Goal: Information Seeking & Learning: Understand process/instructions

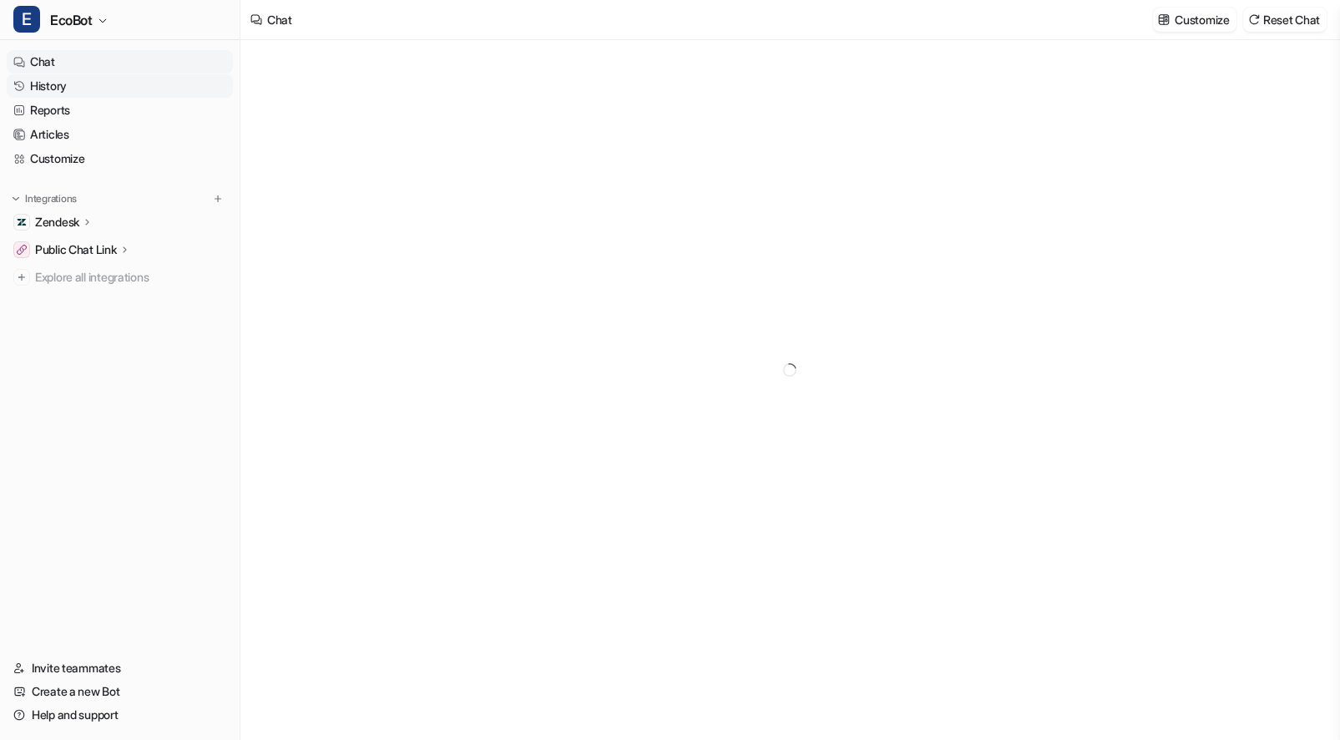
type textarea "**********"
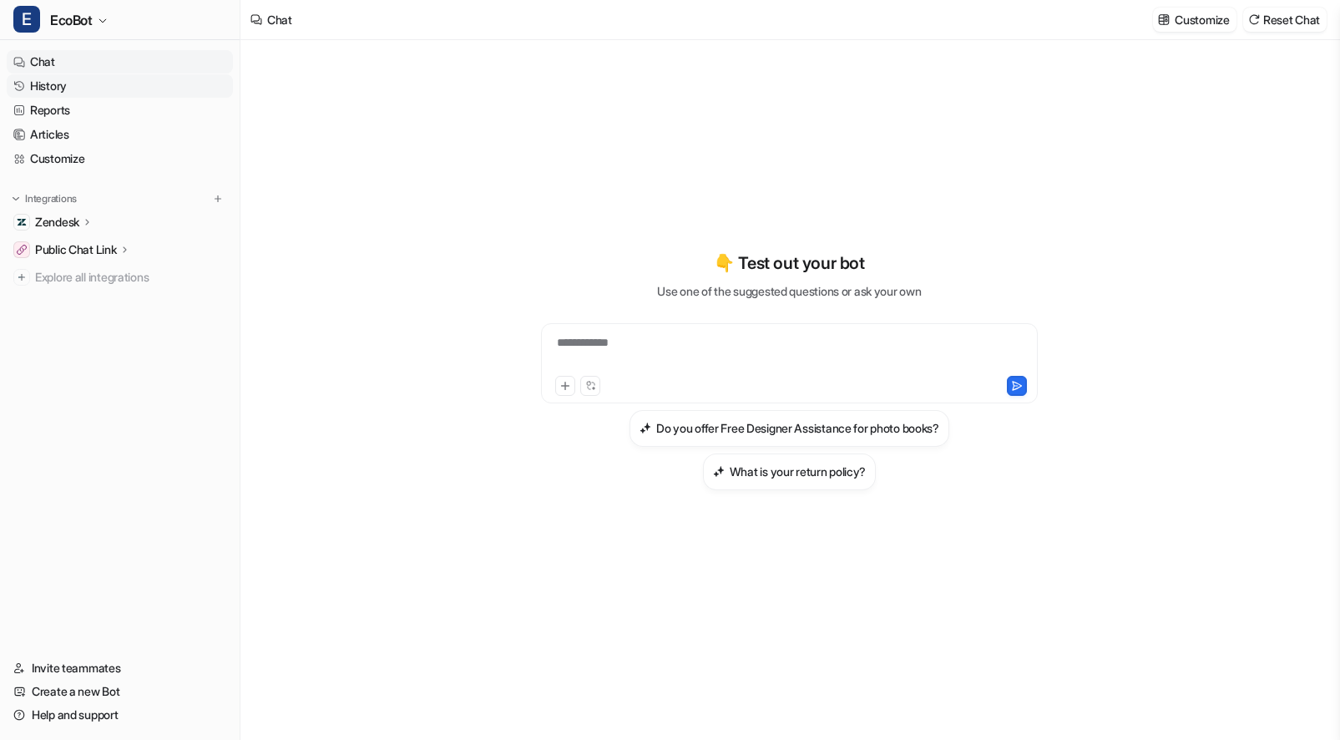
click at [68, 83] on link "History" at bounding box center [120, 85] width 226 height 23
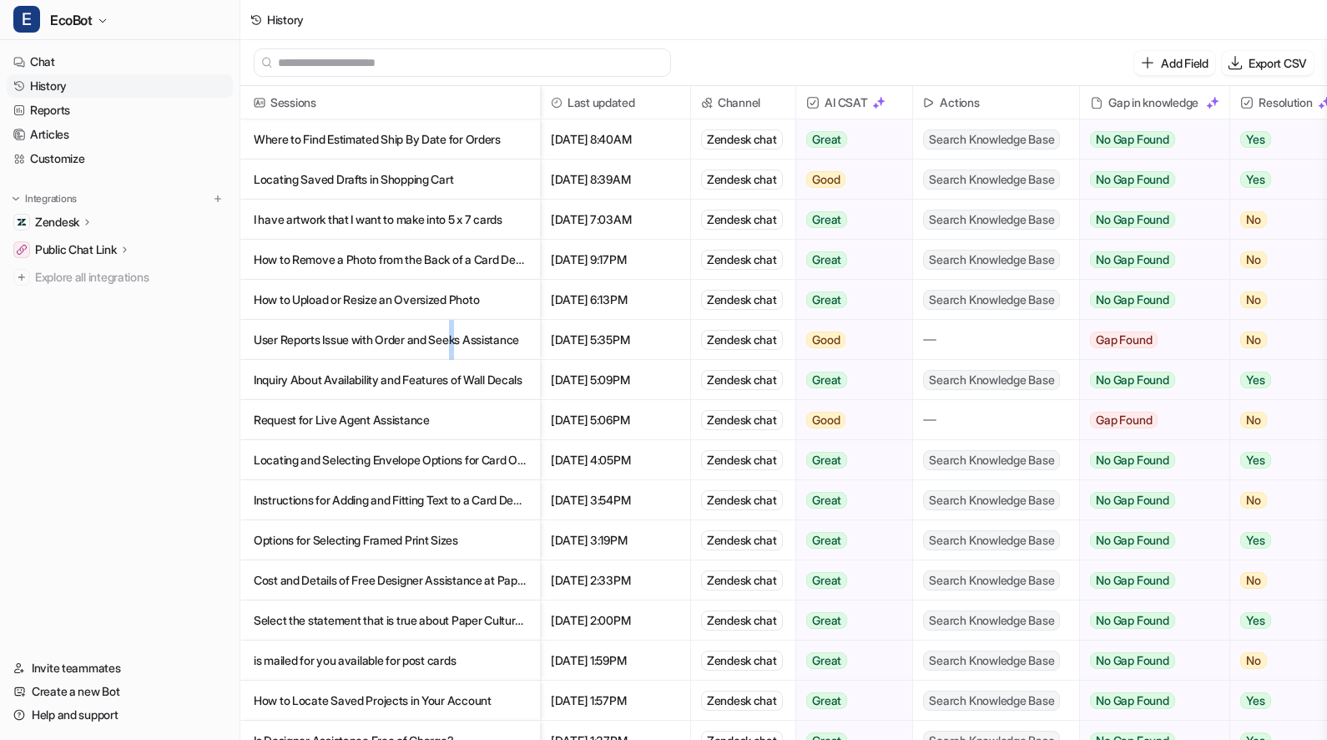
click at [464, 343] on p "User Reports Issue with Order and Seeks Assistance" at bounding box center [390, 340] width 273 height 40
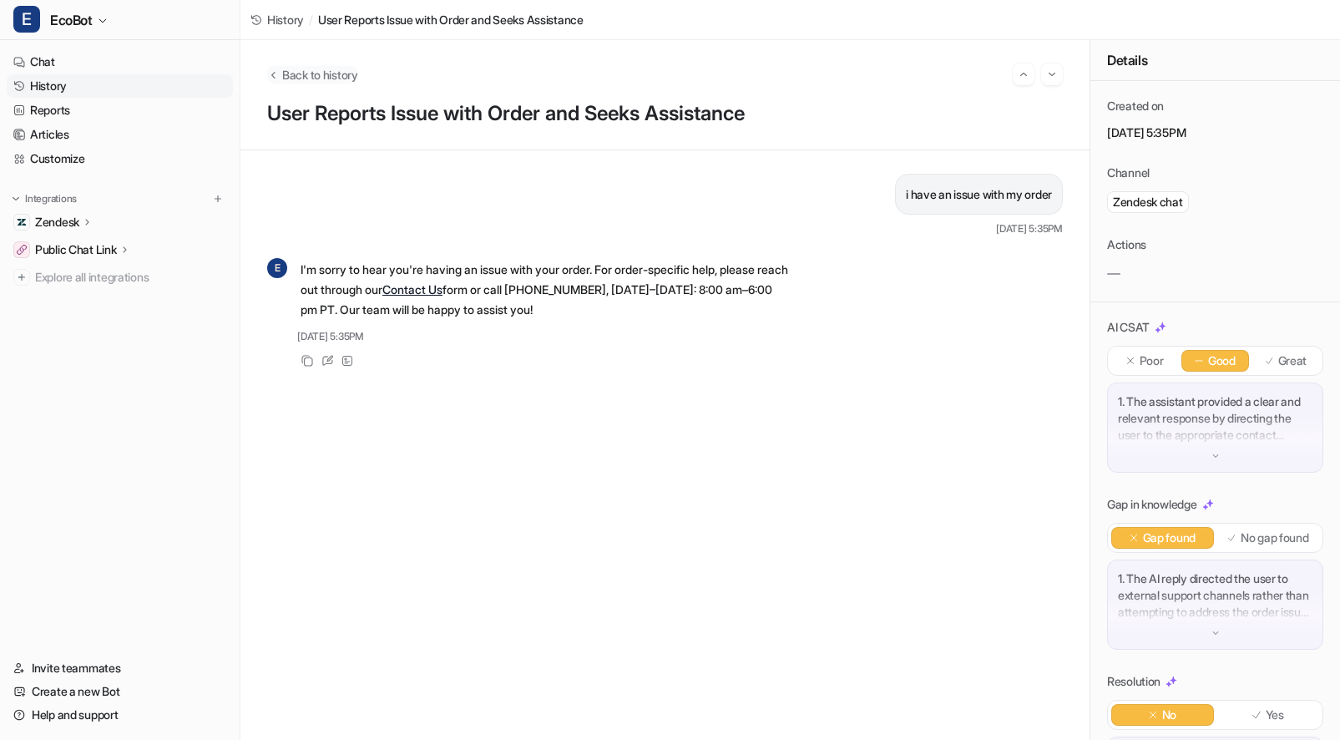
click at [345, 78] on span "Back to history" at bounding box center [320, 75] width 76 height 18
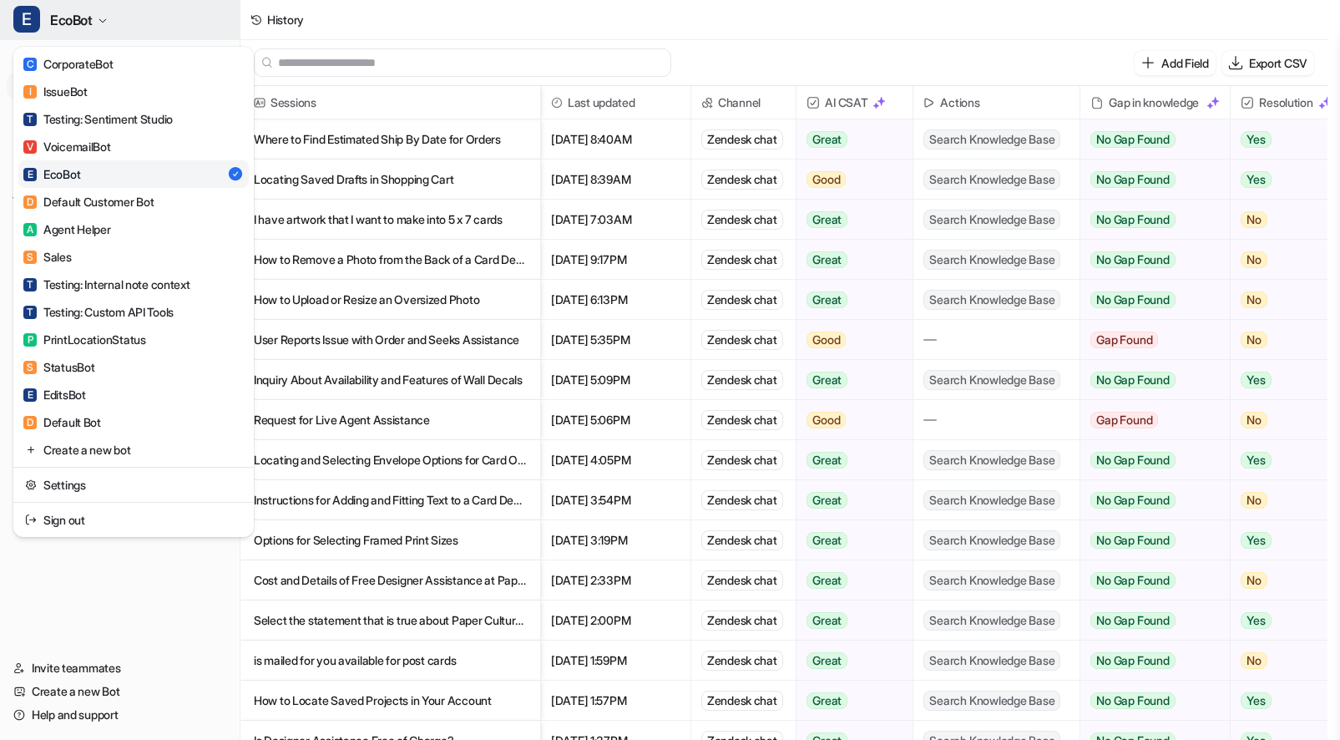
click at [92, 16] on span "EcoBot" at bounding box center [71, 19] width 43 height 23
click at [519, 24] on div "E EcoBot C CorporateBot I IssueBot T Testing: Sentiment Studio V VoicemailBot E…" at bounding box center [663, 370] width 1327 height 740
click at [93, 21] on span "EcoBot" at bounding box center [71, 19] width 43 height 23
click at [464, 13] on div "E EcoBot C CorporateBot I IssueBot T Testing: Sentiment Studio V VoicemailBot E…" at bounding box center [663, 370] width 1327 height 740
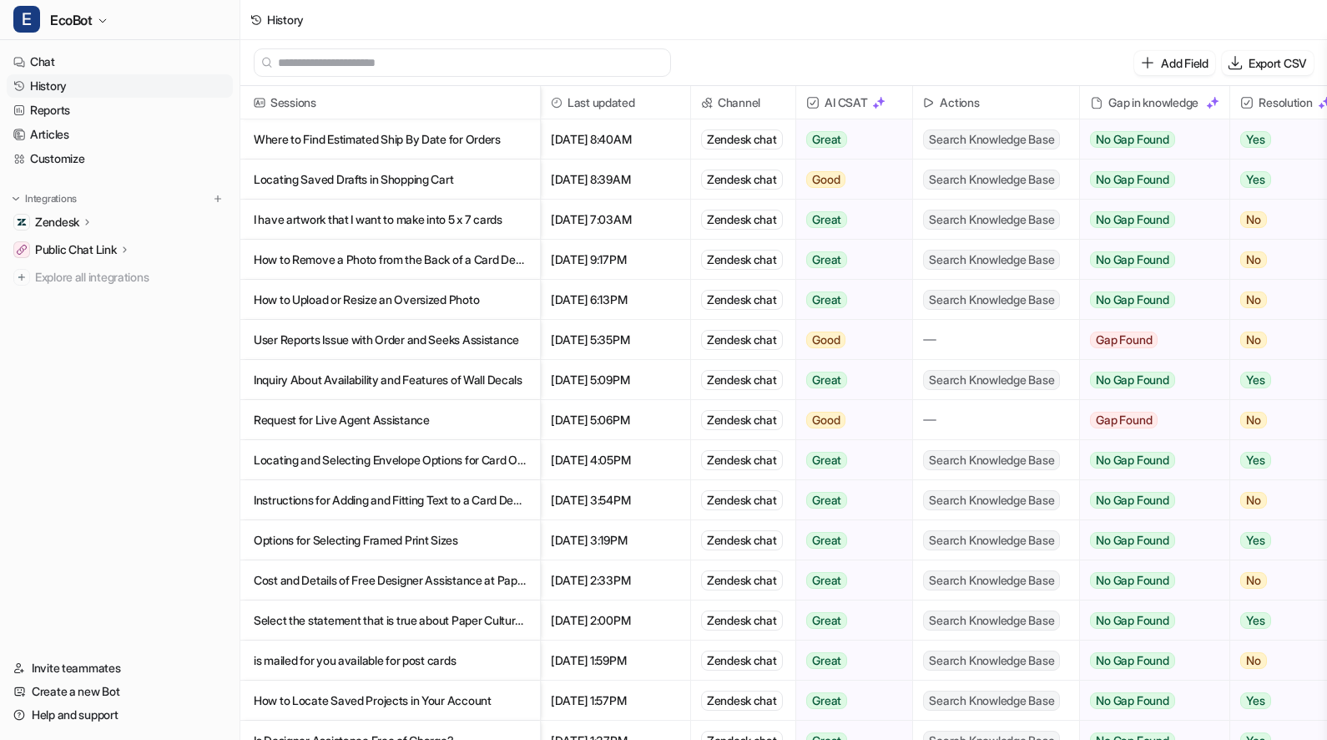
click at [503, 230] on p "I have artwork that I want to make into 5 x 7 cards" at bounding box center [390, 220] width 273 height 40
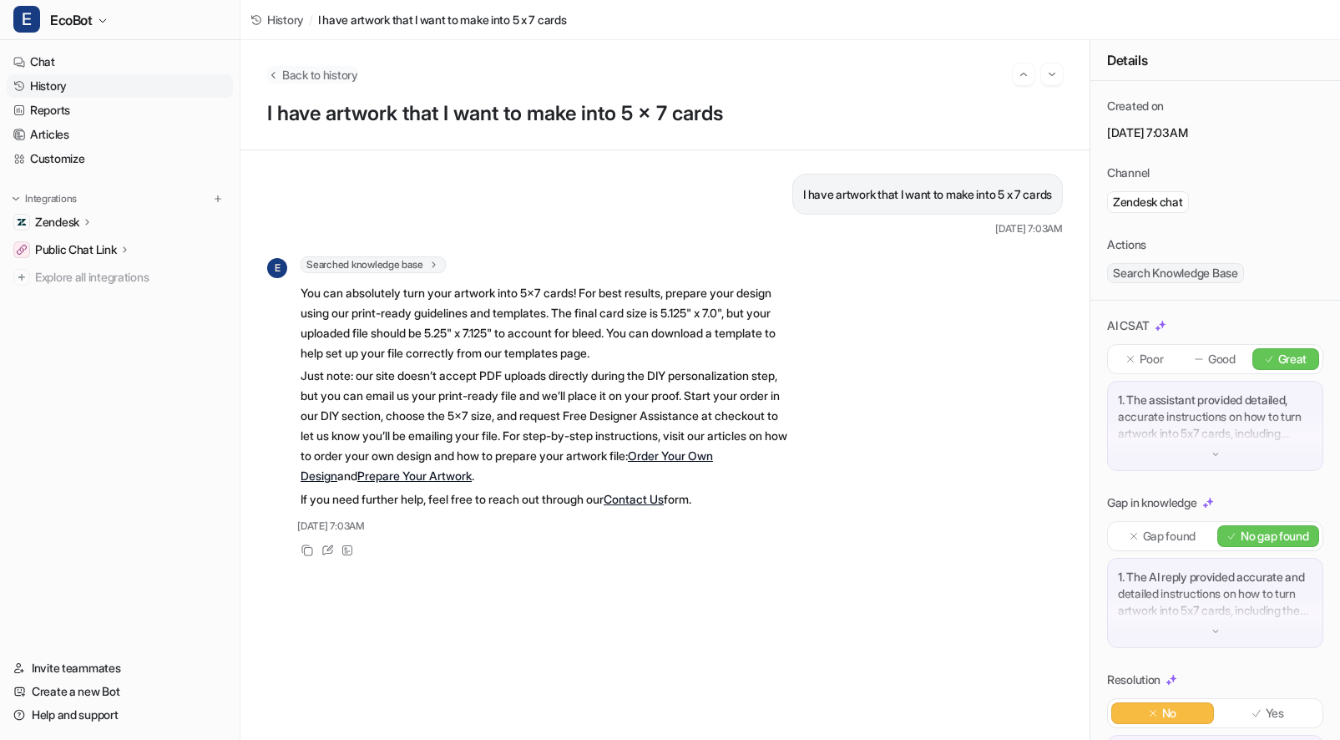
click at [327, 78] on span "Back to history" at bounding box center [320, 75] width 76 height 18
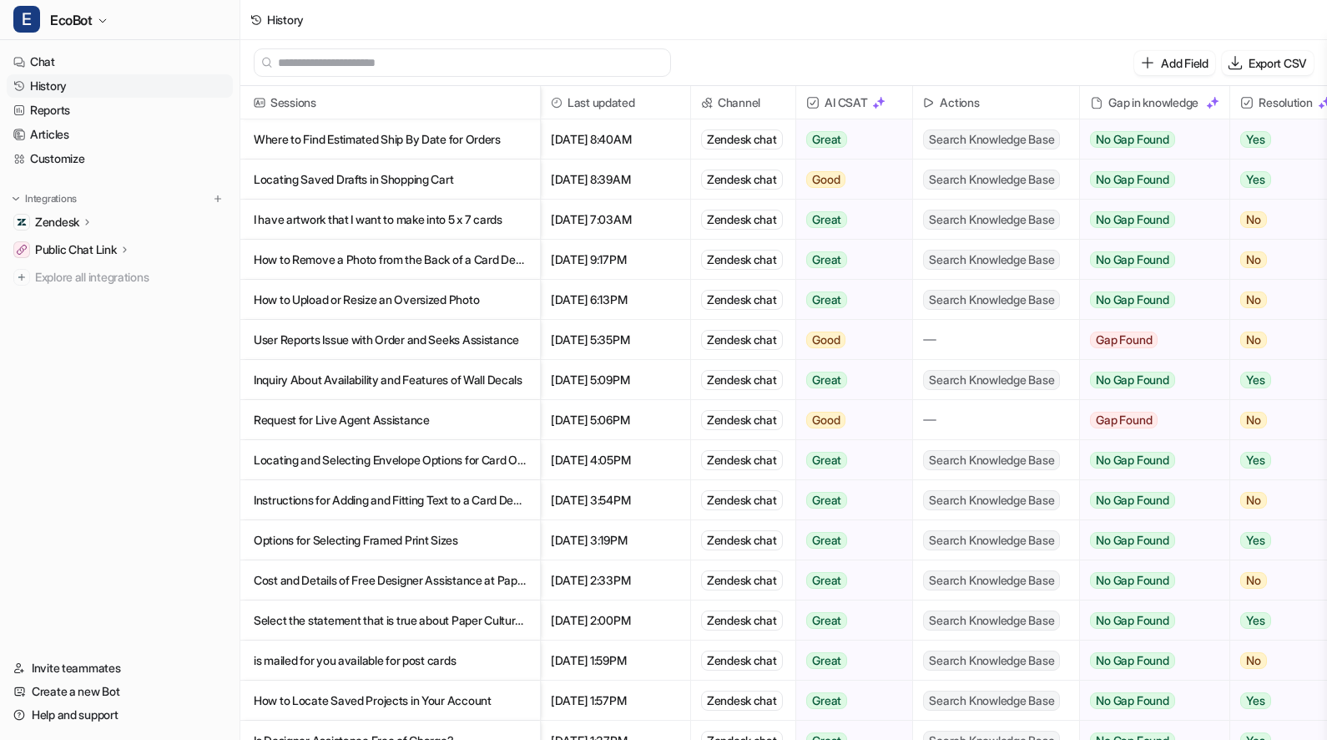
click at [502, 143] on p "Where to Find Estimated Ship By Date for Orders" at bounding box center [390, 139] width 273 height 40
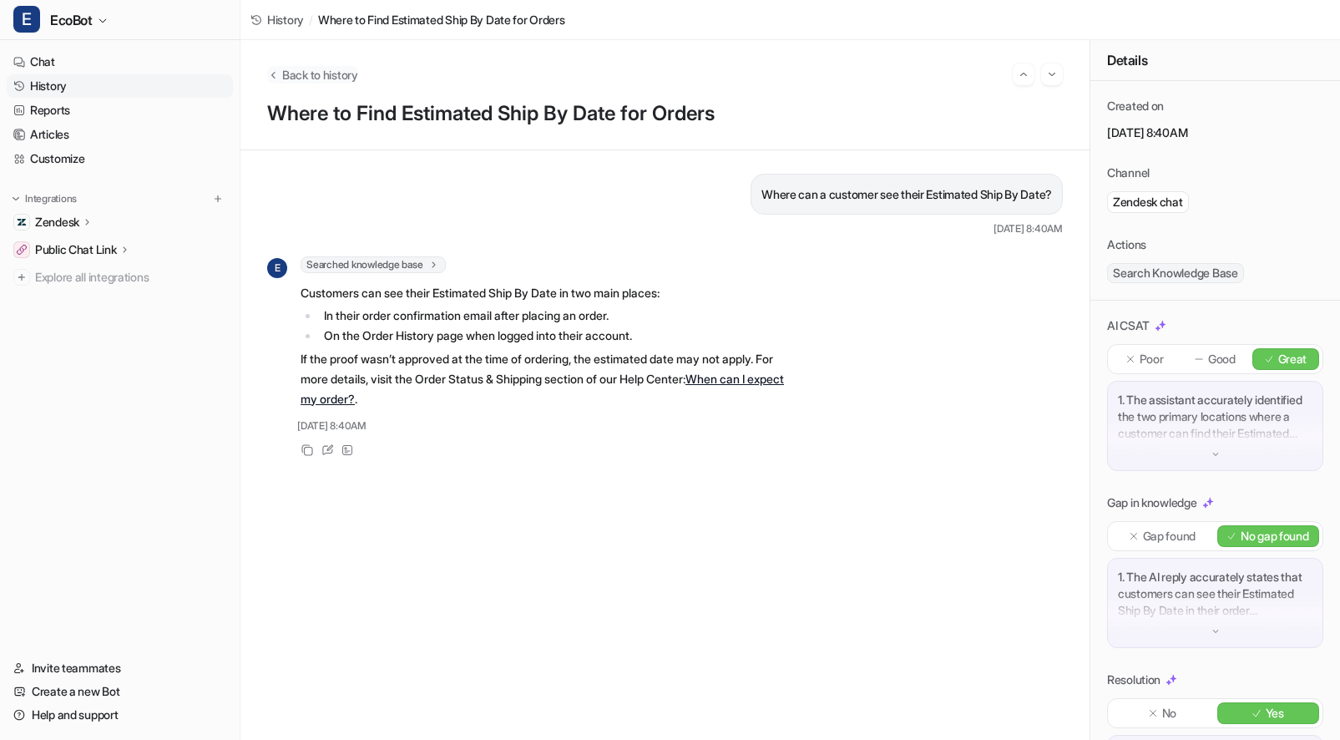
click at [305, 79] on span "Back to history" at bounding box center [320, 75] width 76 height 18
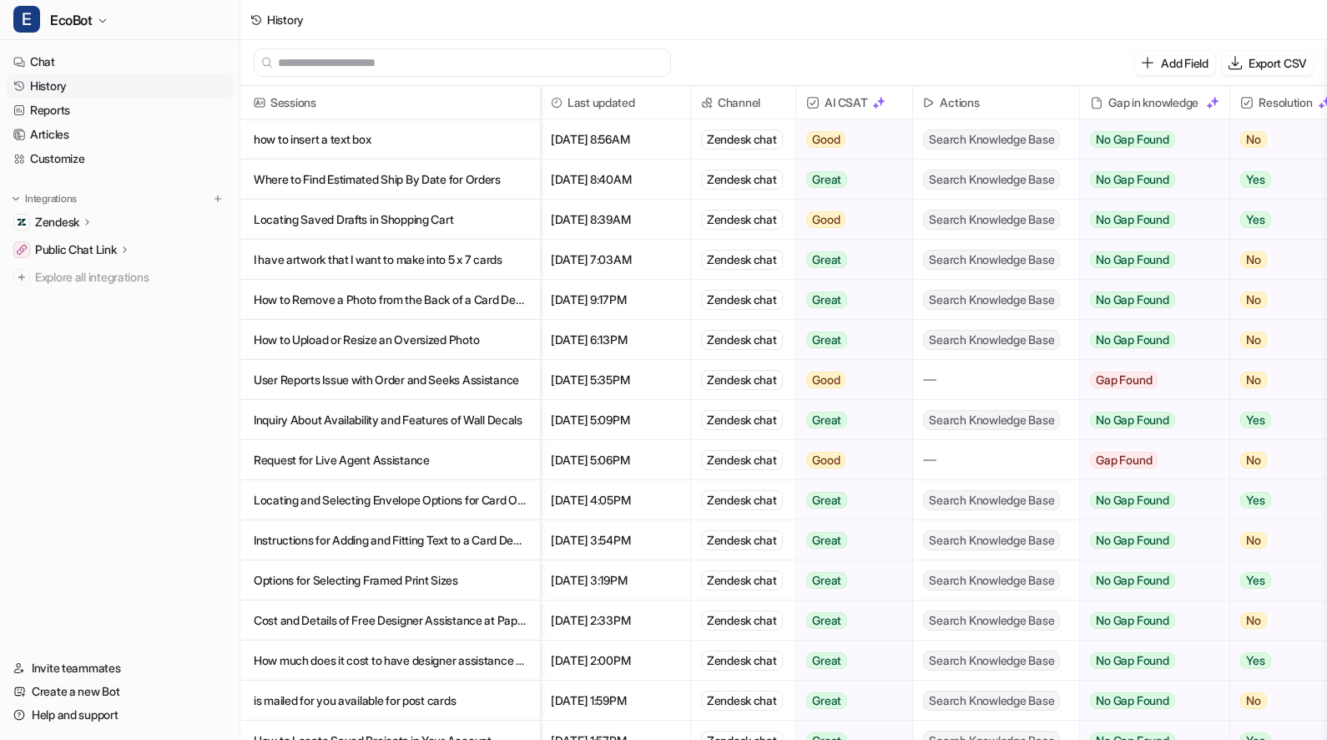
click at [514, 296] on p "How to Remove a Photo from the Back of a Card Design" at bounding box center [390, 300] width 273 height 40
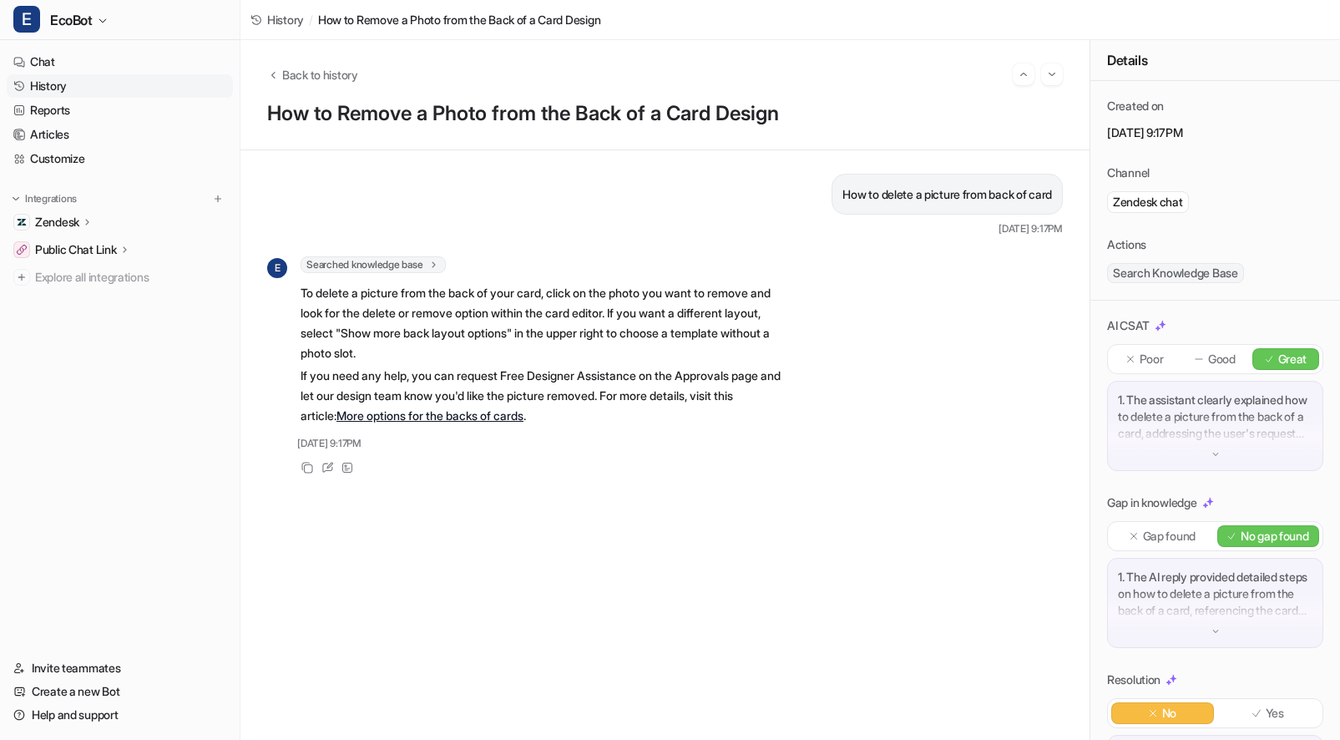
click at [311, 83] on div "Back to history" at bounding box center [665, 74] width 796 height 22
click at [311, 80] on span "Back to history" at bounding box center [320, 75] width 76 height 18
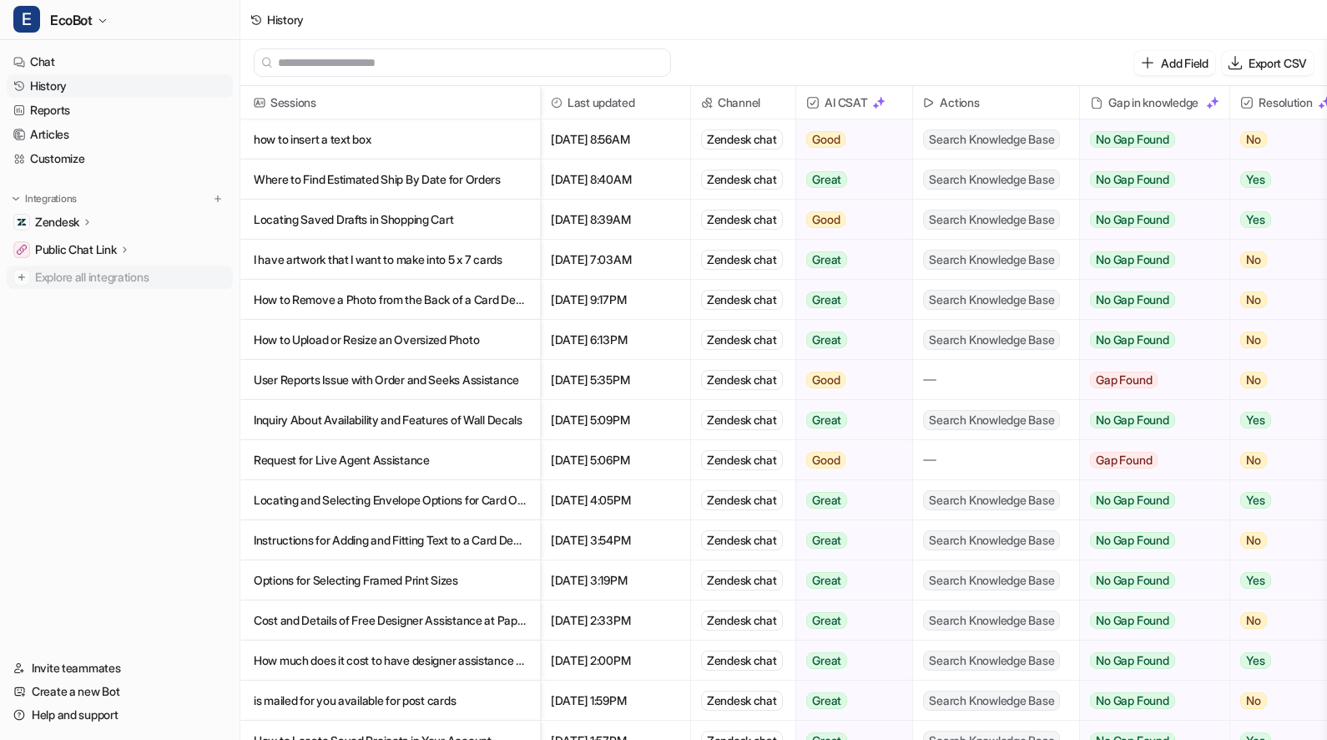
click at [104, 279] on span "Explore all integrations" at bounding box center [130, 277] width 191 height 27
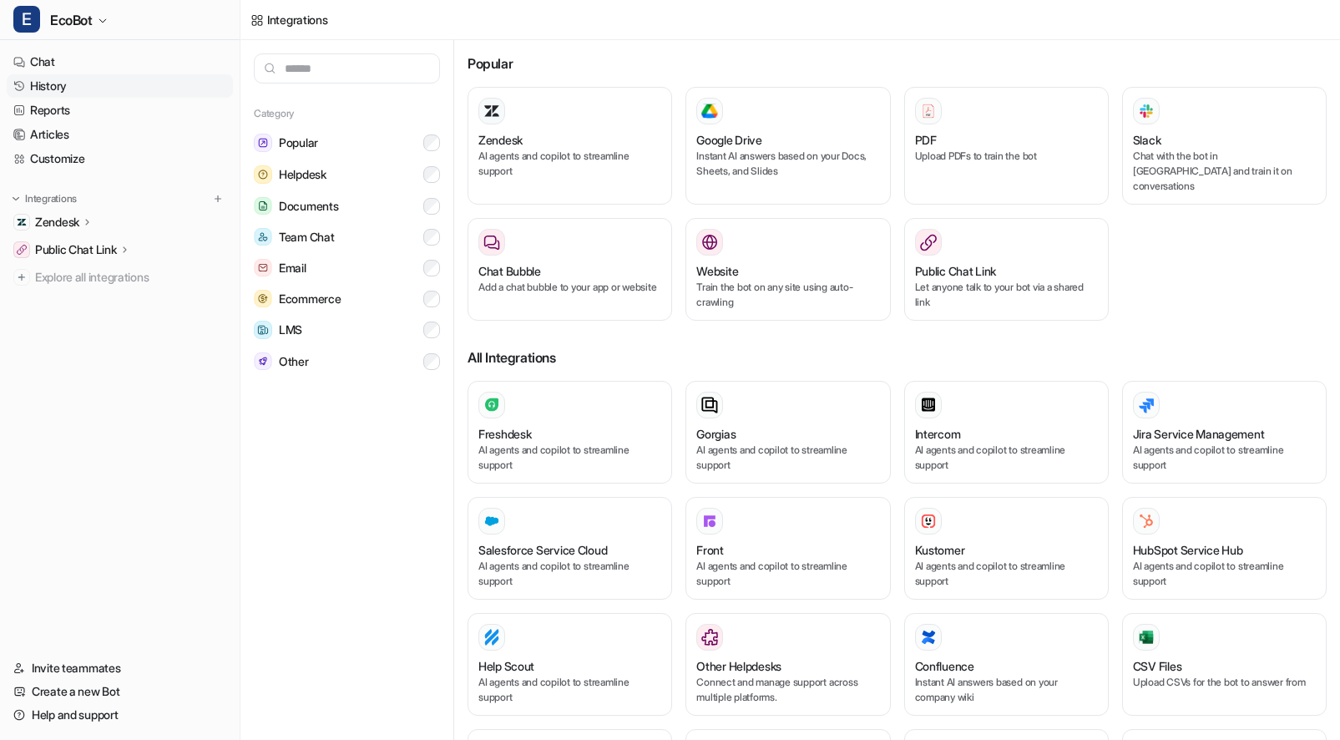
click at [89, 83] on link "History" at bounding box center [120, 85] width 226 height 23
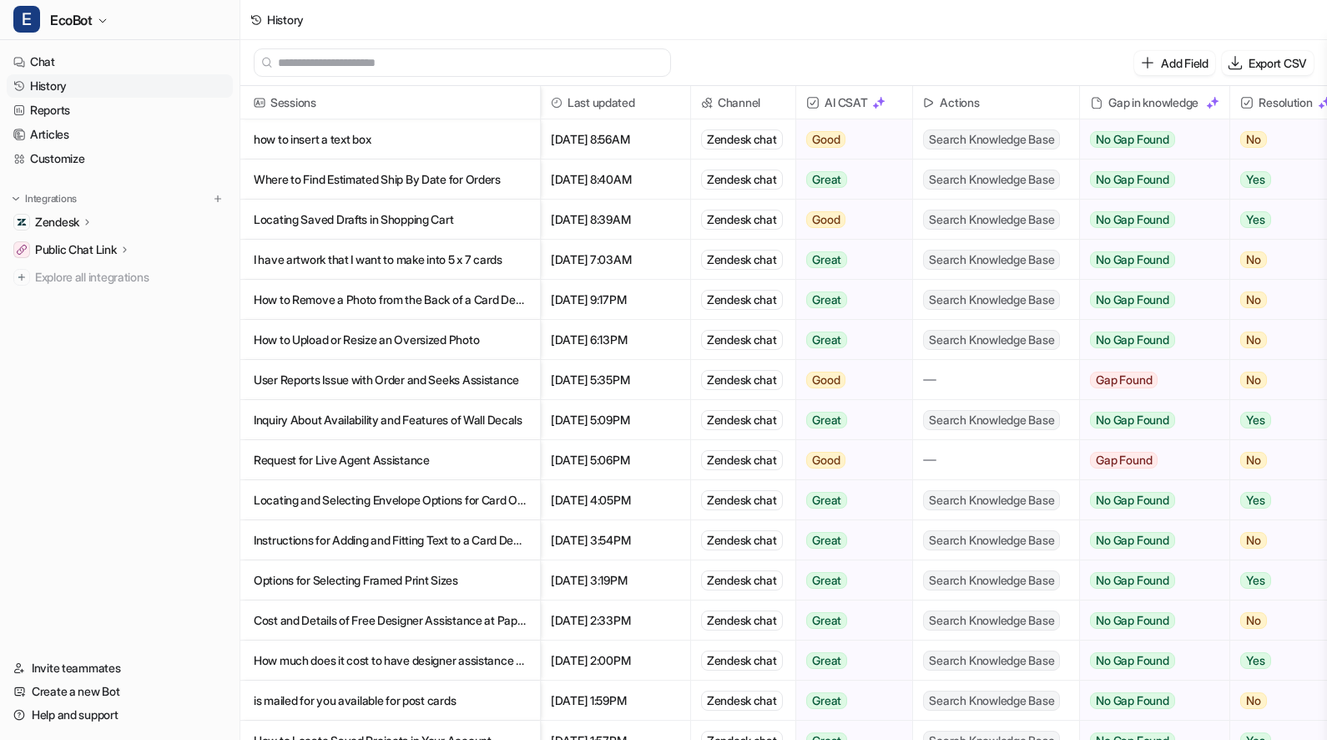
click at [422, 144] on p "how to insert a text box" at bounding box center [390, 139] width 273 height 40
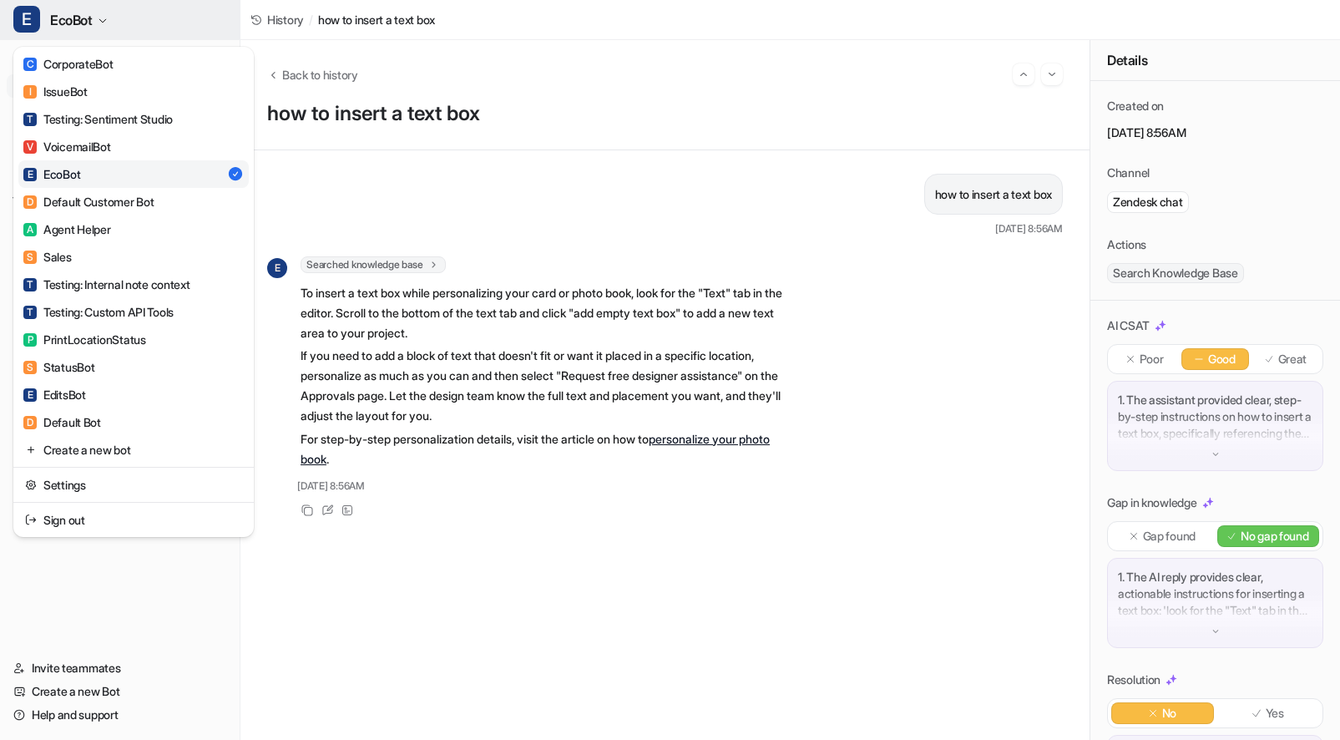
click at [92, 19] on span "EcoBot" at bounding box center [71, 19] width 43 height 23
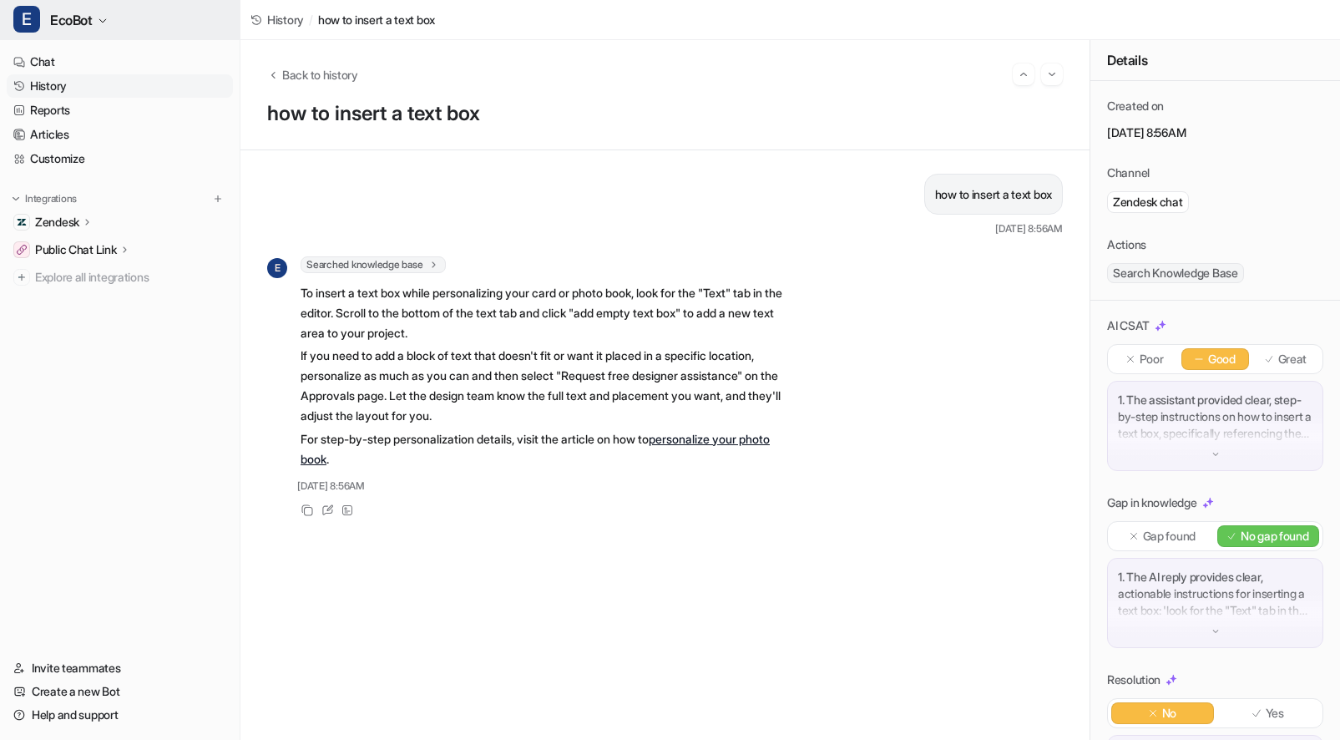
click at [98, 20] on icon "button" at bounding box center [103, 21] width 10 height 10
click at [701, 441] on link "personalize your photo book" at bounding box center [535, 449] width 469 height 34
click at [1203, 423] on p "1. The assistant provided clear, step-by-step instructions on how to insert a t…" at bounding box center [1215, 417] width 195 height 50
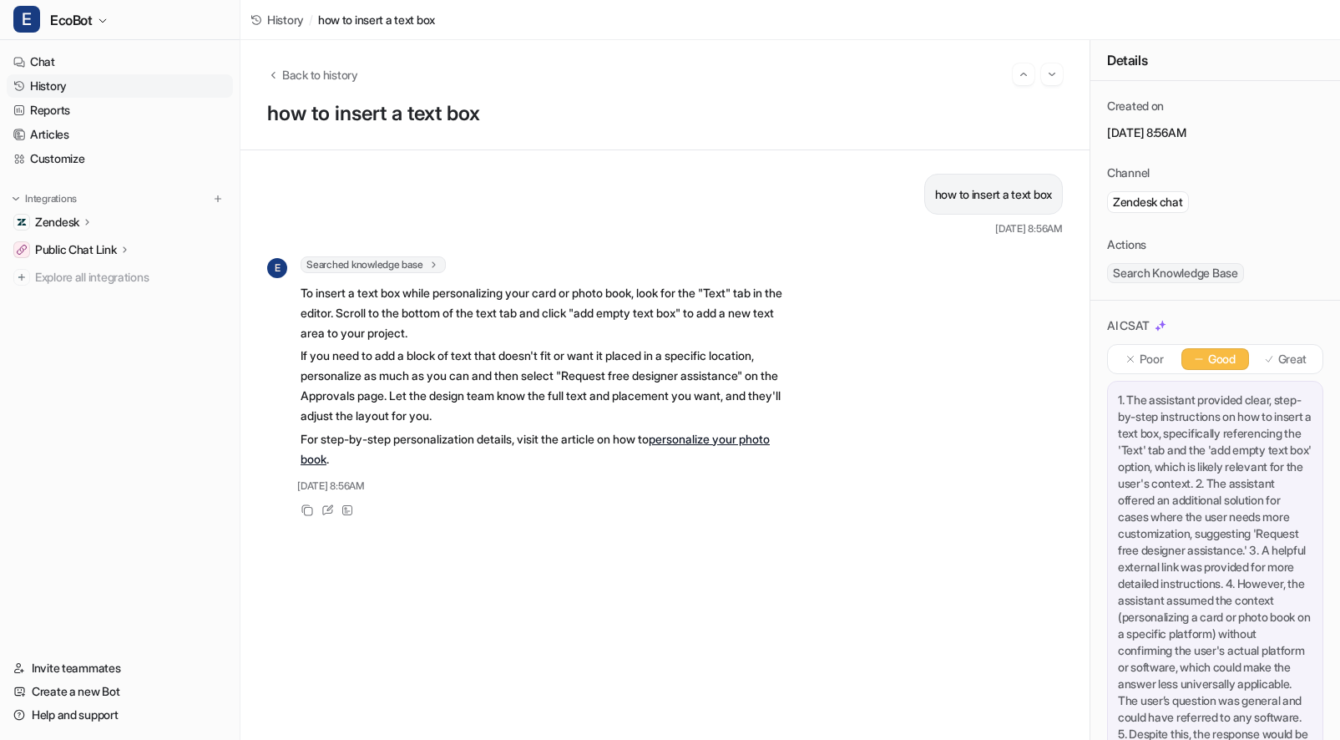
click at [1253, 508] on p "1. The assistant provided clear, step-by-step instructions on how to insert a t…" at bounding box center [1215, 592] width 195 height 401
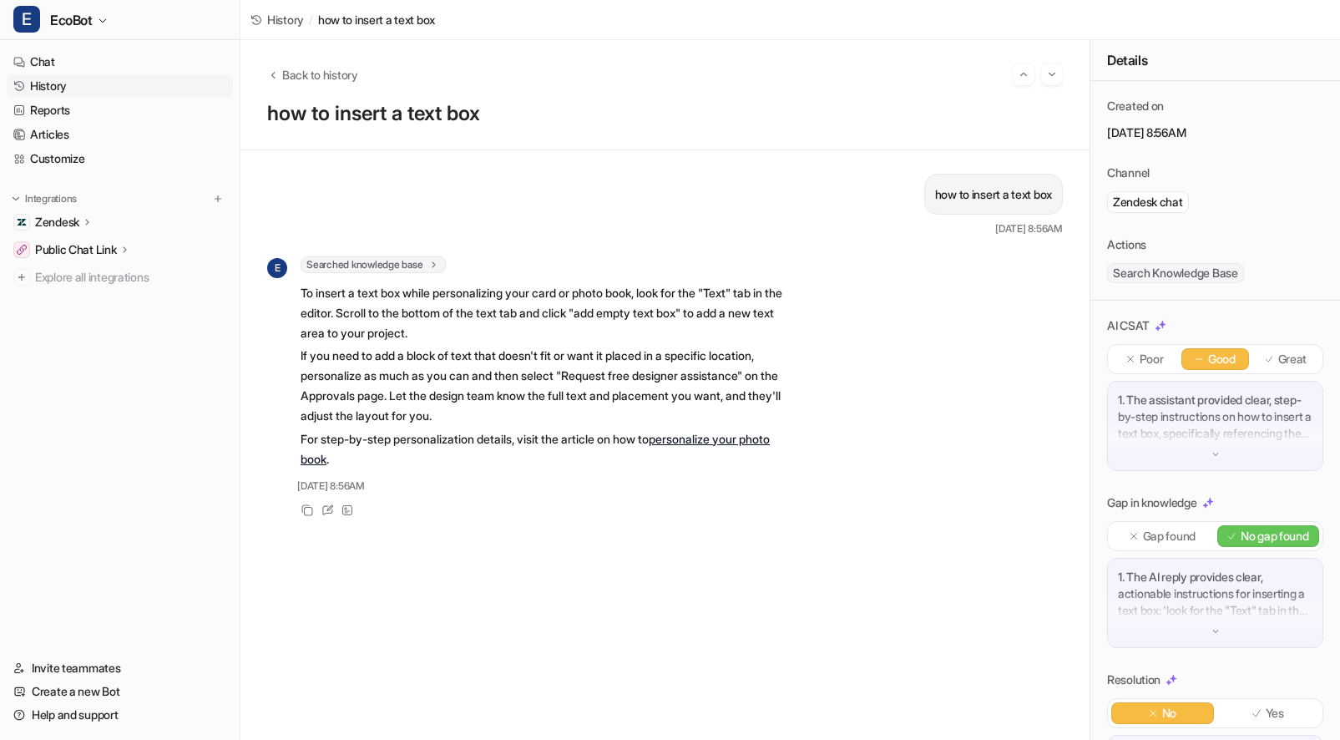
click at [1206, 443] on div "1. The assistant provided clear, step-by-step instructions on how to insert a t…" at bounding box center [1215, 426] width 216 height 90
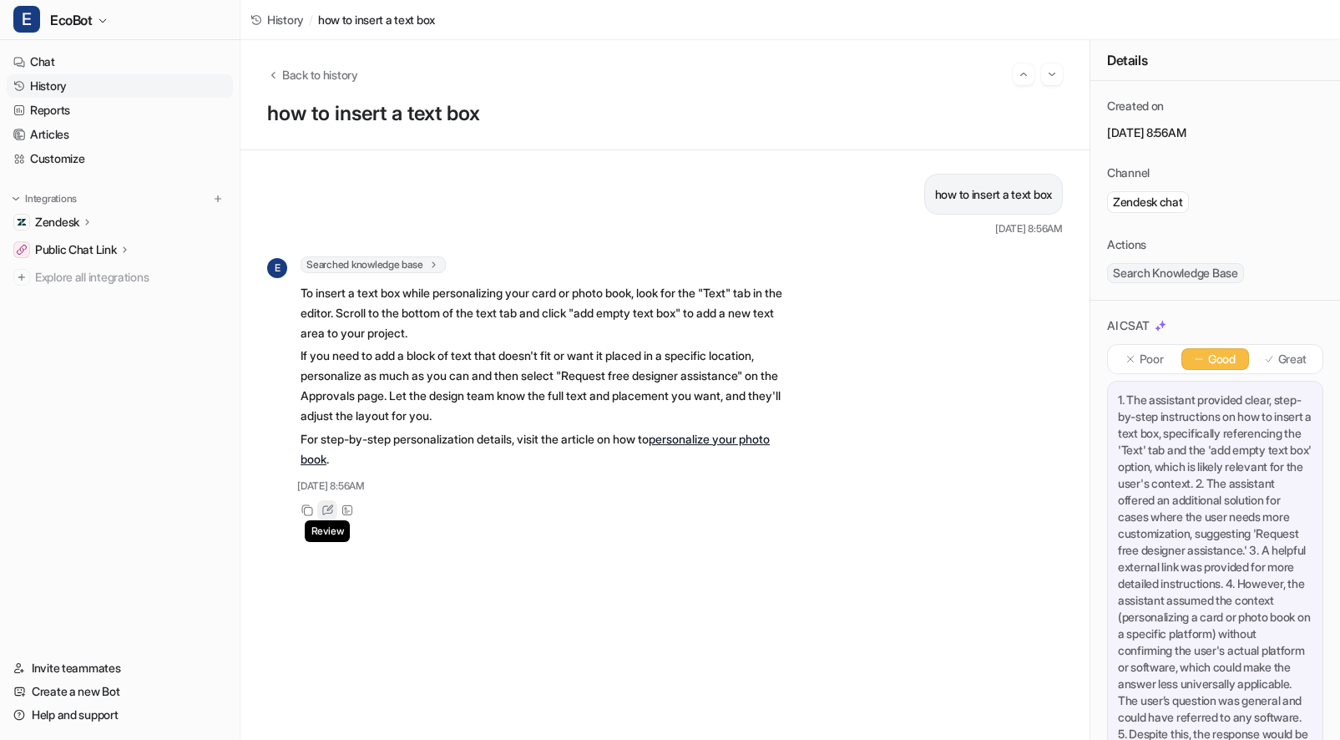
click at [326, 508] on icon at bounding box center [327, 510] width 13 height 12
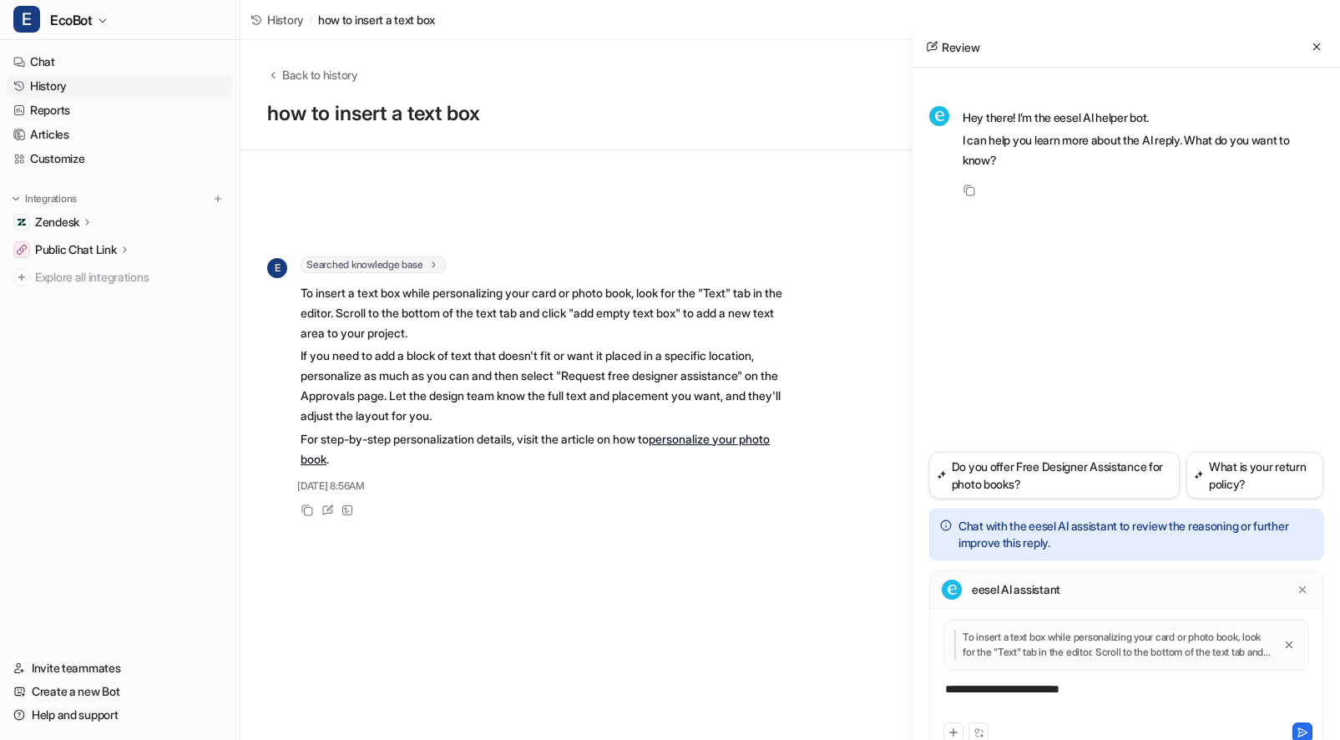
click at [1124, 690] on div "**********" at bounding box center [1126, 699] width 386 height 38
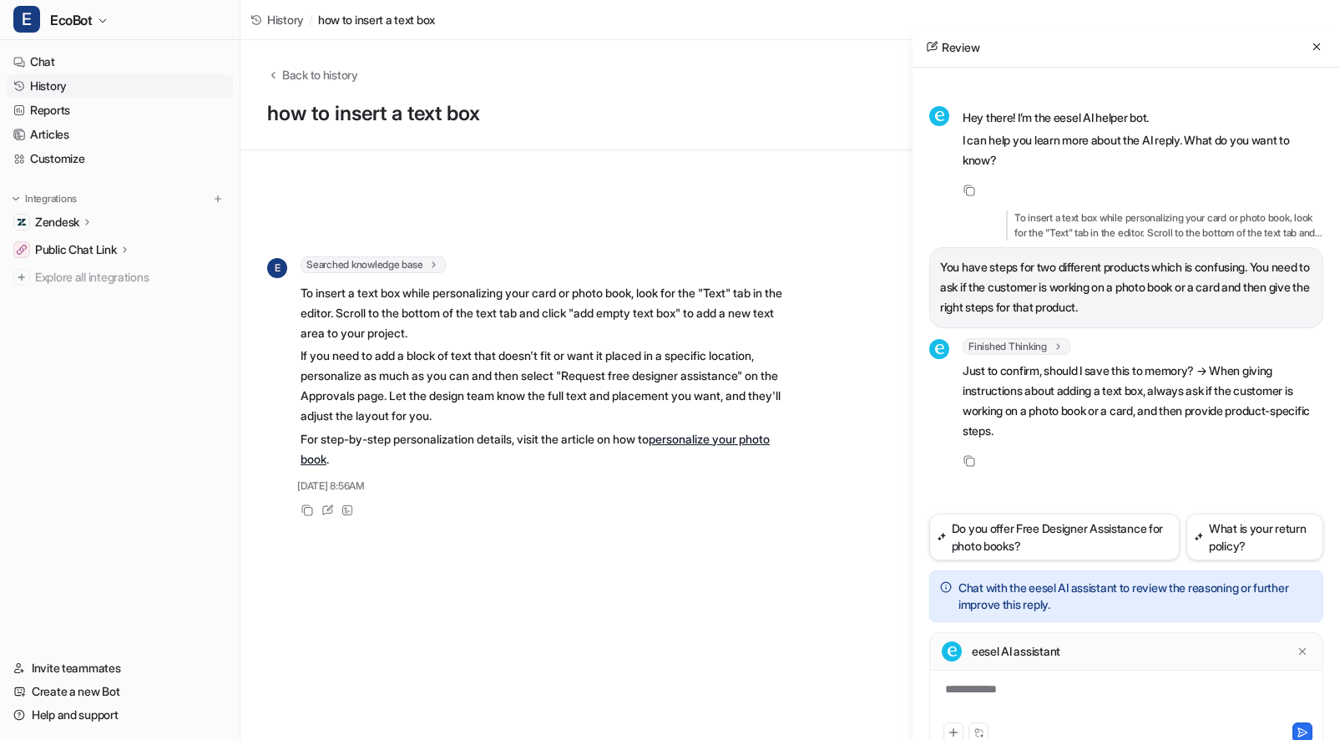
click at [1067, 697] on div "**********" at bounding box center [1126, 699] width 386 height 38
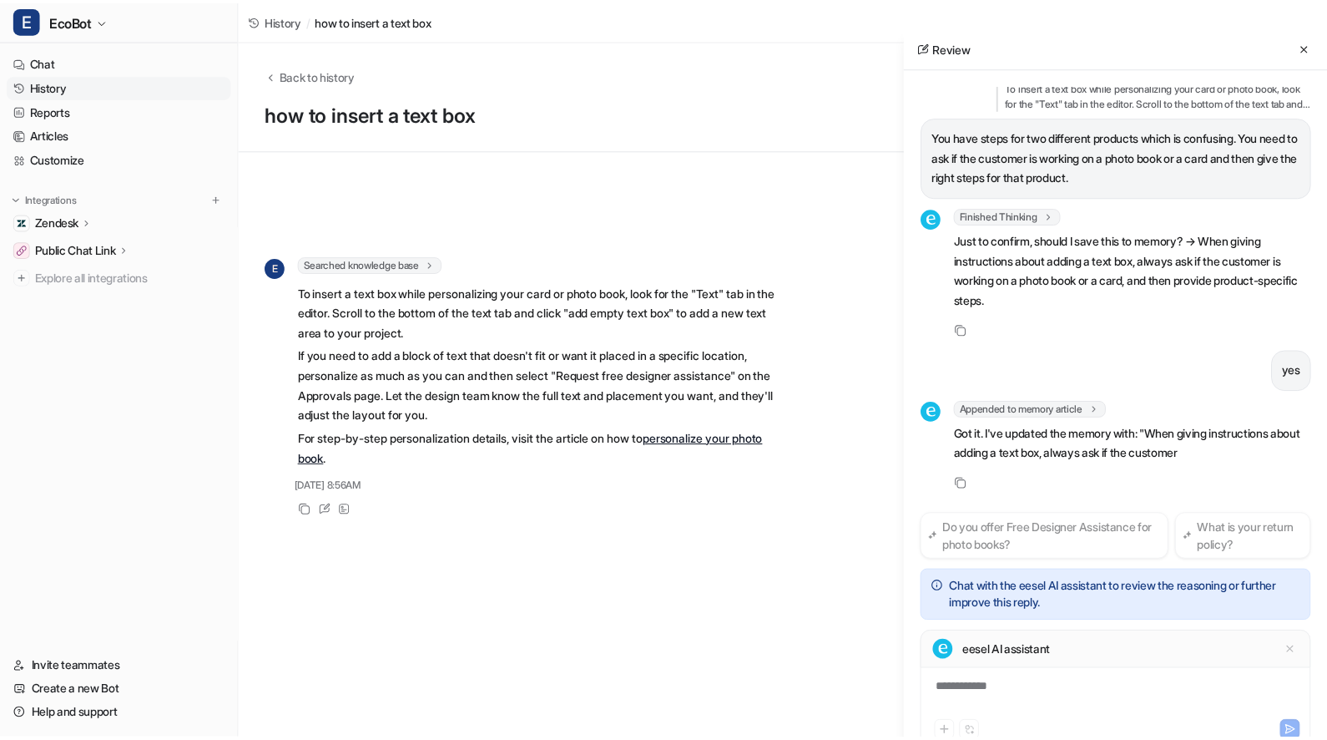
scroll to position [151, 0]
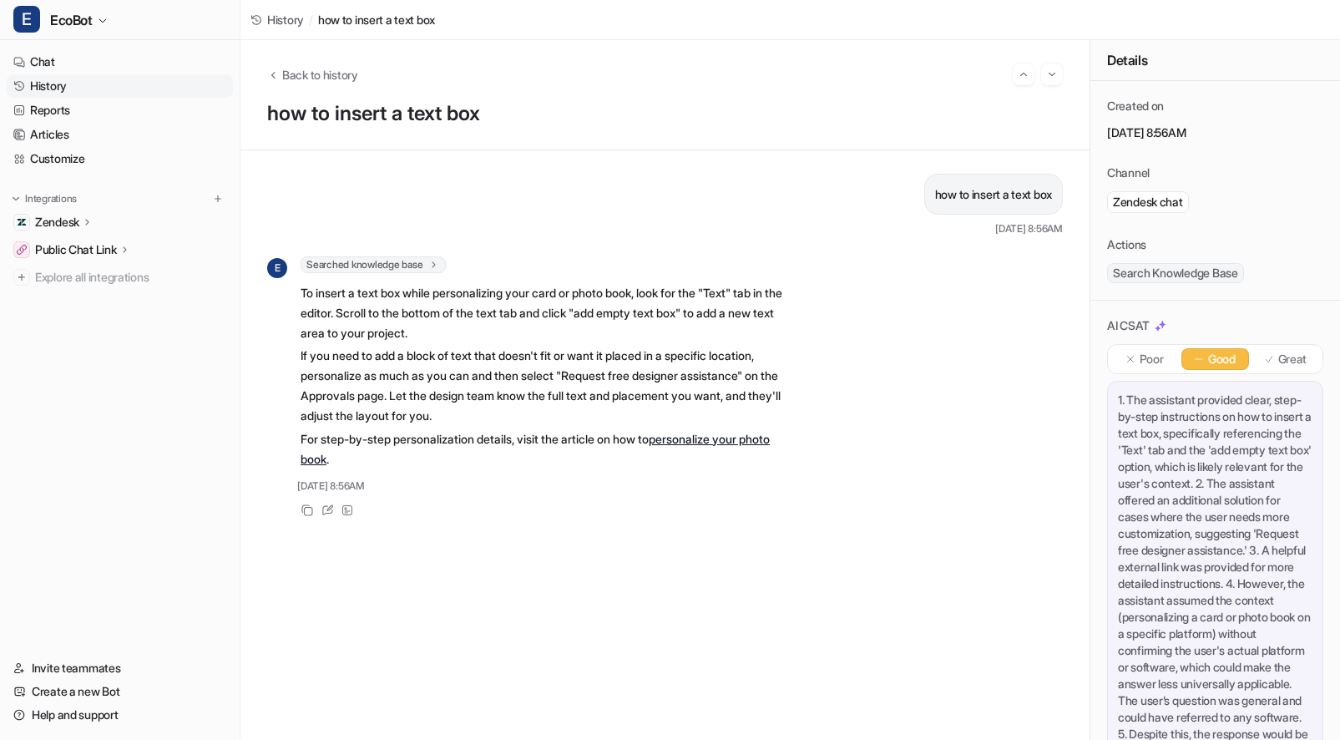
click at [84, 88] on link "History" at bounding box center [120, 85] width 226 height 23
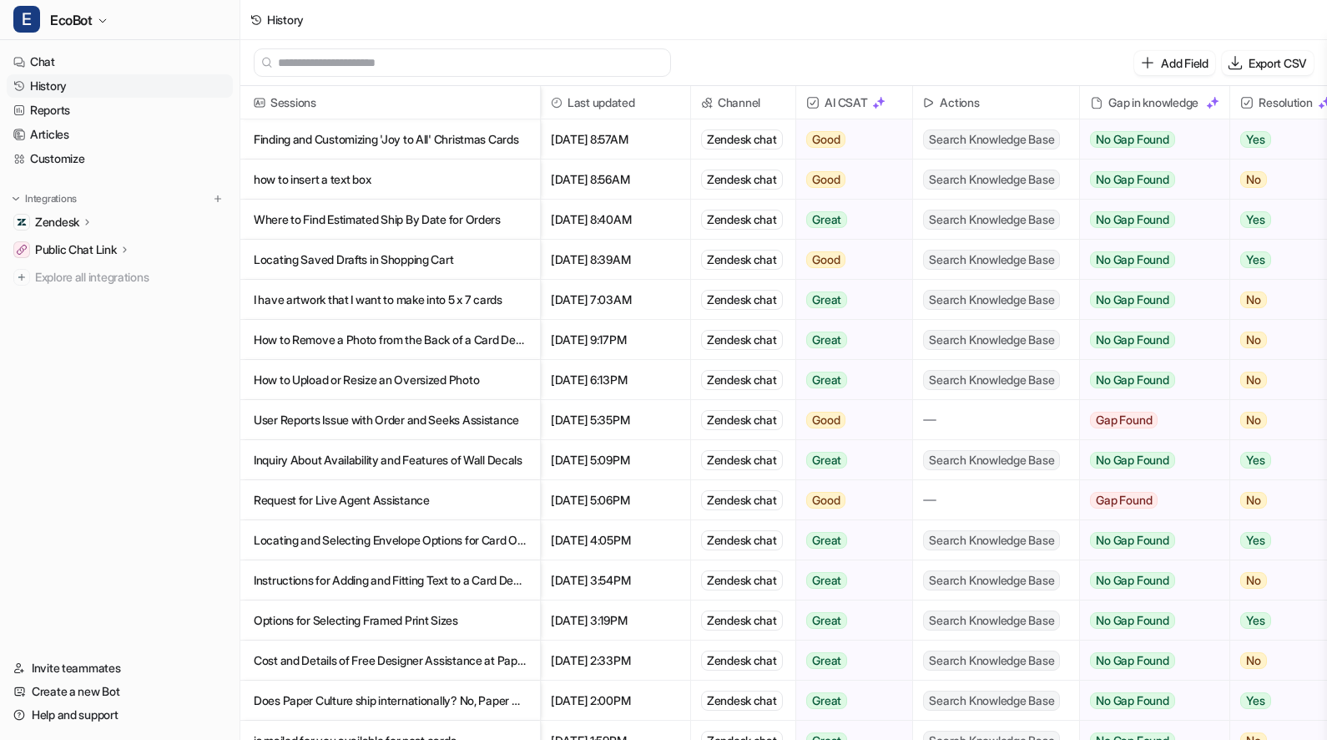
click at [498, 144] on p "Finding and Customizing 'Joy to All' Christmas Cards" at bounding box center [390, 139] width 273 height 40
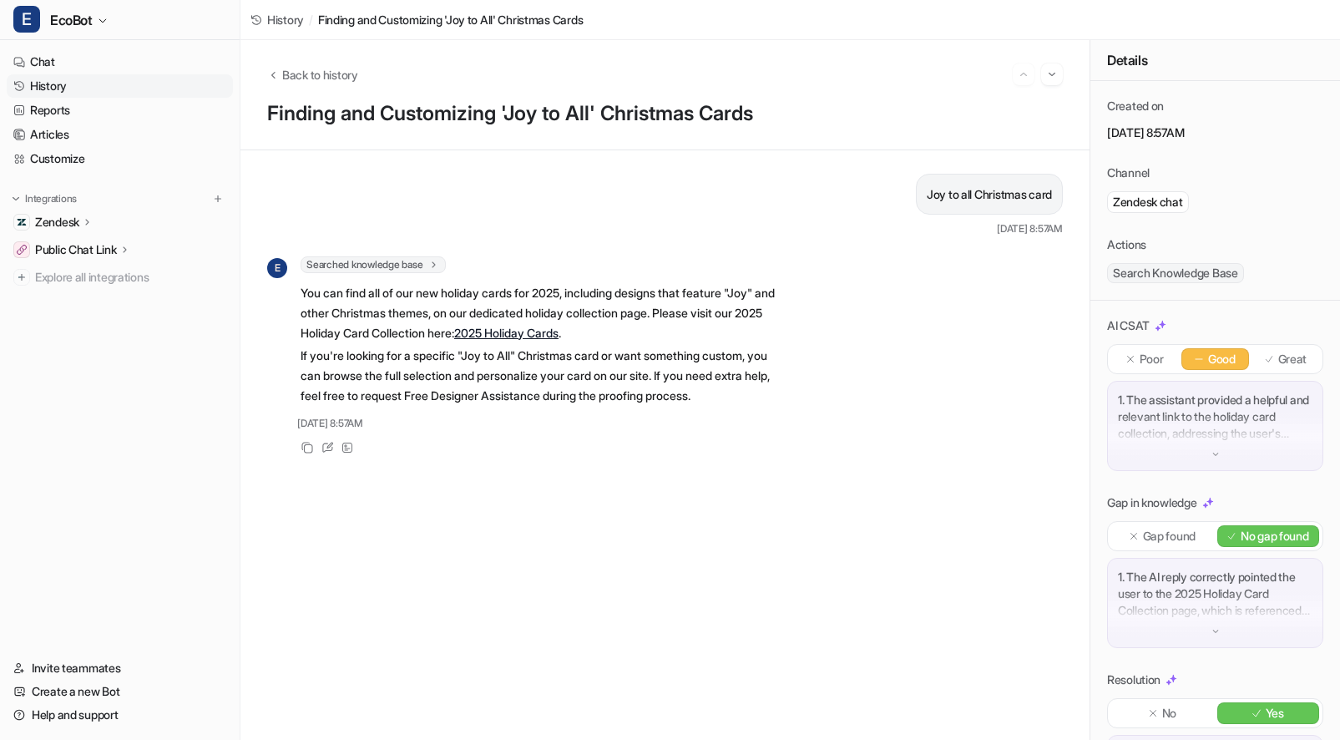
click at [120, 82] on link "History" at bounding box center [120, 85] width 226 height 23
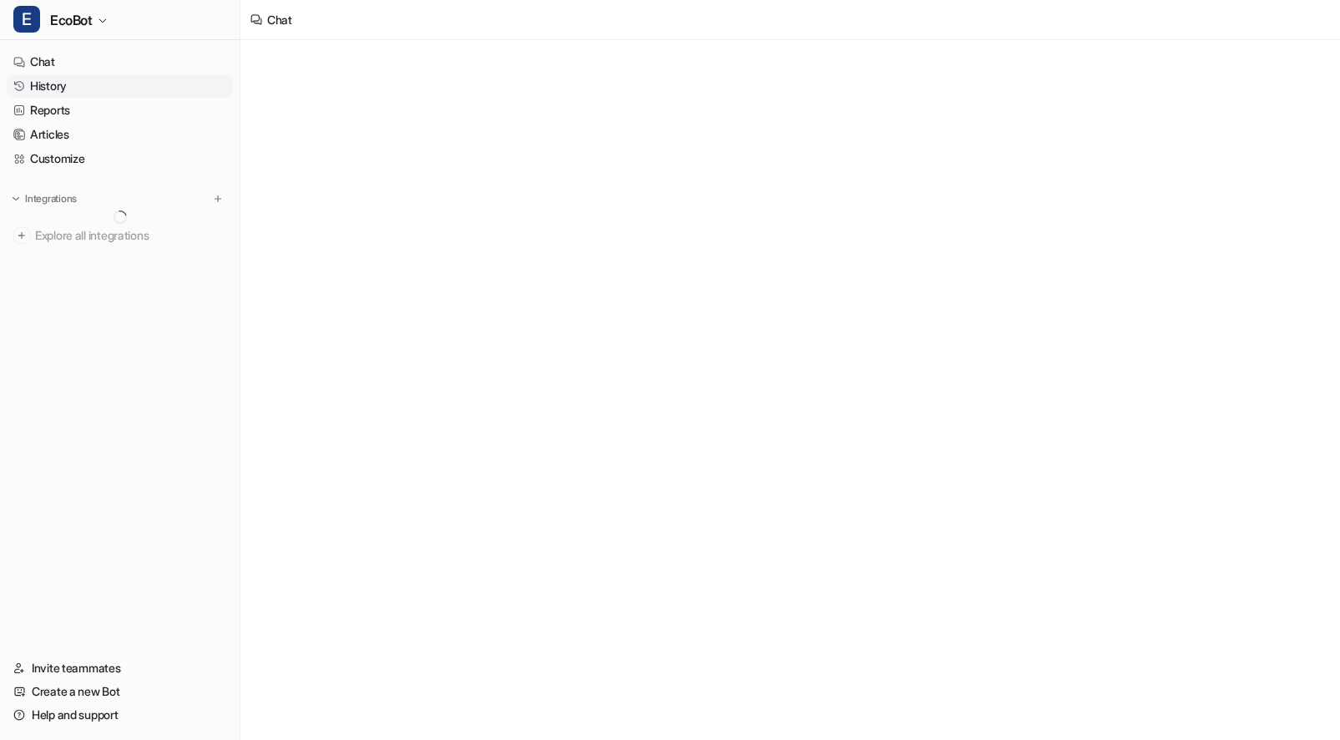
click at [83, 88] on link "History" at bounding box center [120, 85] width 226 height 23
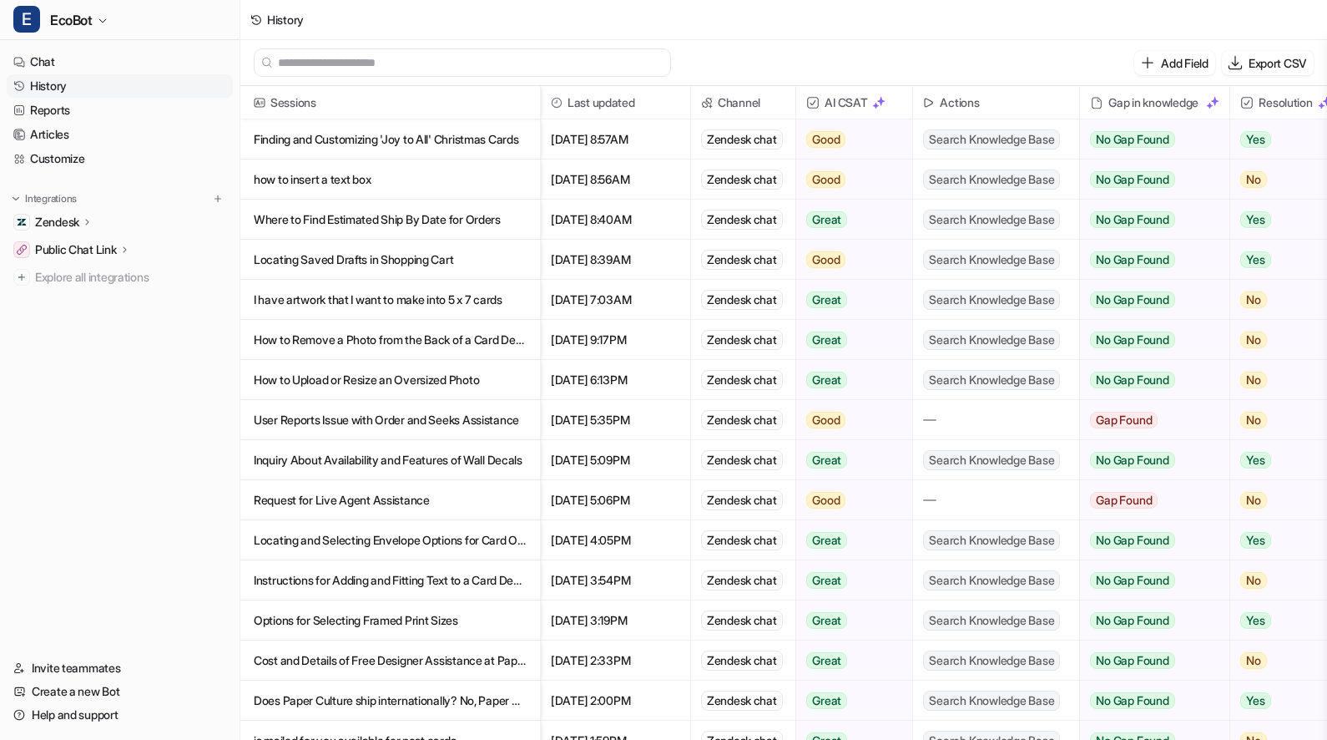
click at [487, 536] on p "Locating and Selecting Envelope Options for Card Orders" at bounding box center [390, 540] width 273 height 40
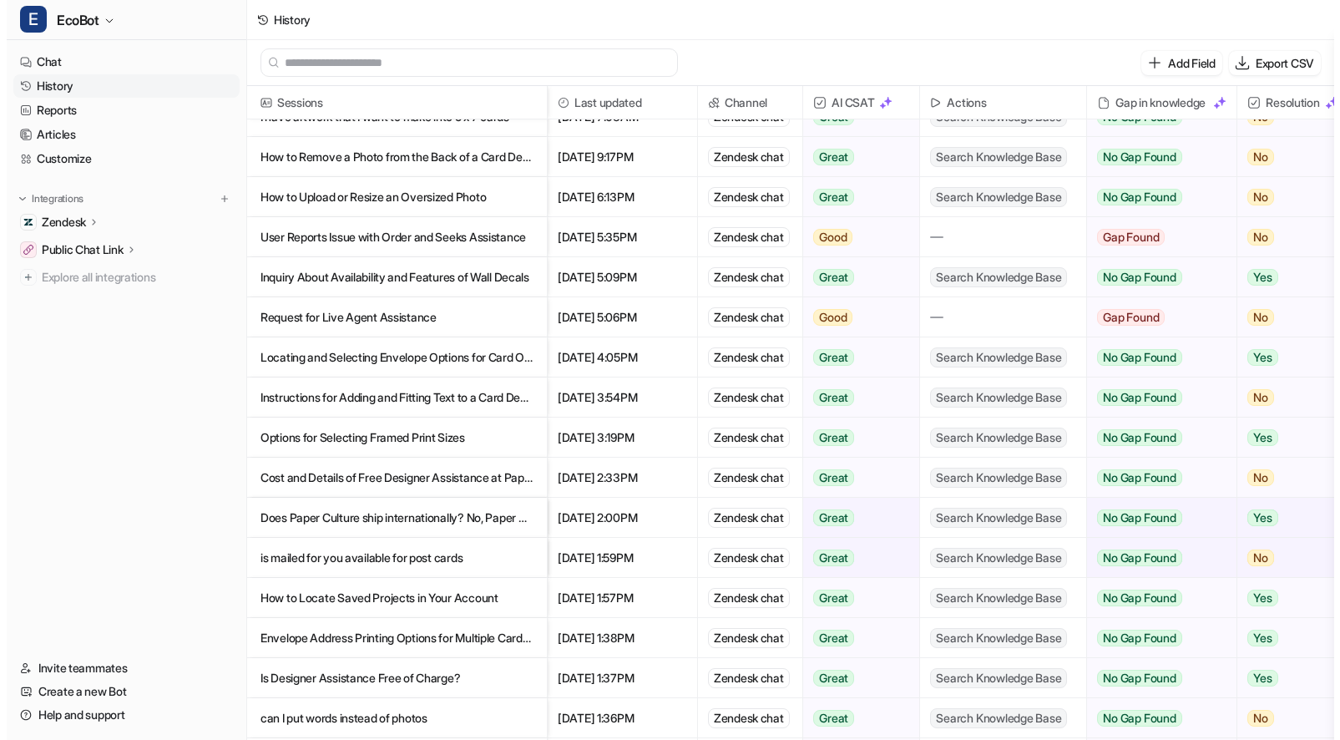
scroll to position [218, 0]
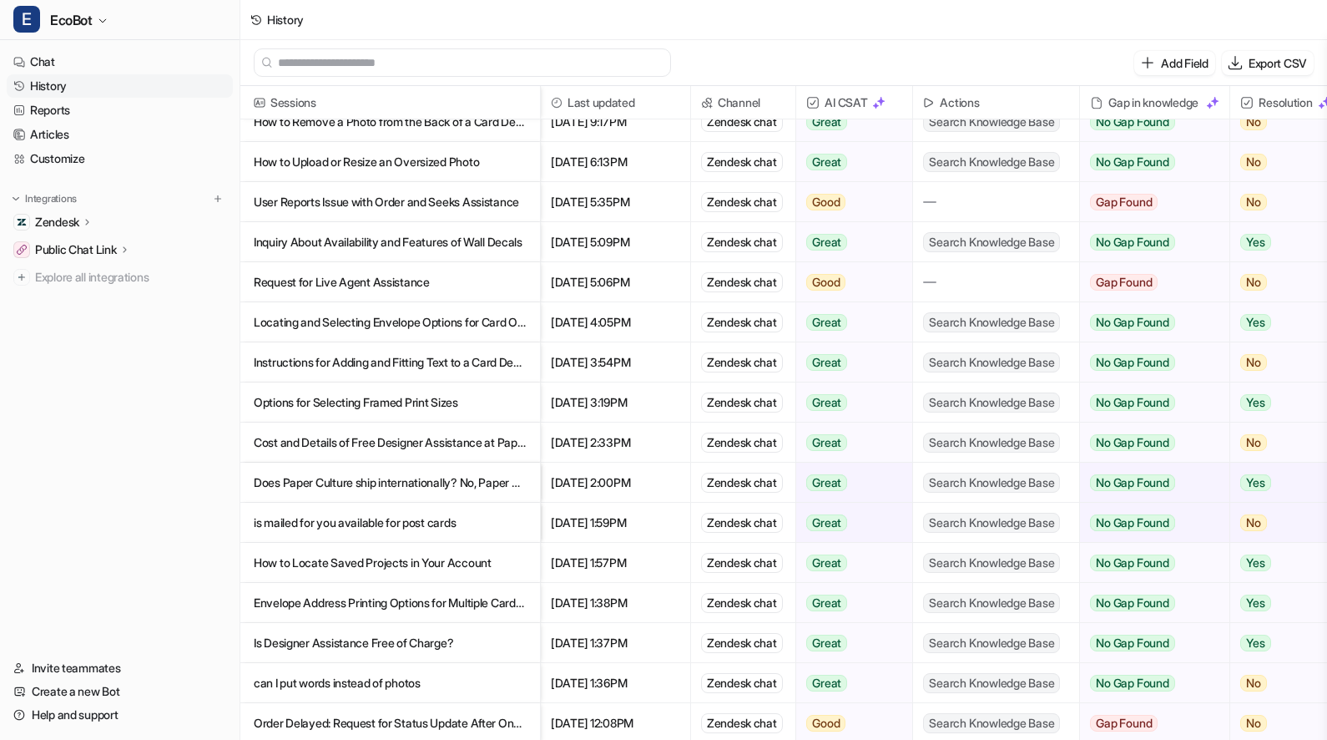
click at [522, 531] on p "is mailed for you available for post cards" at bounding box center [390, 523] width 273 height 40
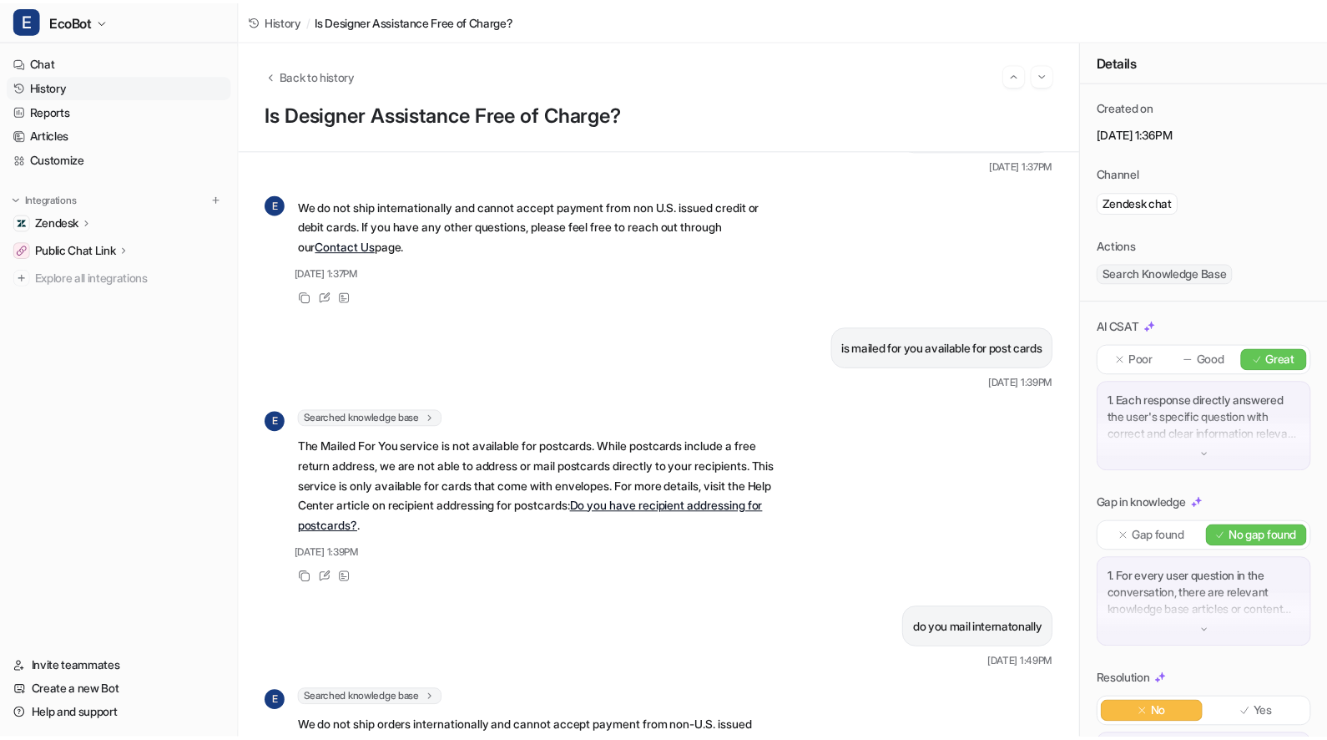
scroll to position [311, 0]
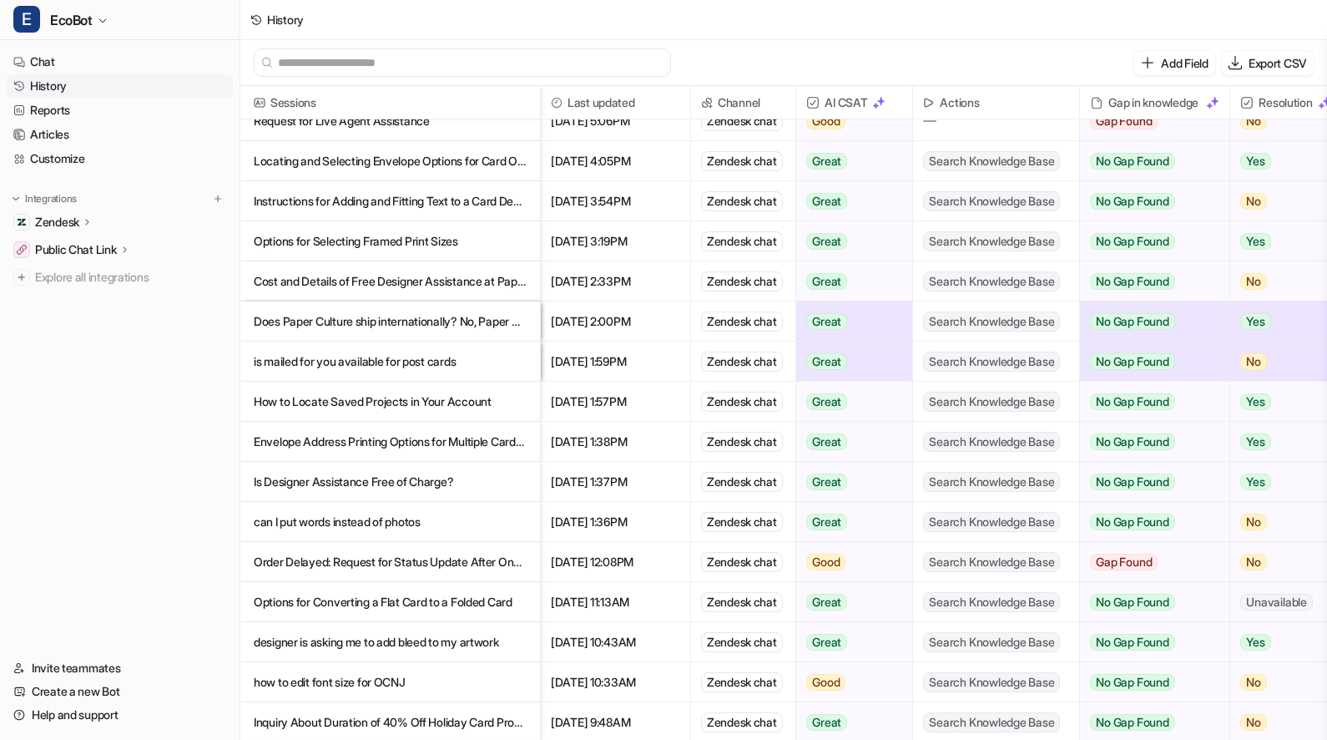
scroll to position [399, 0]
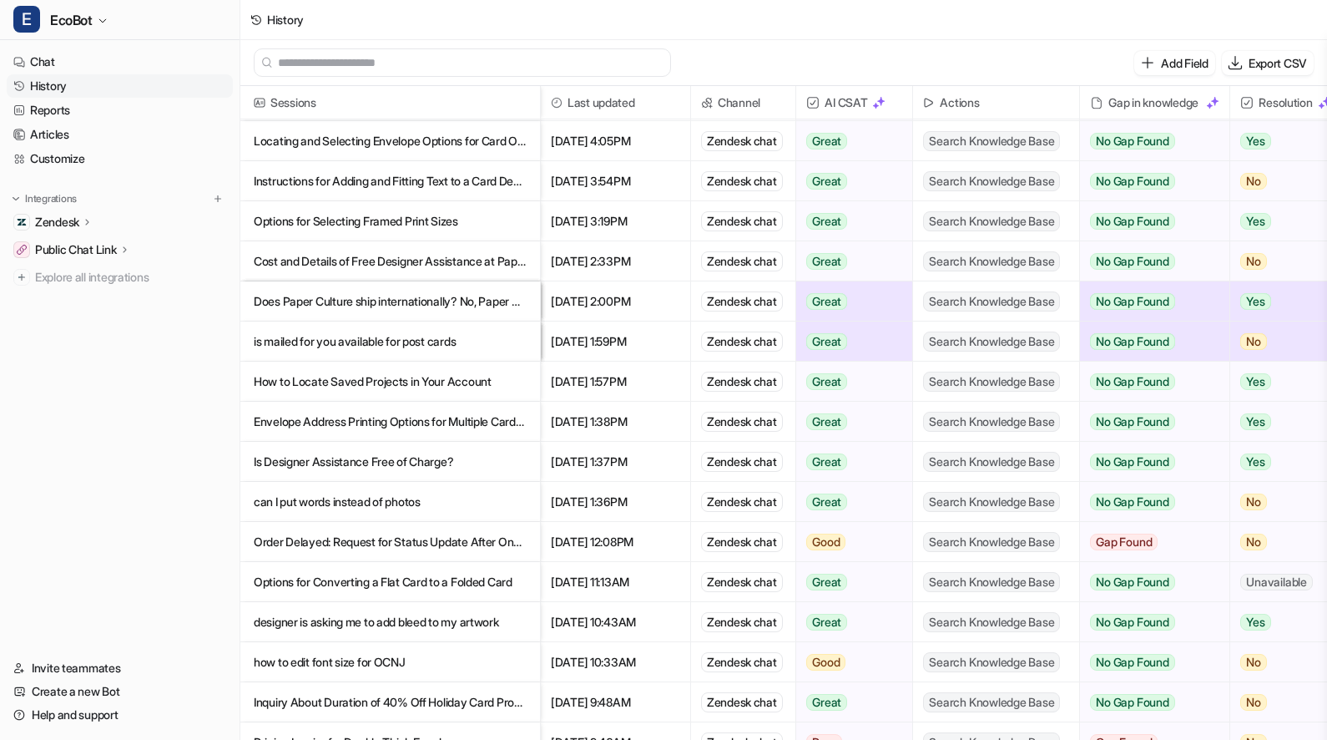
click at [461, 629] on p "designer is asking me to add bleed to my artwork" at bounding box center [390, 622] width 273 height 40
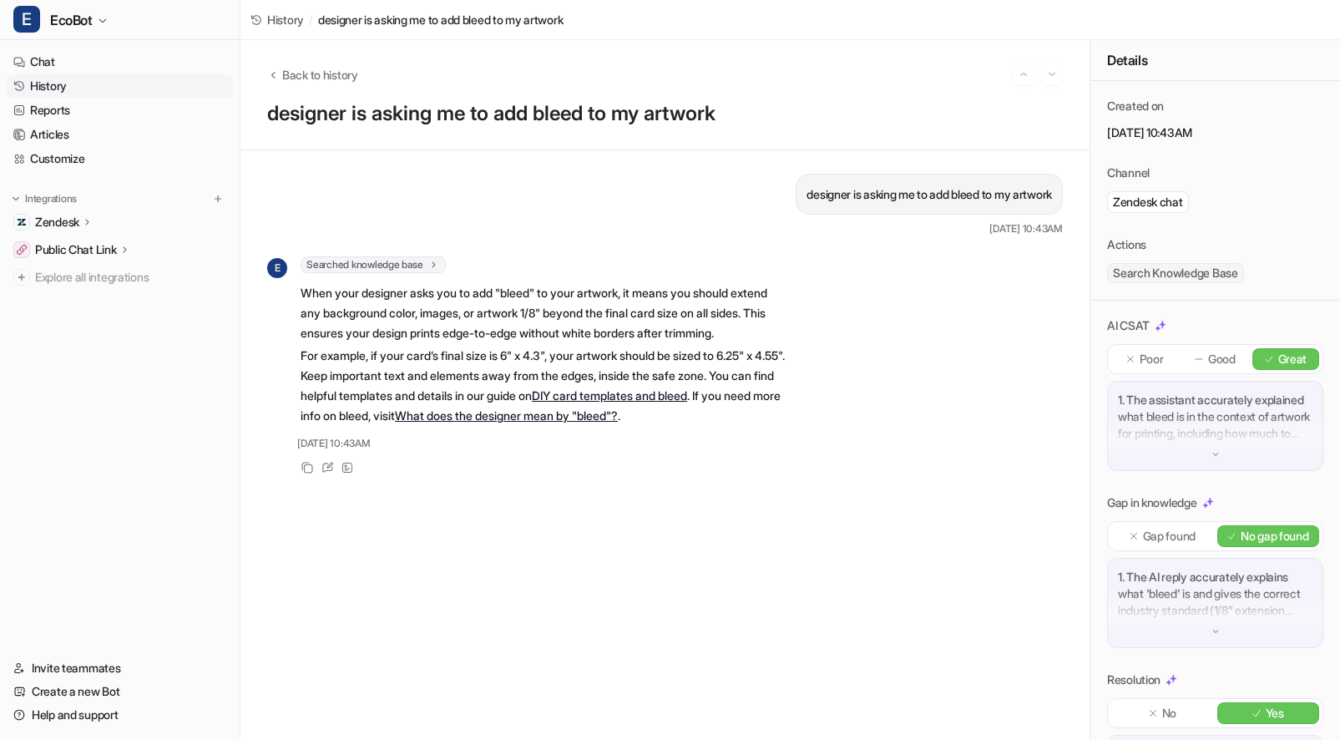
click at [909, 195] on p "designer is asking me to add bleed to my artwork" at bounding box center [928, 194] width 245 height 20
copy span "designer is asking me to add bleed to my artwork"
click at [284, 76] on span "Back to history" at bounding box center [320, 75] width 76 height 18
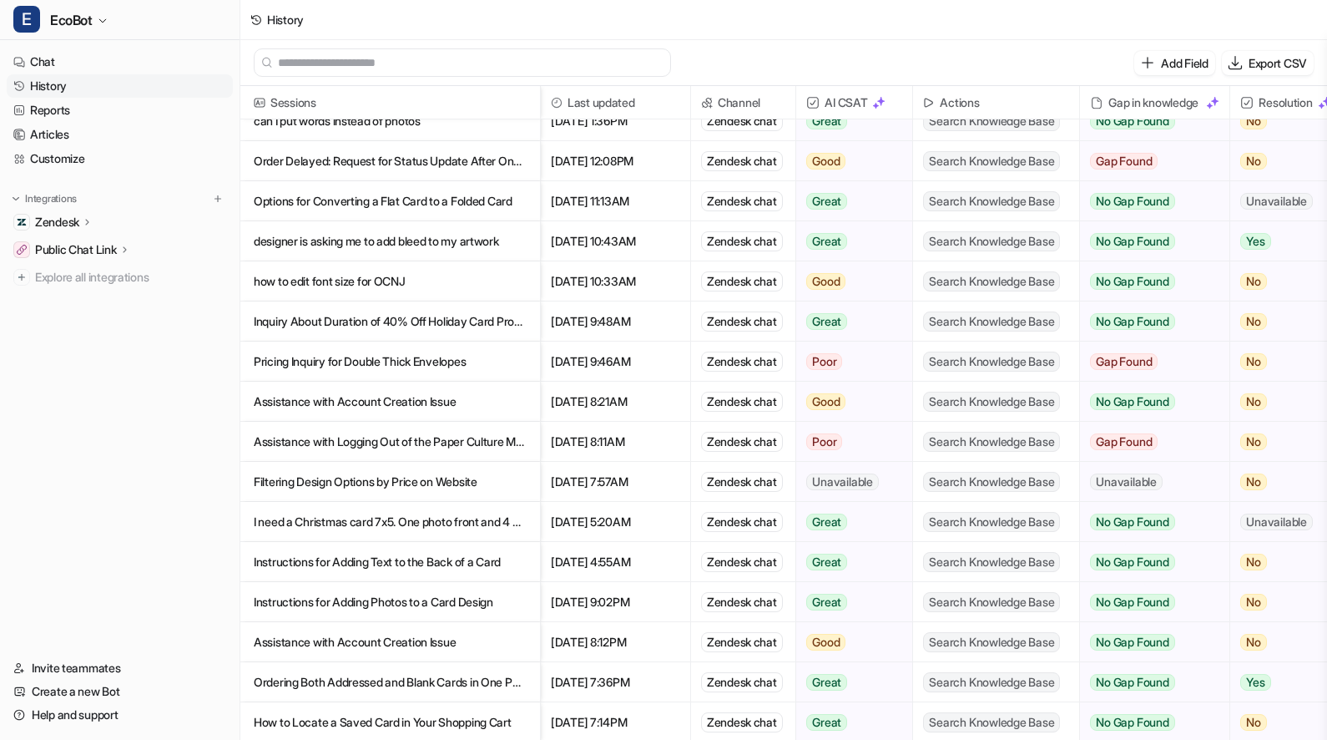
scroll to position [792, 0]
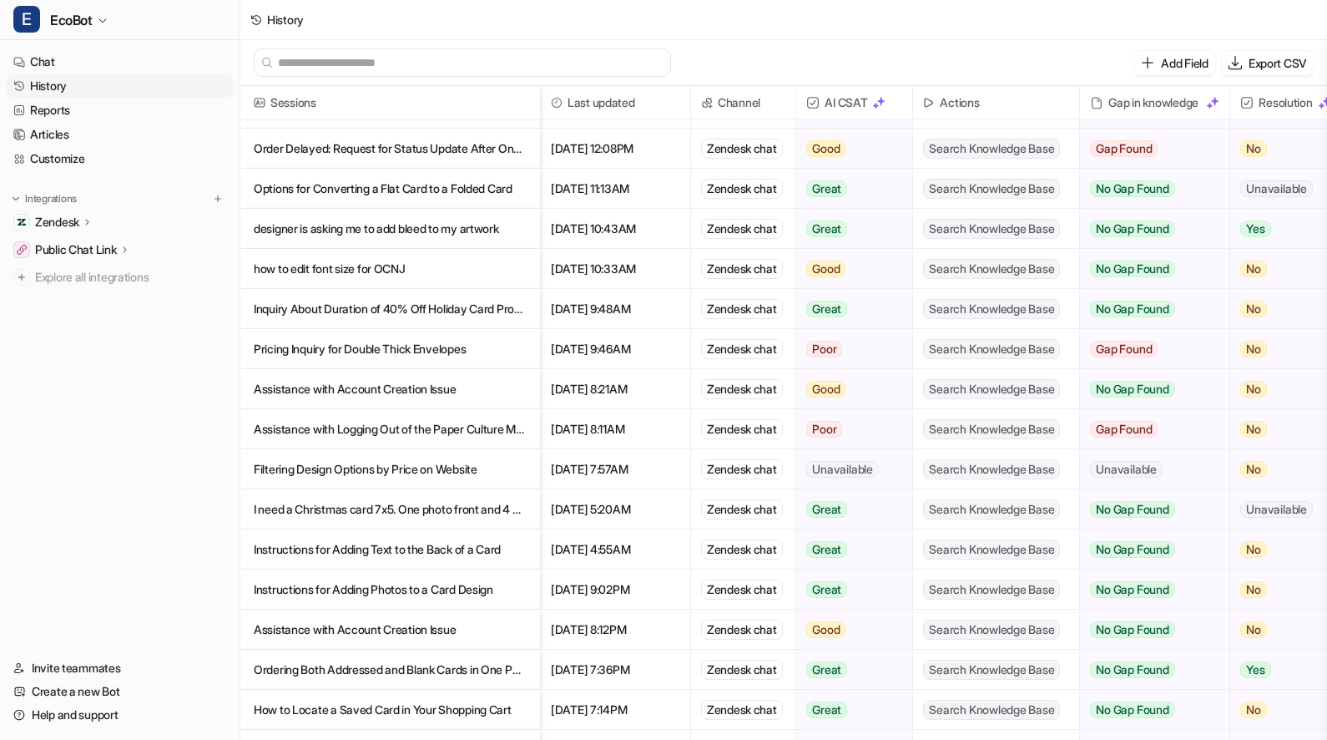
click at [519, 665] on p "Ordering Both Addressed and Blank Cards in One Purchase" at bounding box center [390, 669] width 273 height 40
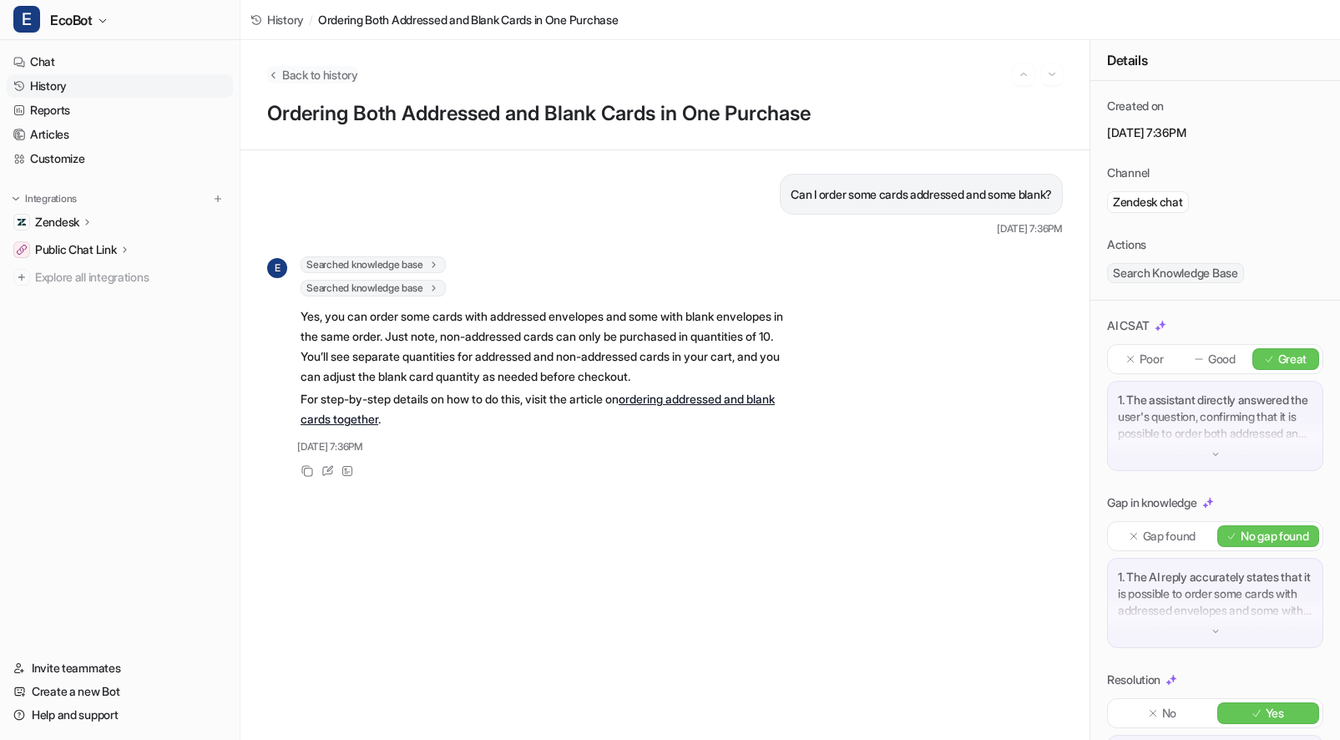
click at [320, 71] on span "Back to history" at bounding box center [320, 75] width 76 height 18
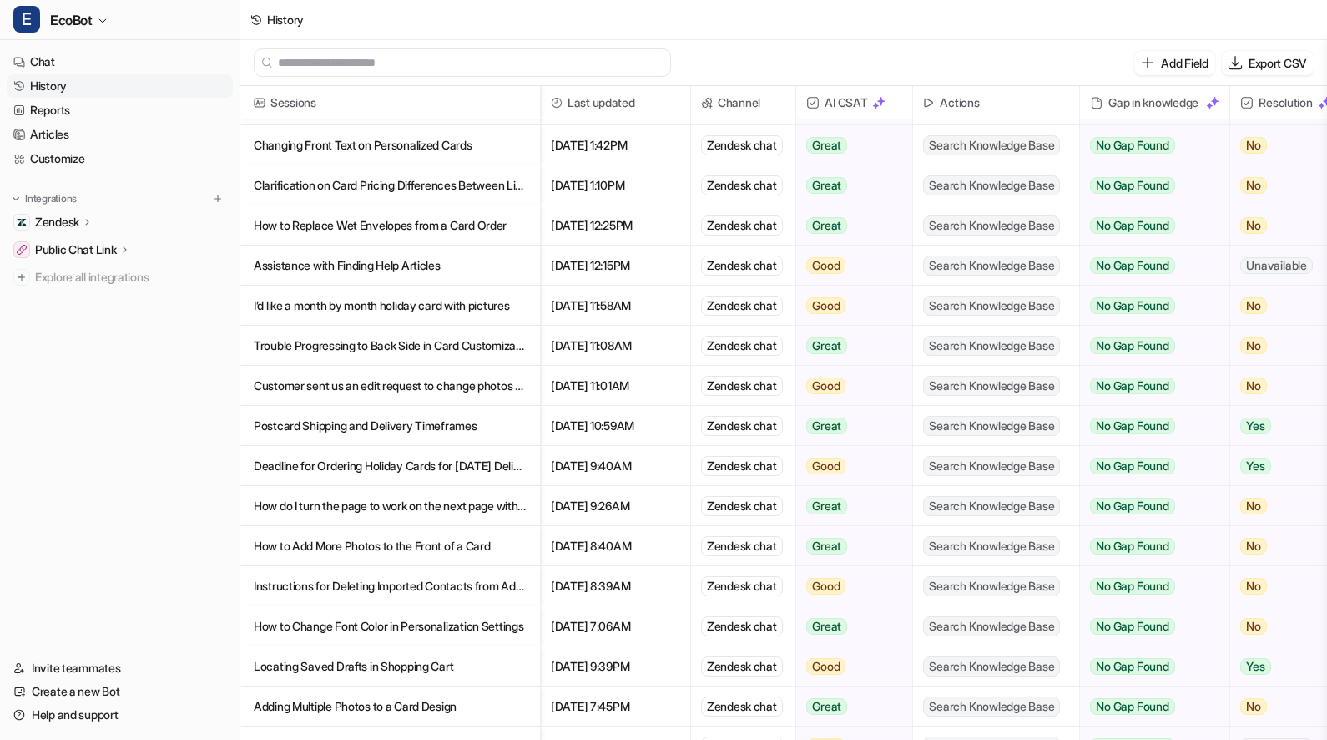
scroll to position [1535, 0]
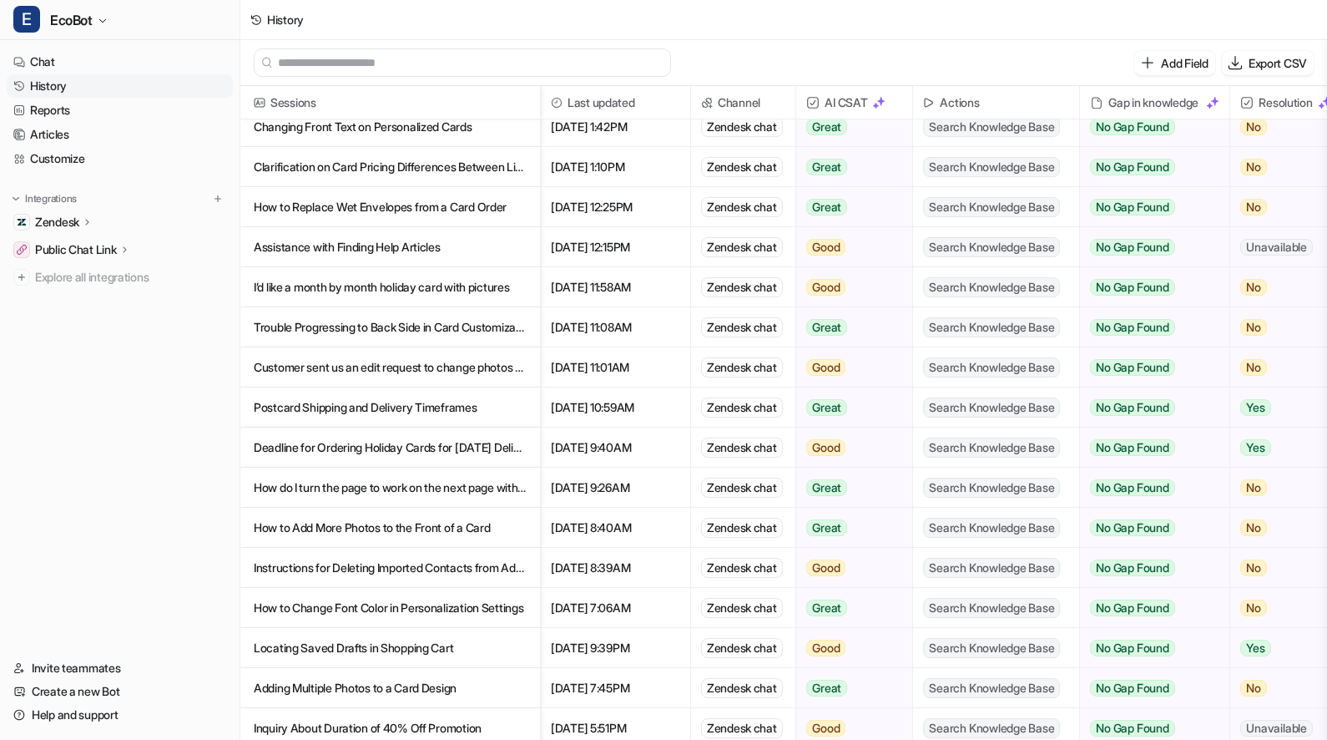
click at [122, 82] on link "History" at bounding box center [120, 85] width 226 height 23
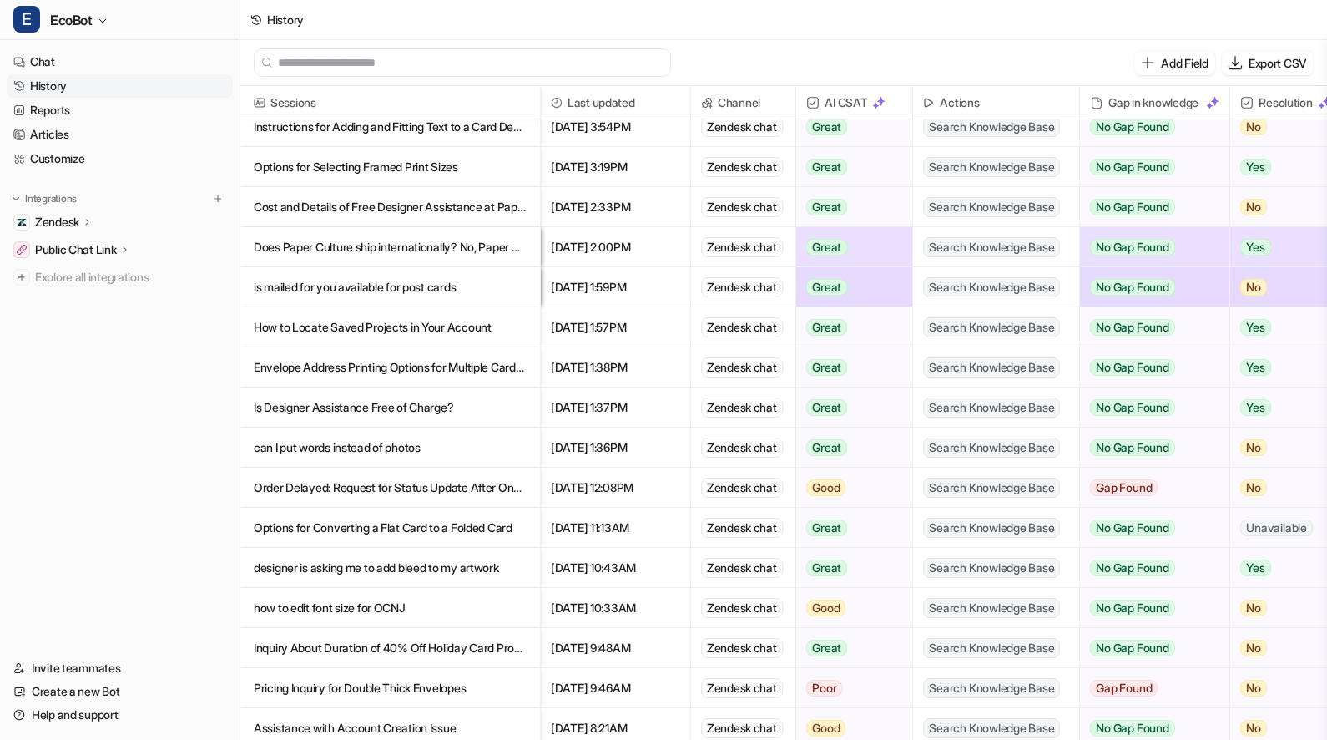
scroll to position [0, 0]
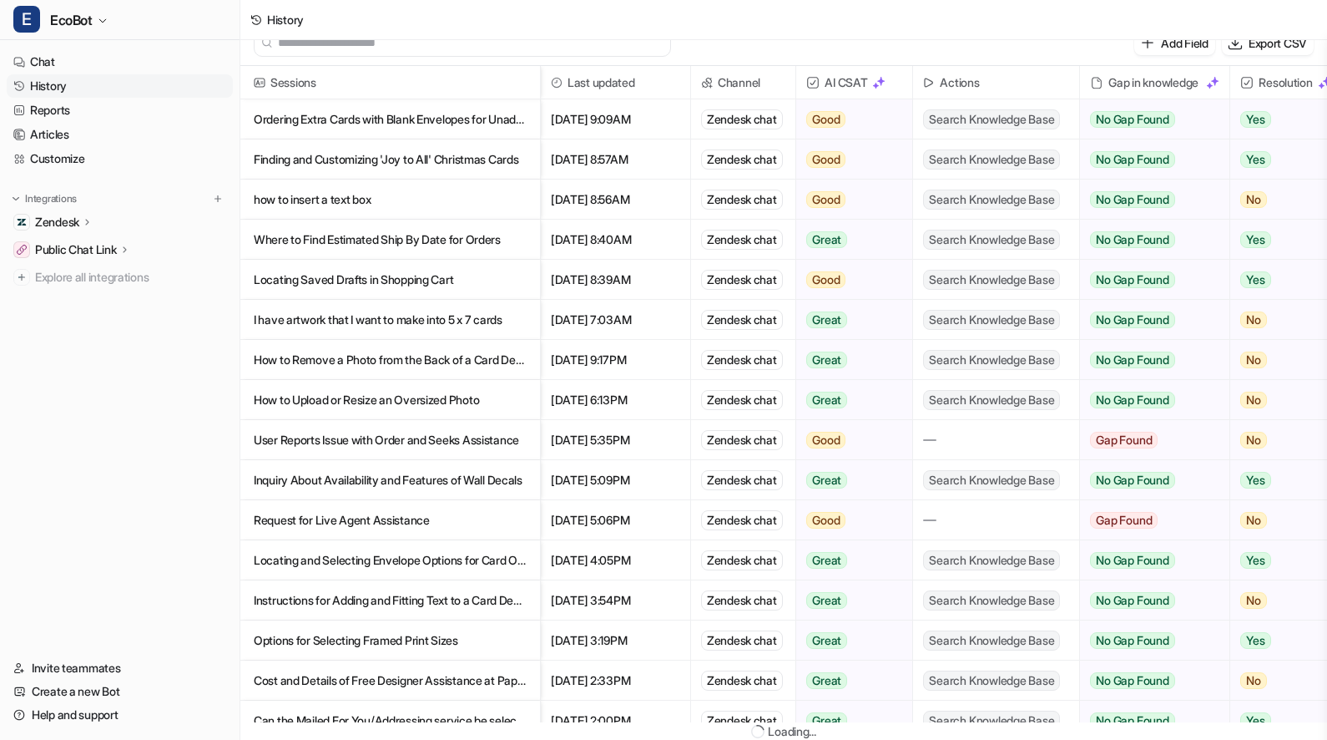
scroll to position [20, 0]
click at [467, 118] on p "Ordering Extra Cards with Blank Envelopes for Unaddressed Recipients" at bounding box center [390, 119] width 273 height 40
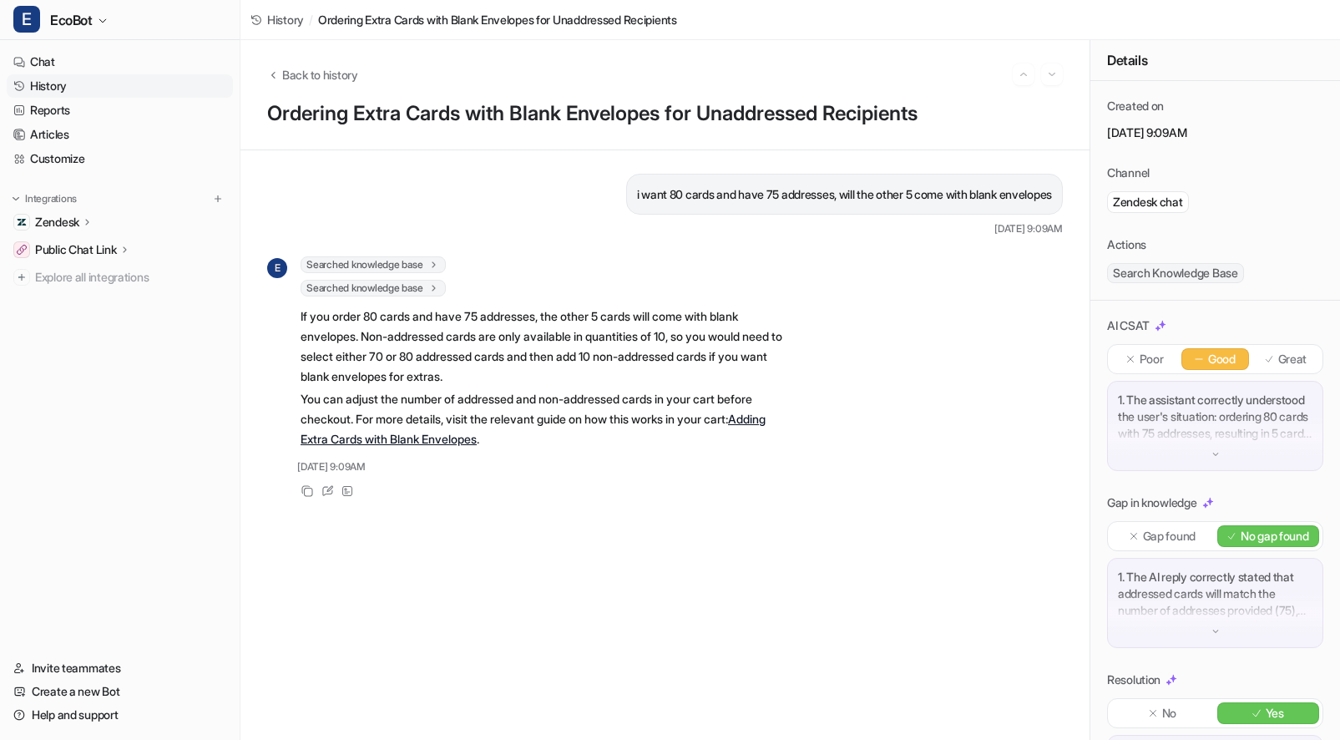
click at [1223, 418] on p "1. The assistant correctly understood the user's situation: ordering 80 cards w…" at bounding box center [1215, 417] width 195 height 50
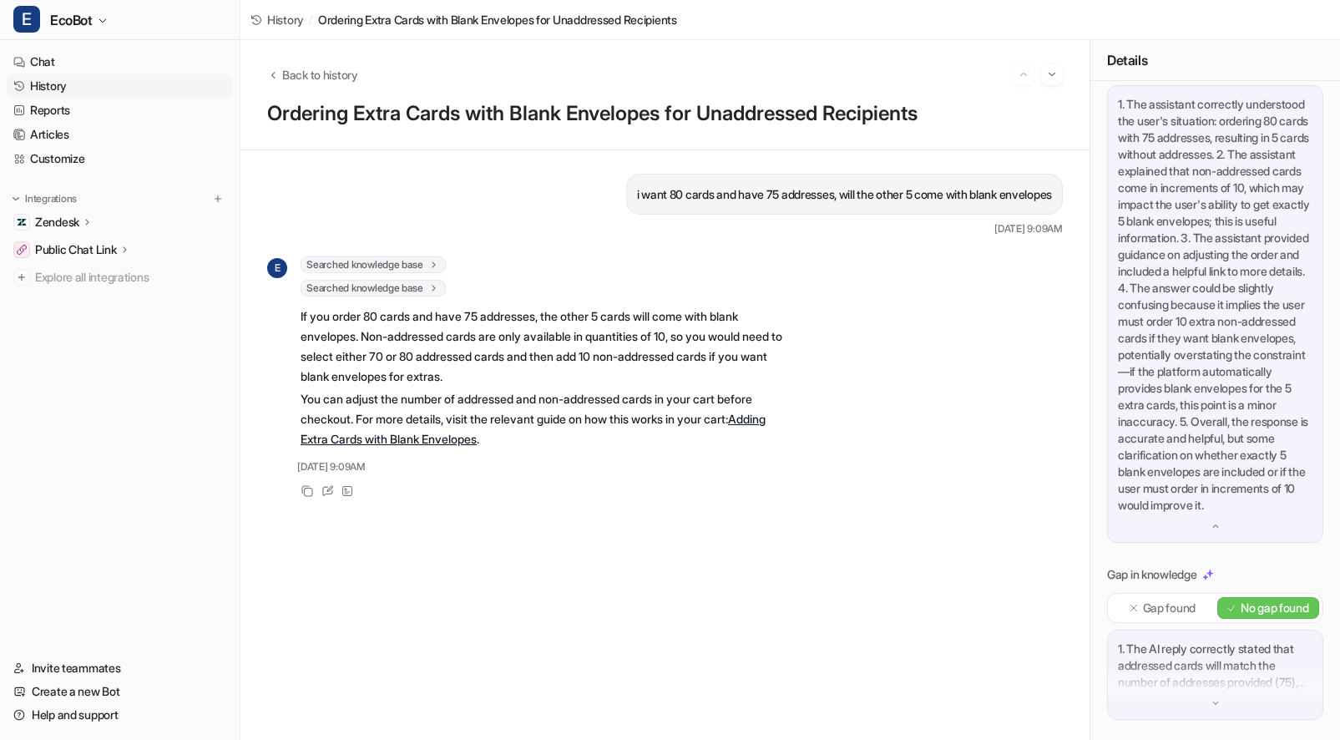
scroll to position [311, 0]
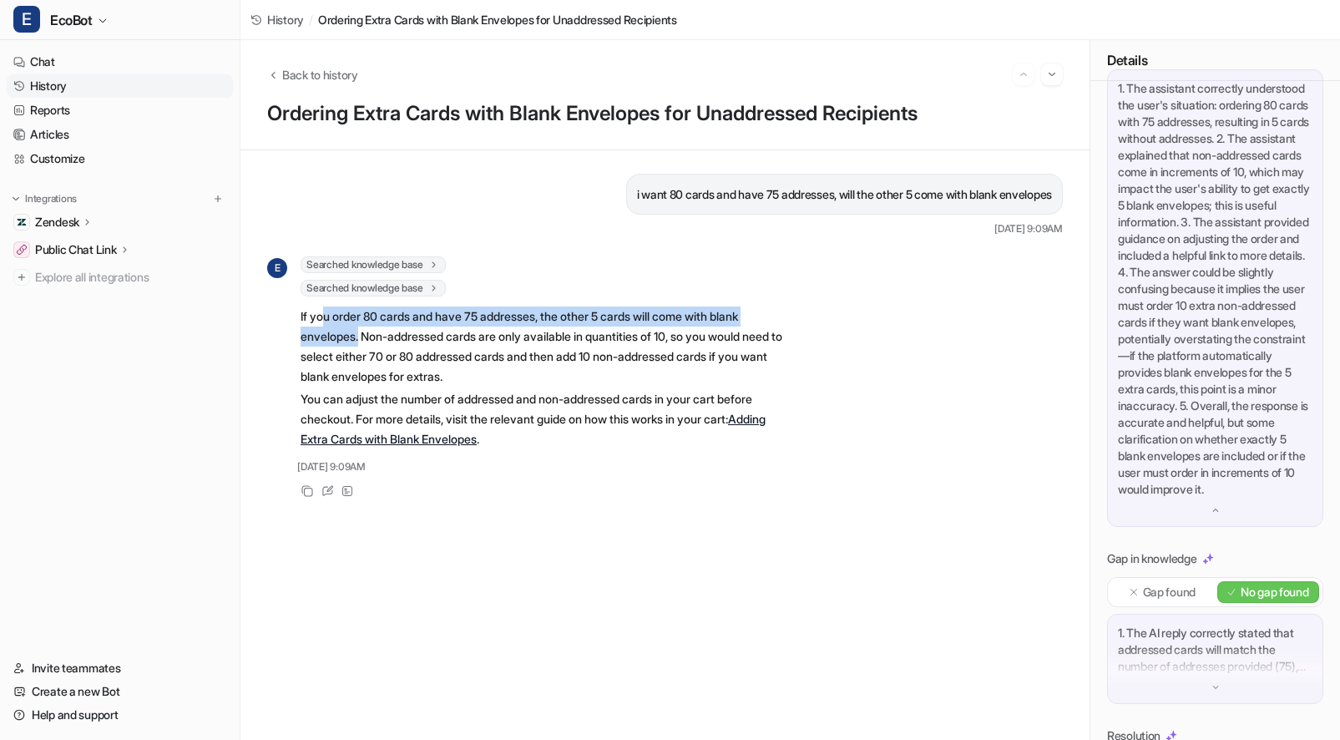
drag, startPoint x: 361, startPoint y: 336, endPoint x: 325, endPoint y: 323, distance: 38.0
click at [325, 323] on p "If you order 80 cards and have 75 addresses, the other 5 cards will come with b…" at bounding box center [545, 346] width 488 height 80
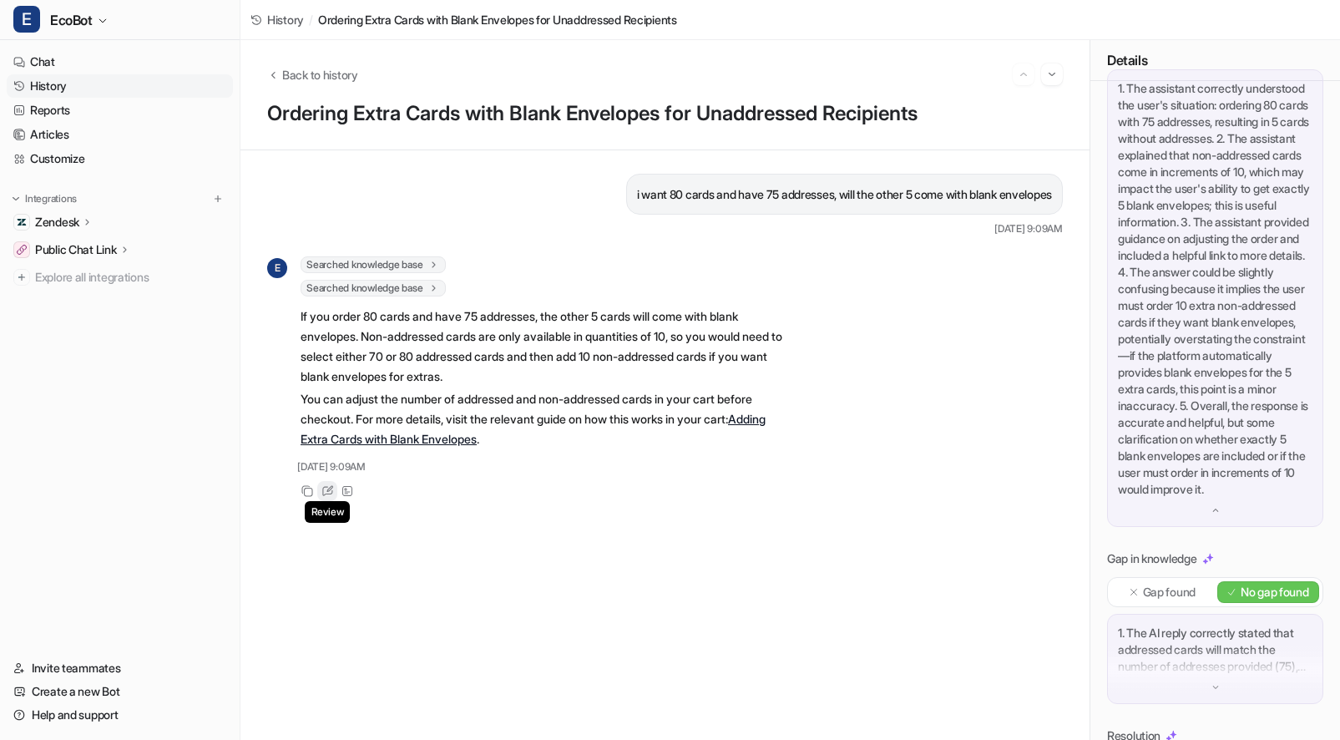
click at [328, 490] on icon at bounding box center [329, 488] width 7 height 7
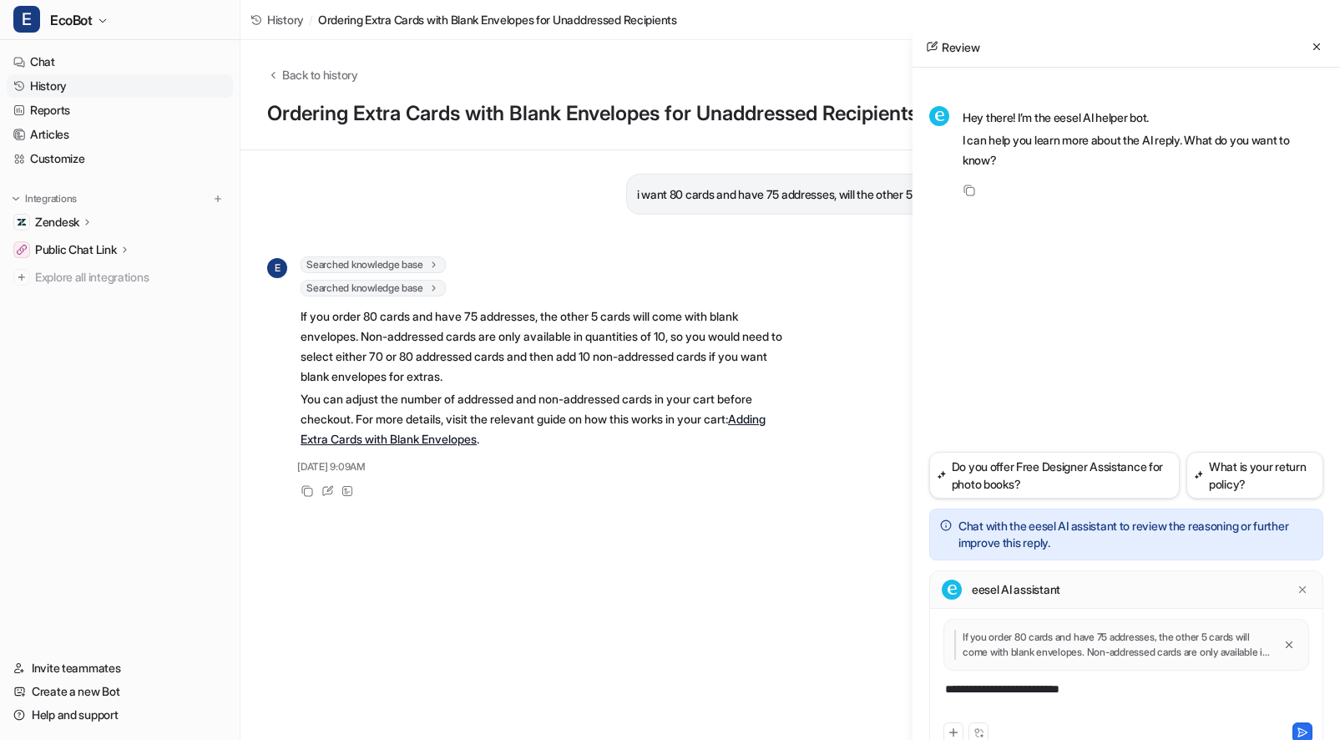
click at [1119, 692] on div "**********" at bounding box center [1126, 699] width 386 height 38
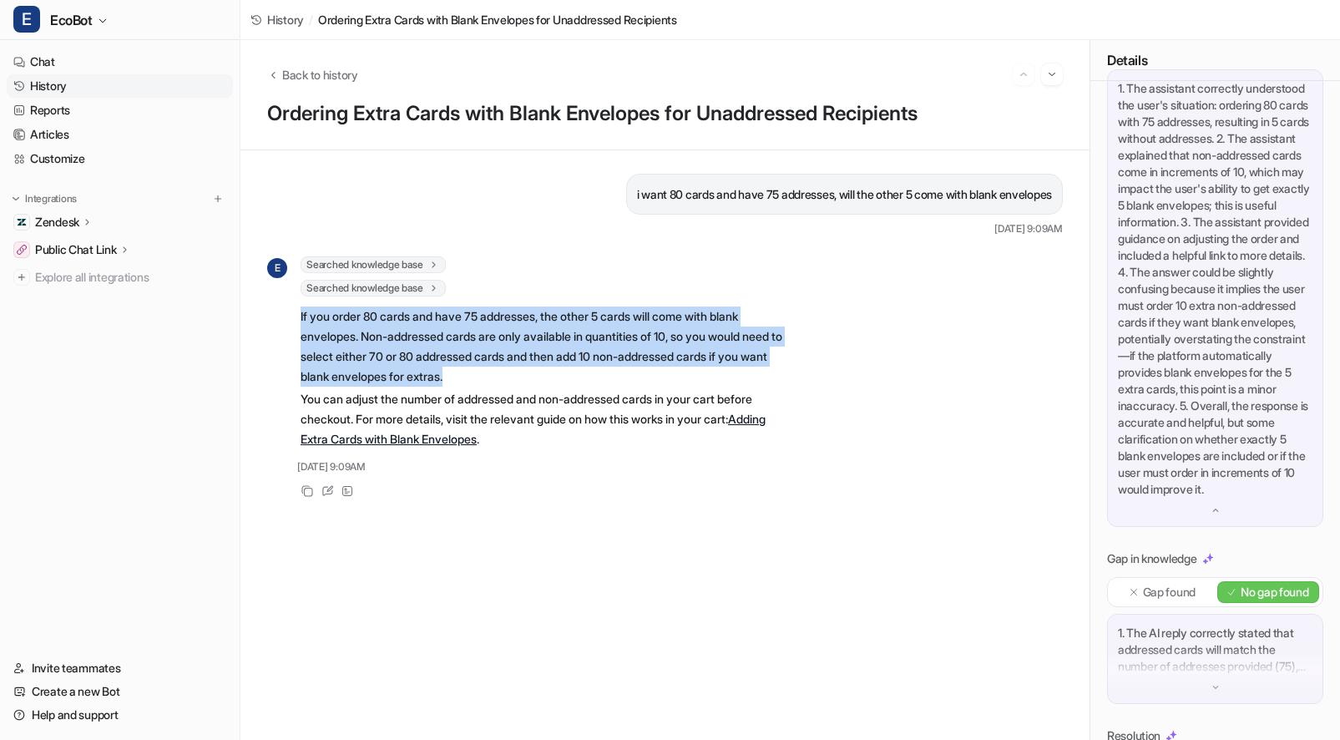
drag, startPoint x: 508, startPoint y: 374, endPoint x: 298, endPoint y: 323, distance: 216.4
click at [298, 323] on div "E Searched knowledge base search_queries : [ "addressed card order minimum blan…" at bounding box center [528, 354] width 522 height 196
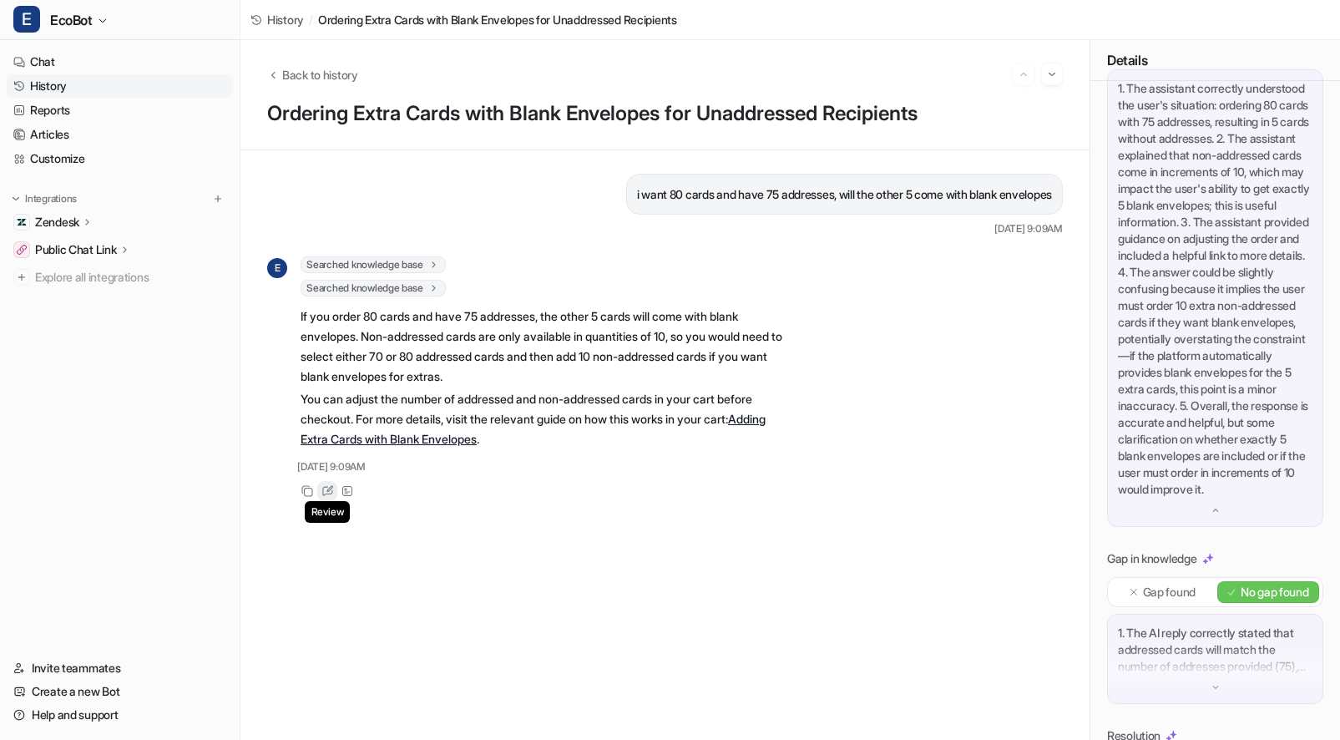
click at [329, 493] on icon at bounding box center [327, 491] width 13 height 12
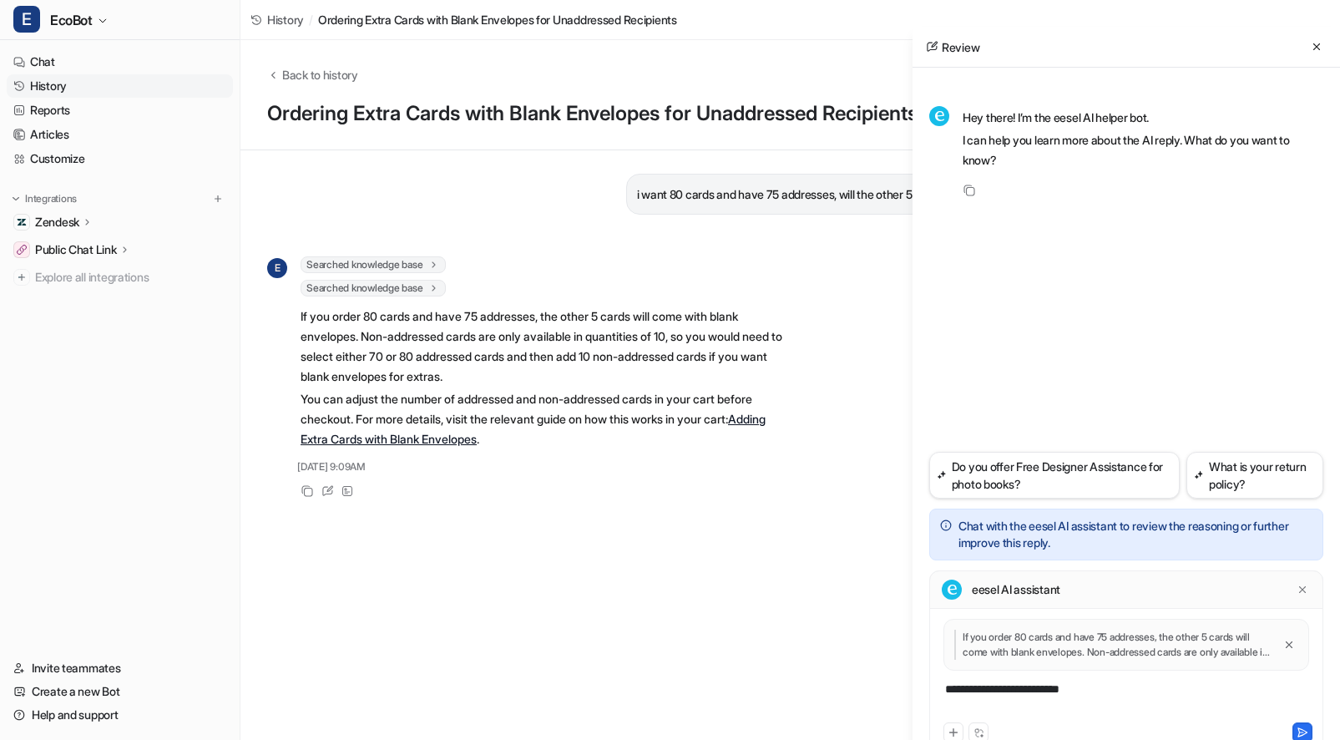
click at [1110, 697] on div "**********" at bounding box center [1126, 699] width 386 height 38
click at [1105, 691] on div "**********" at bounding box center [1126, 699] width 386 height 38
click at [348, 488] on icon at bounding box center [347, 491] width 12 height 12
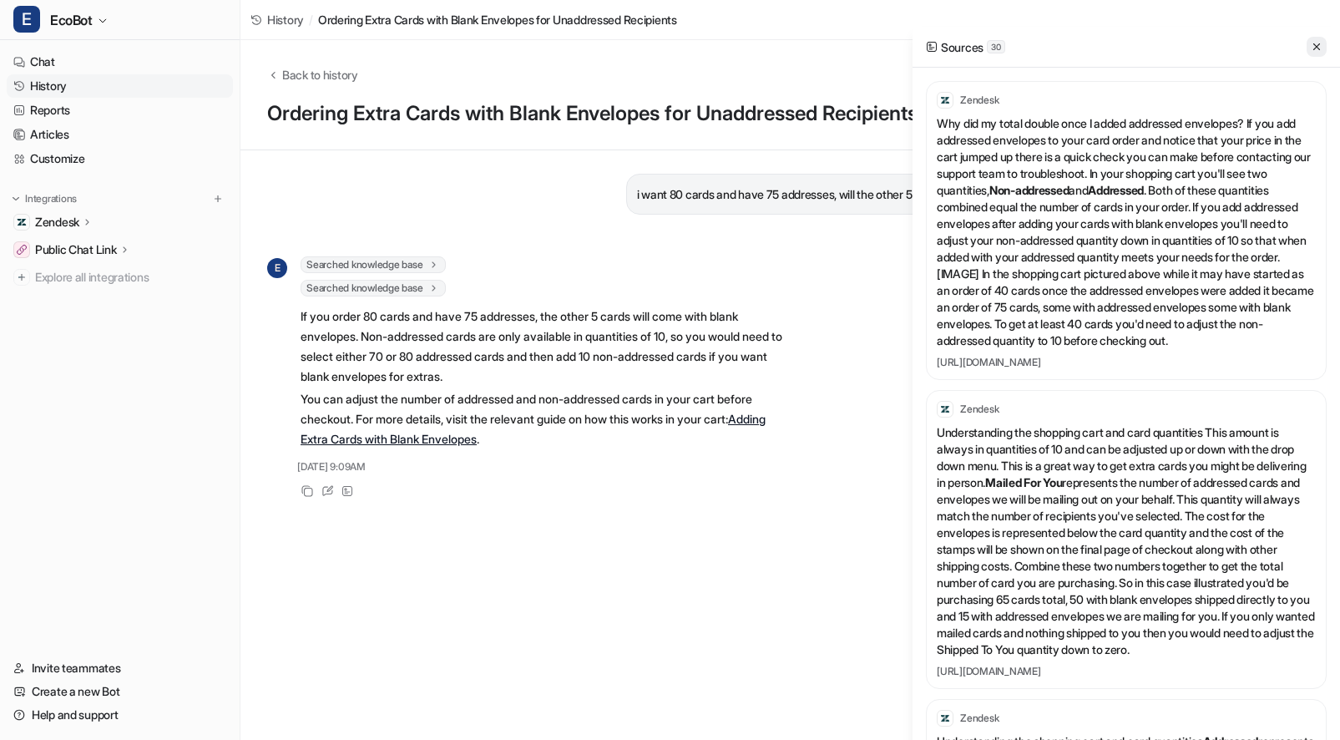
click at [1323, 48] on button at bounding box center [1316, 47] width 20 height 20
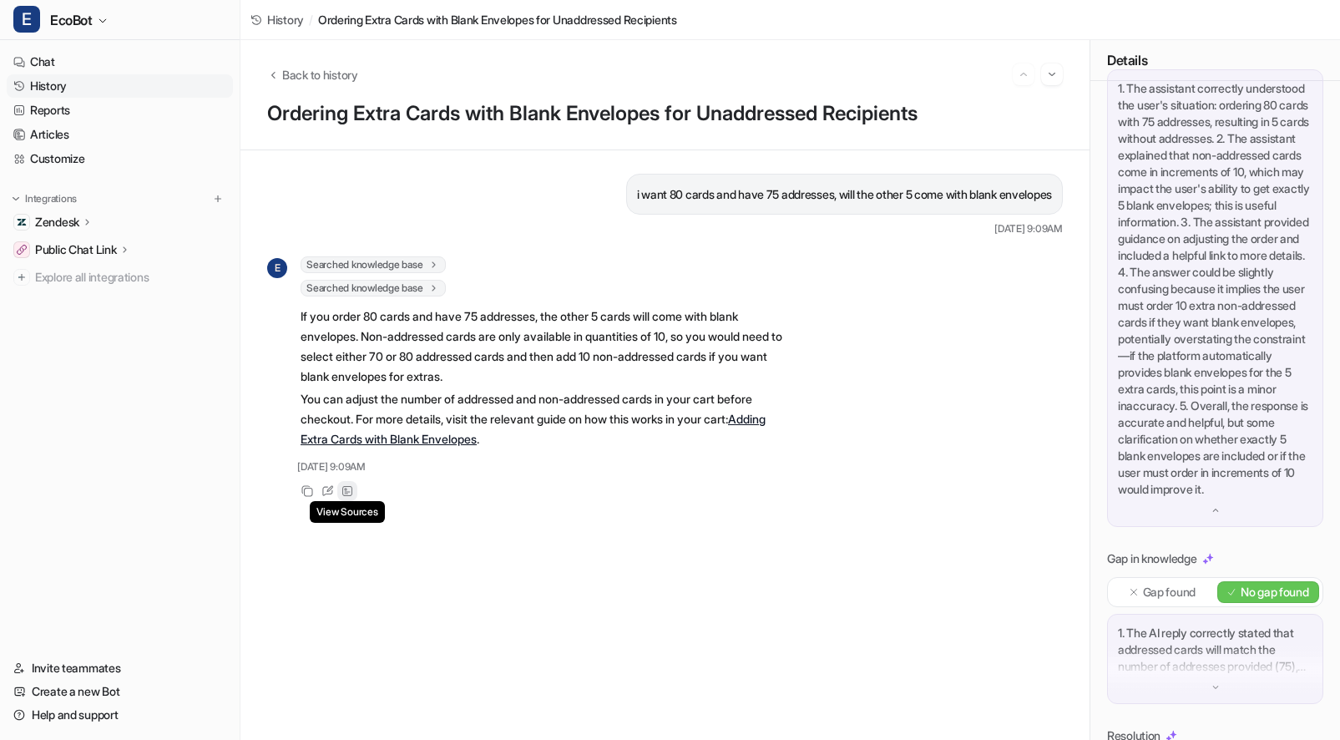
click at [341, 493] on icon at bounding box center [347, 491] width 12 height 12
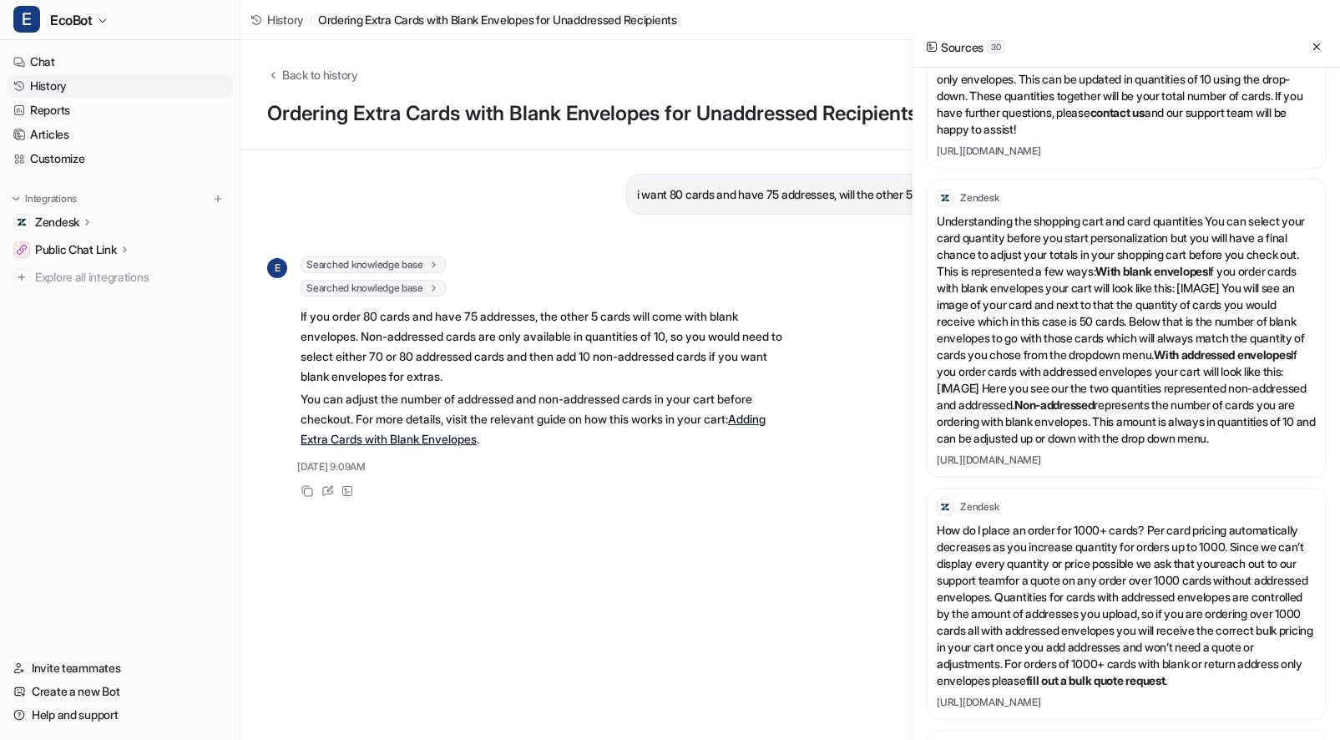
scroll to position [1068, 0]
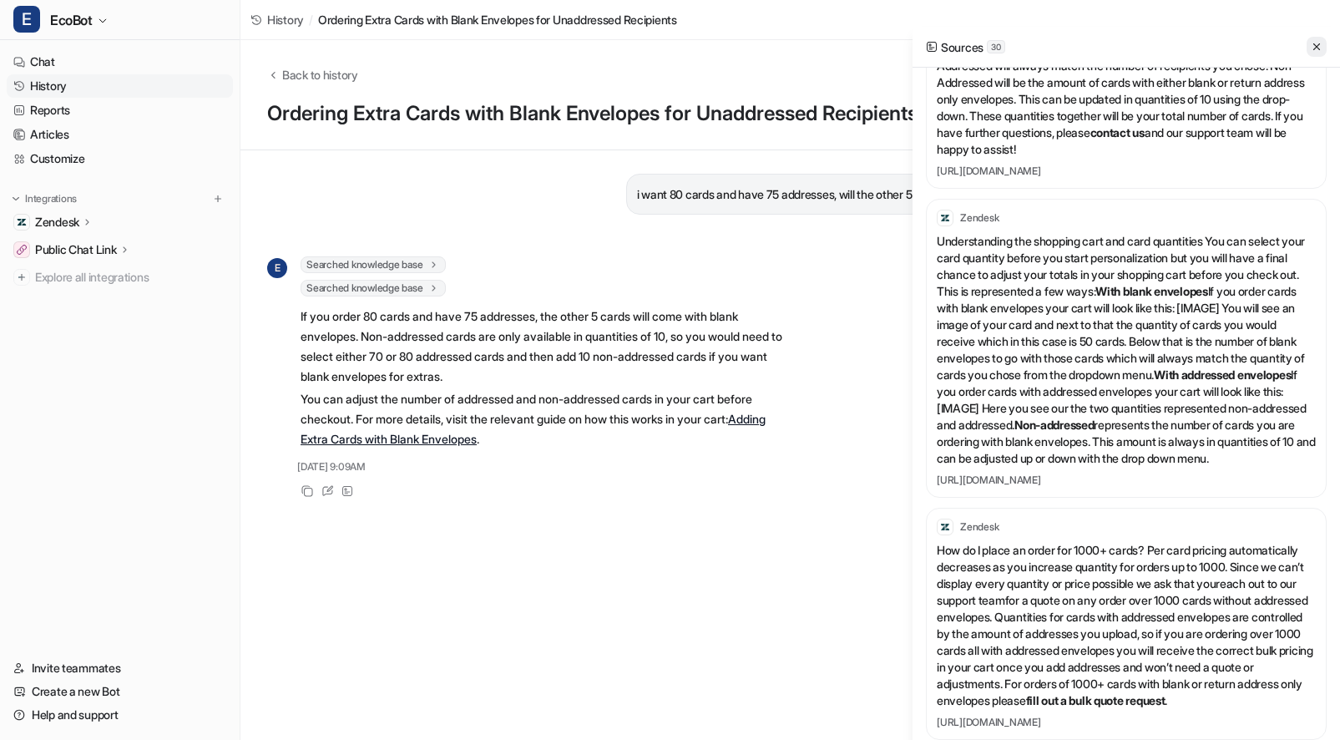
click at [1316, 53] on button at bounding box center [1316, 47] width 20 height 20
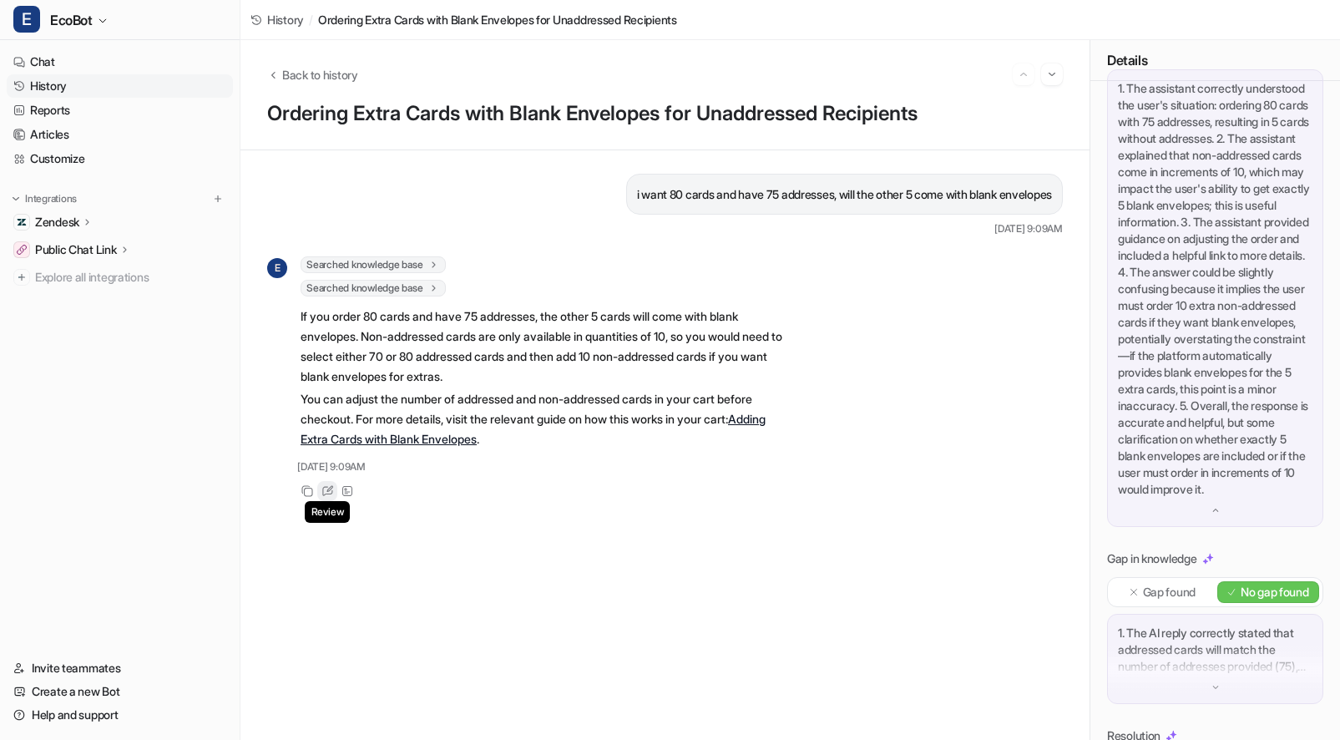
click at [324, 490] on icon at bounding box center [327, 491] width 13 height 12
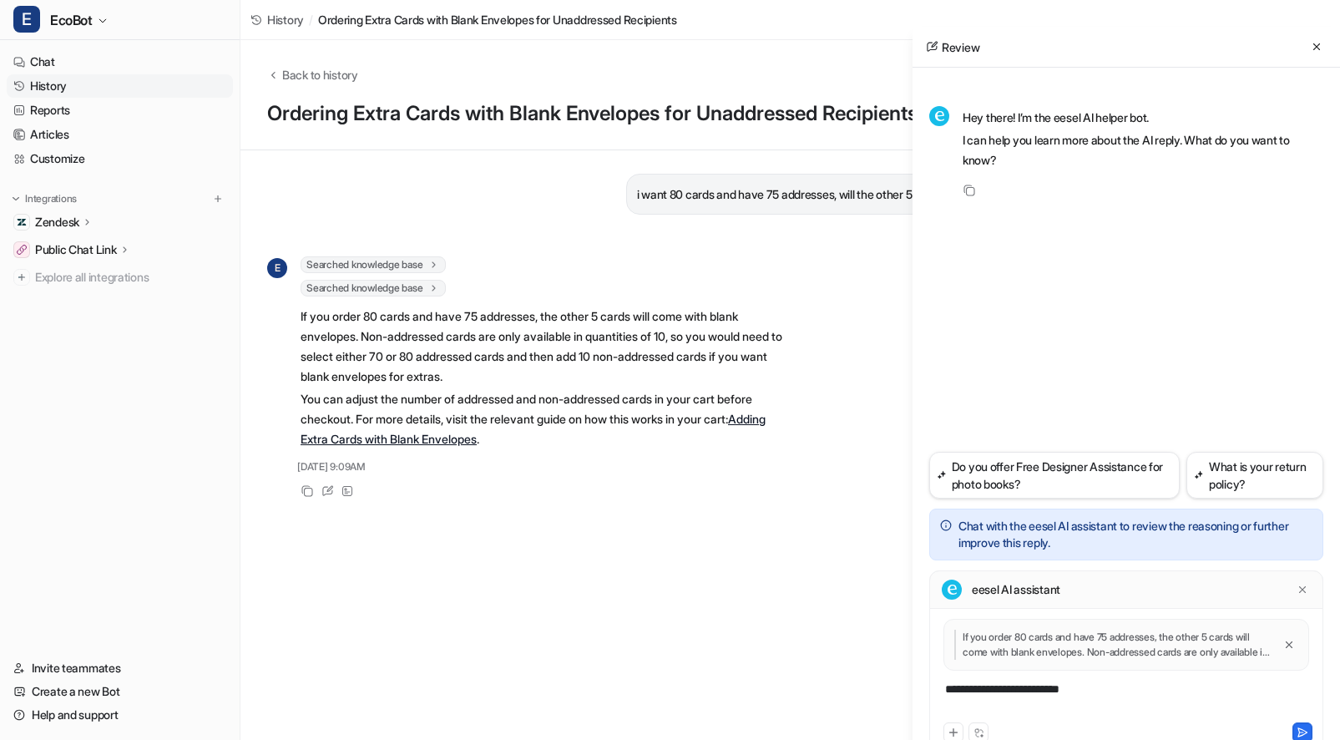
click at [1099, 695] on div "**********" at bounding box center [1126, 699] width 386 height 38
paste div
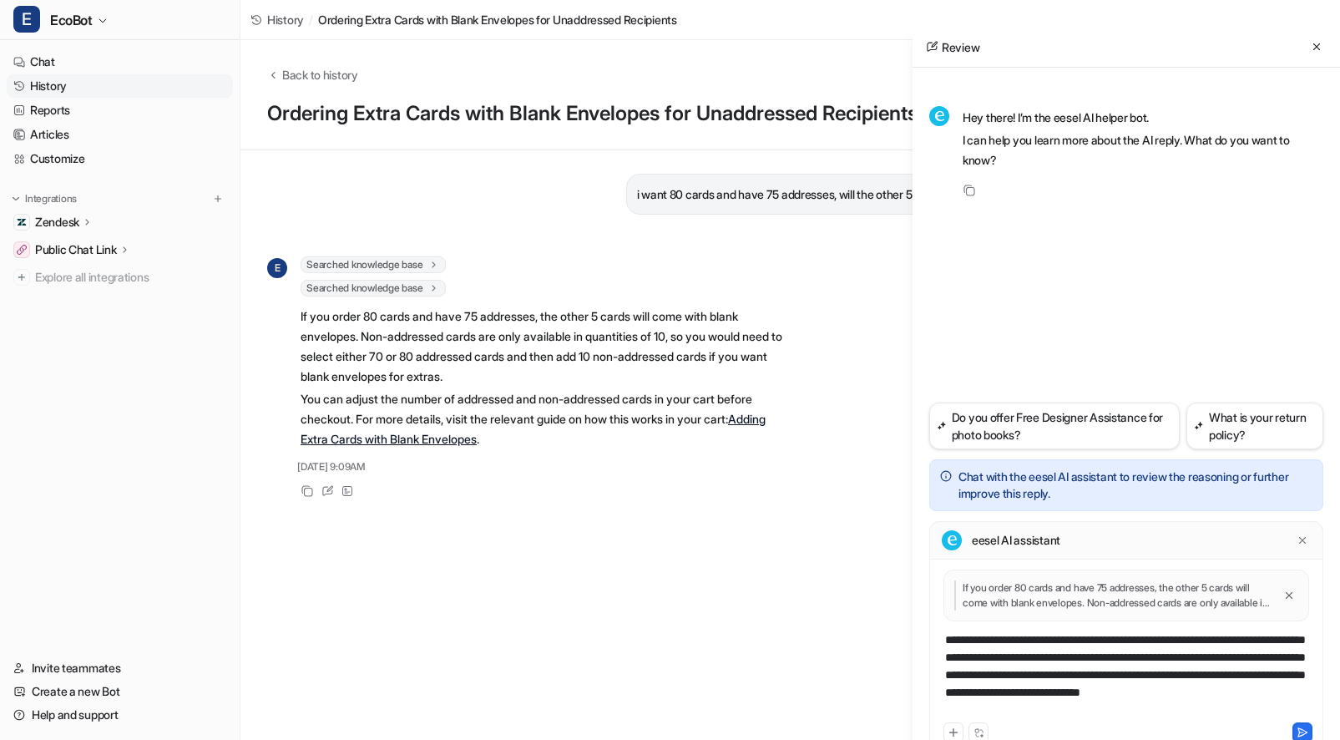
click at [992, 640] on div "**********" at bounding box center [1126, 675] width 386 height 88
click at [941, 659] on div "**********" at bounding box center [1126, 675] width 386 height 88
drag, startPoint x: 951, startPoint y: 690, endPoint x: 1269, endPoint y: 675, distance: 318.4
click at [1269, 675] on div "**********" at bounding box center [1126, 675] width 386 height 88
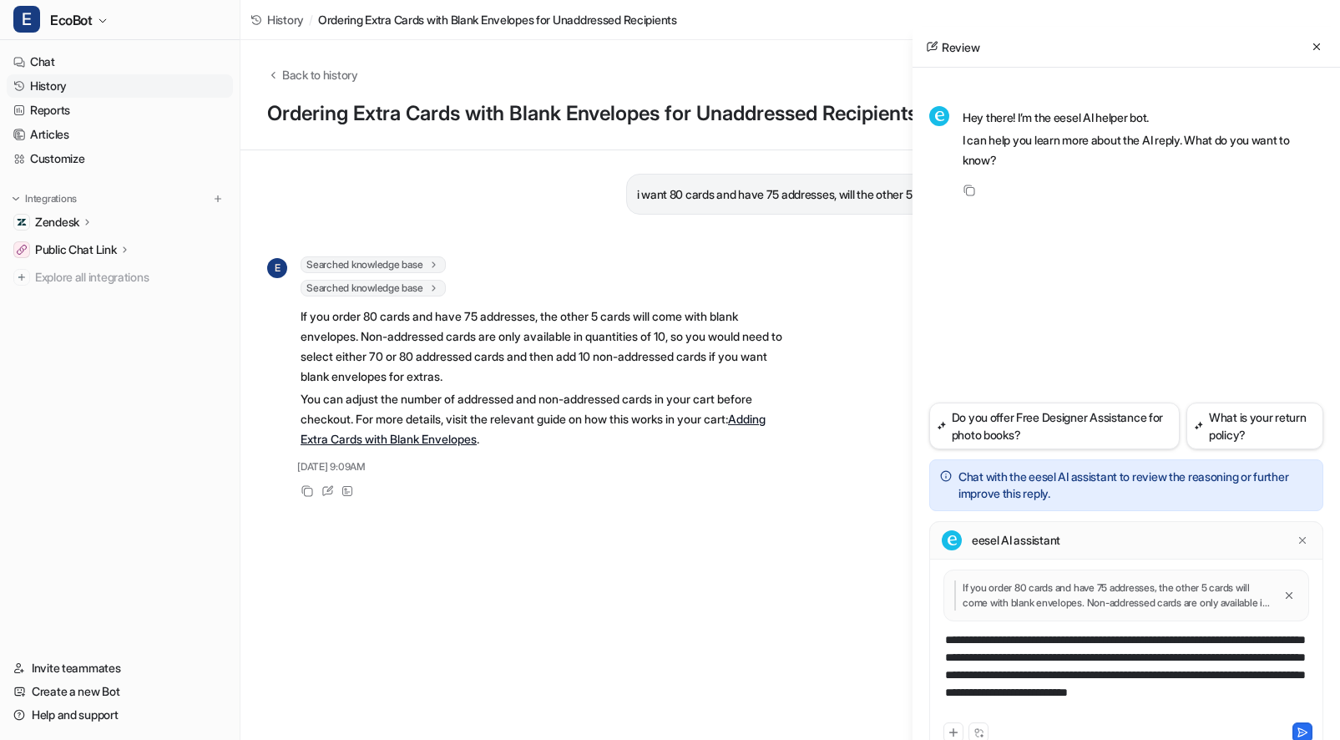
click at [1135, 707] on div "**********" at bounding box center [1126, 675] width 386 height 88
click at [1296, 727] on icon at bounding box center [1302, 732] width 12 height 12
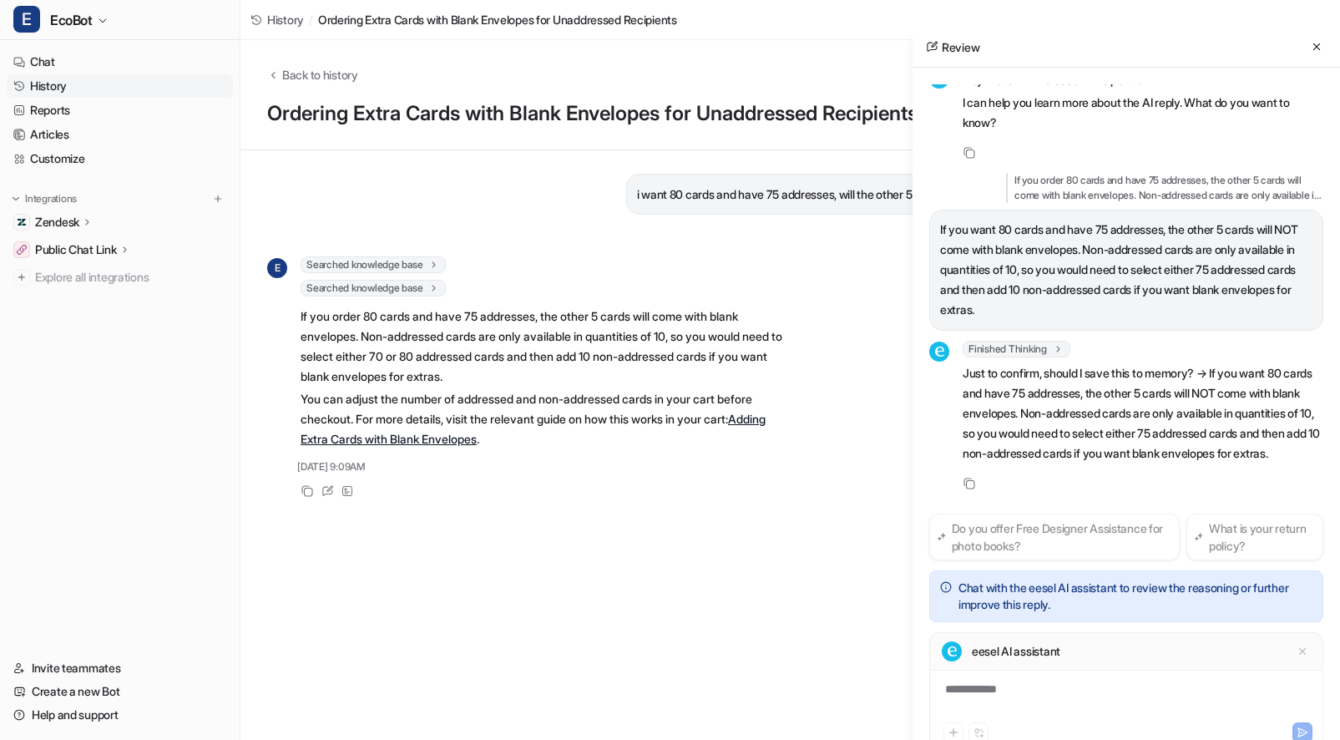
scroll to position [58, 0]
click at [1028, 690] on div "**********" at bounding box center [1126, 699] width 386 height 38
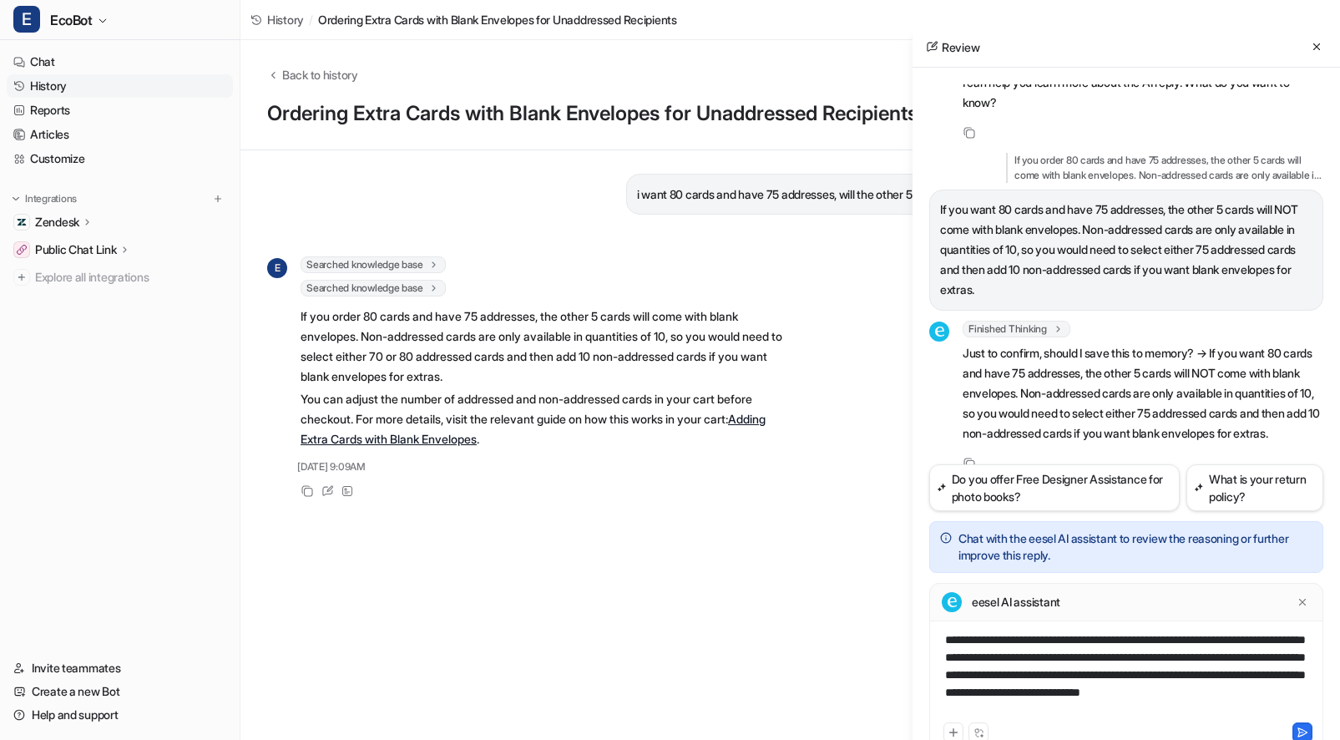
click at [1226, 676] on div "**********" at bounding box center [1126, 675] width 386 height 88
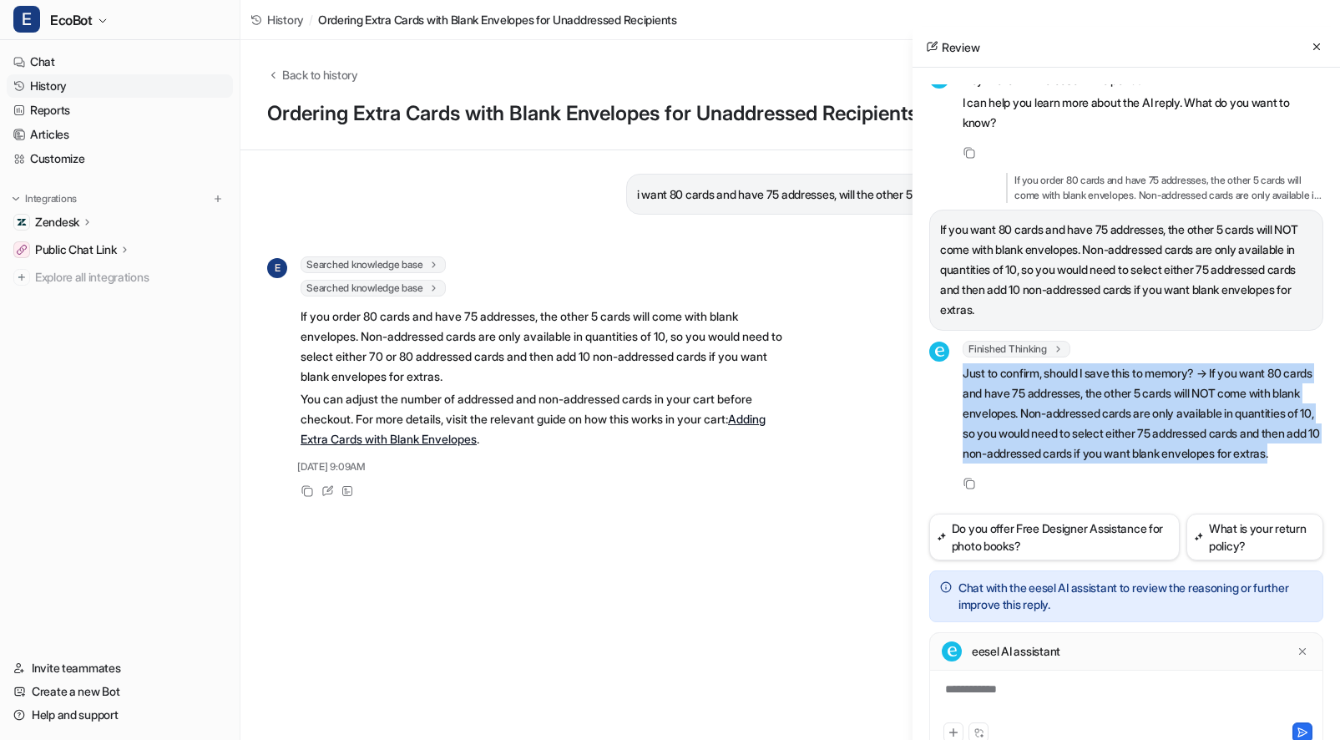
drag, startPoint x: 1083, startPoint y: 449, endPoint x: 964, endPoint y: 360, distance: 148.4
click at [964, 363] on p "Just to confirm, should I save this to memory? → If you want 80 cards and have …" at bounding box center [1143, 413] width 361 height 100
copy p "Just to confirm, should I save this to memory? → If you want 80 cards and have …"
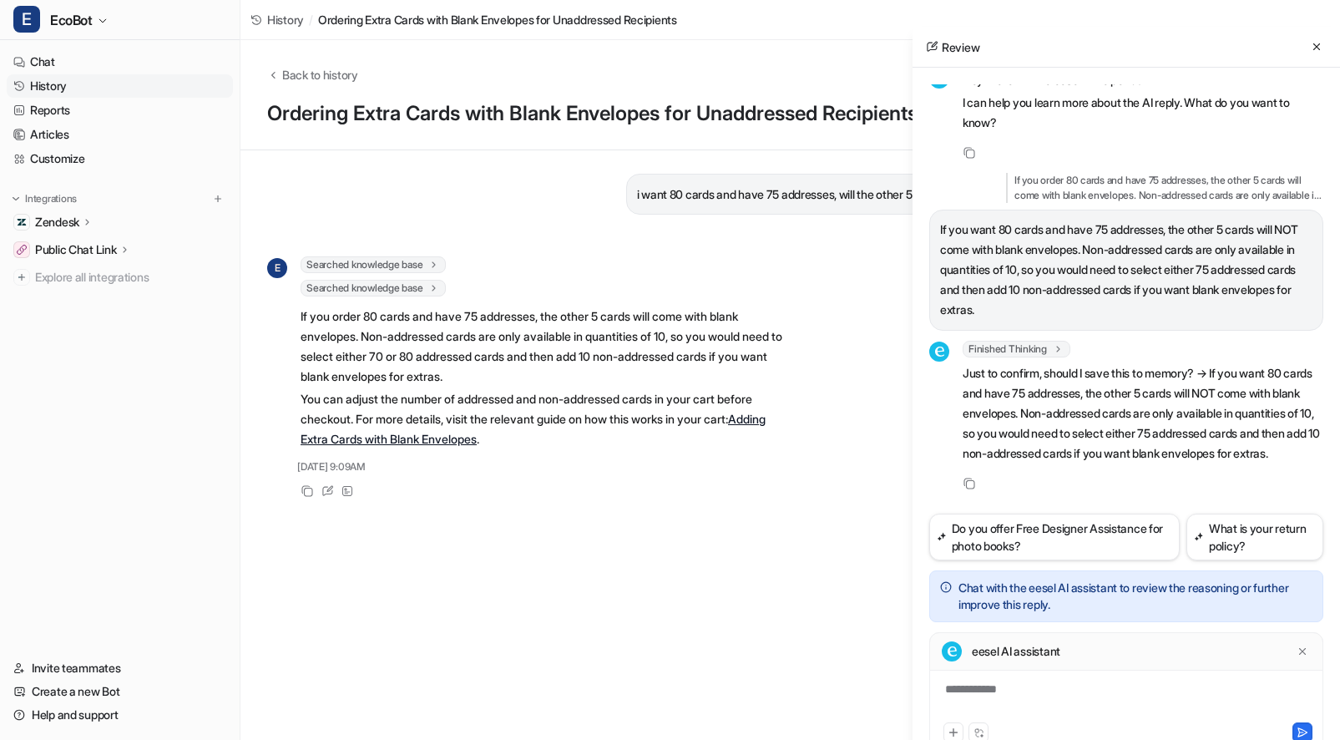
click at [1063, 683] on div "**********" at bounding box center [1126, 699] width 386 height 38
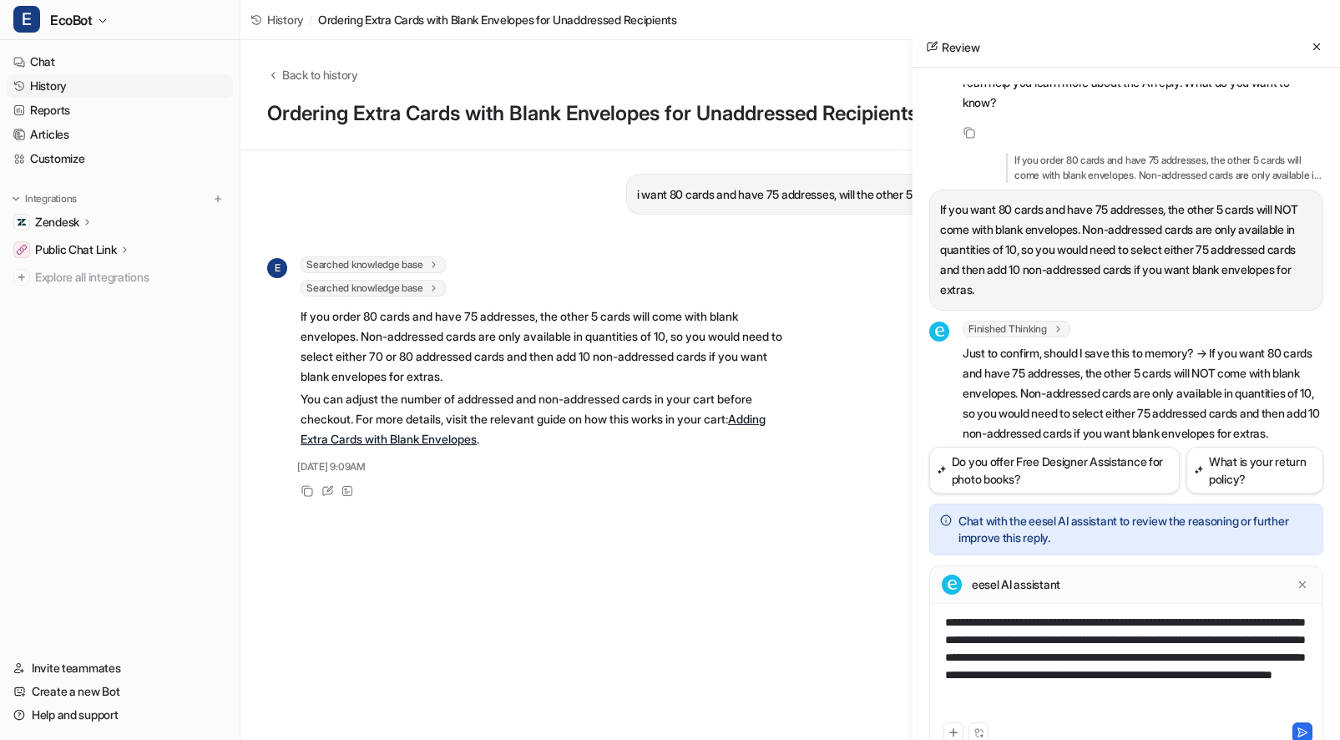
click at [1154, 672] on div "**********" at bounding box center [1126, 666] width 386 height 105
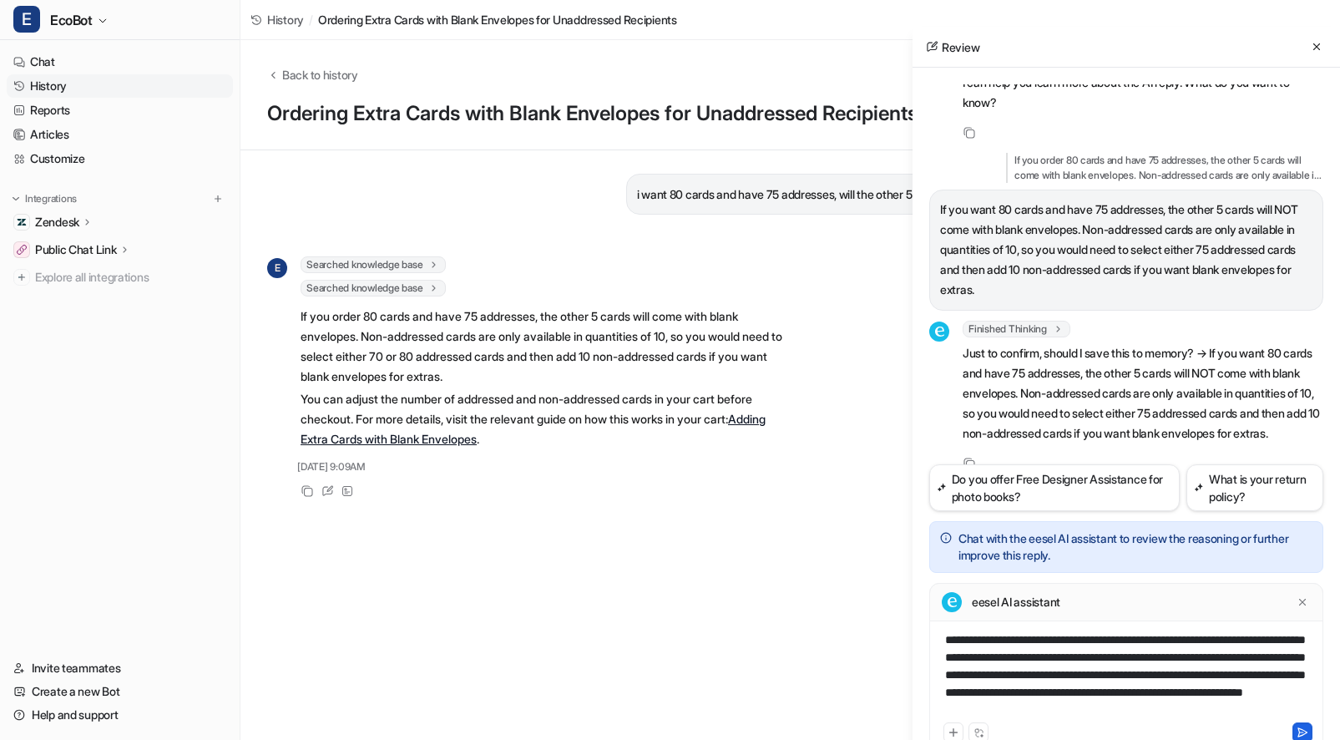
click at [1306, 729] on icon at bounding box center [1302, 732] width 12 height 12
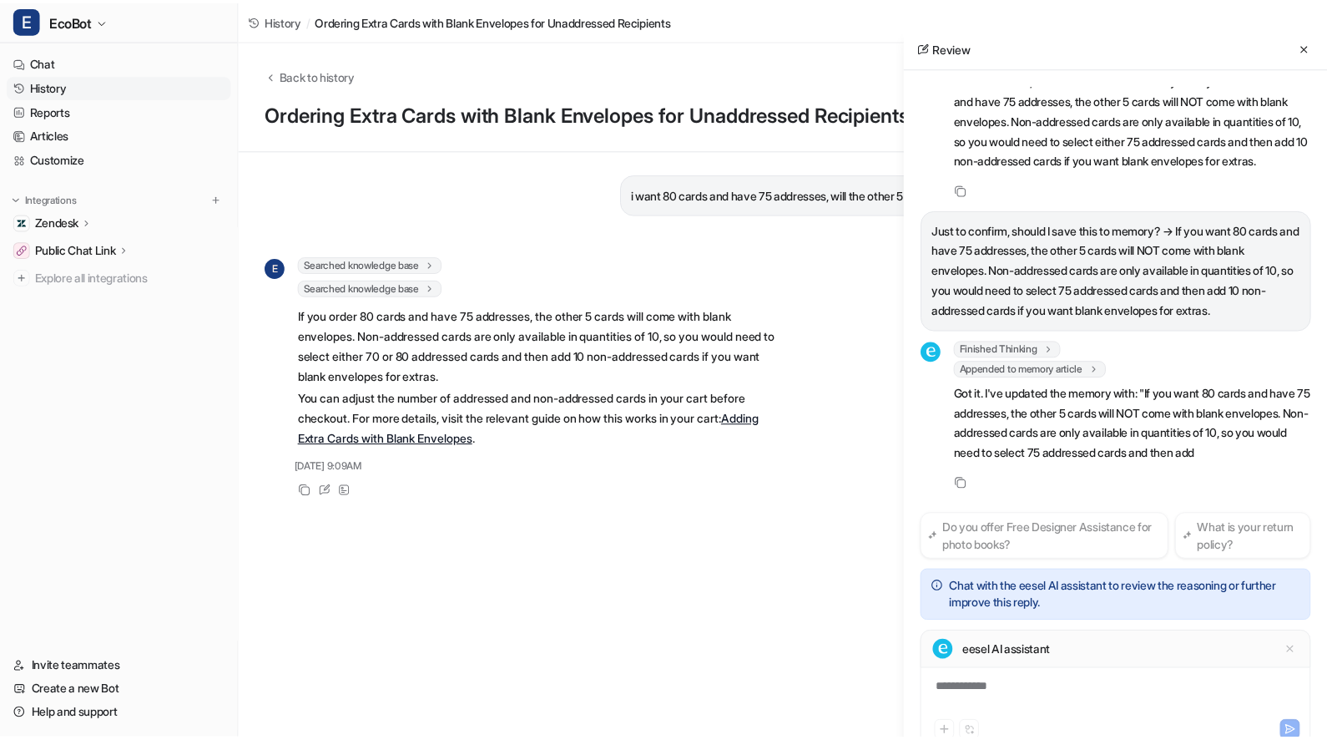
scroll to position [392, 0]
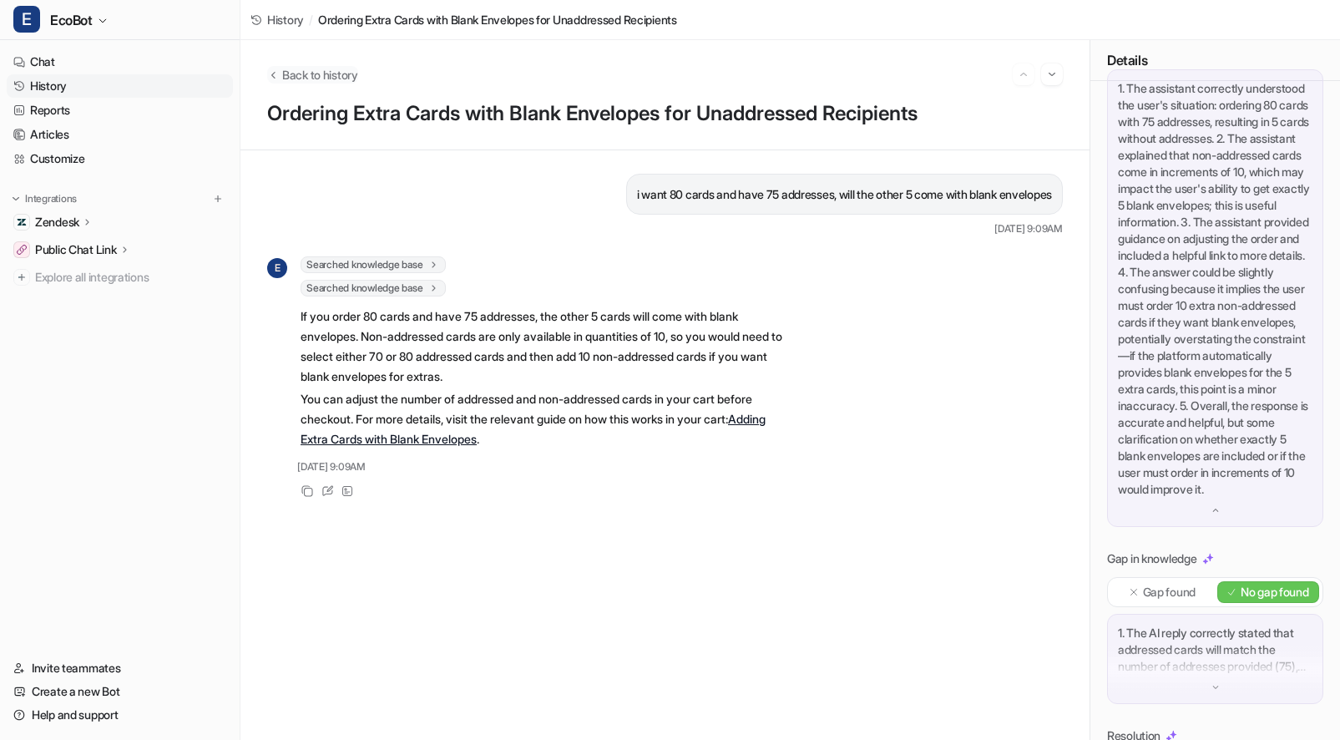
click at [314, 69] on span "Back to history" at bounding box center [320, 75] width 76 height 18
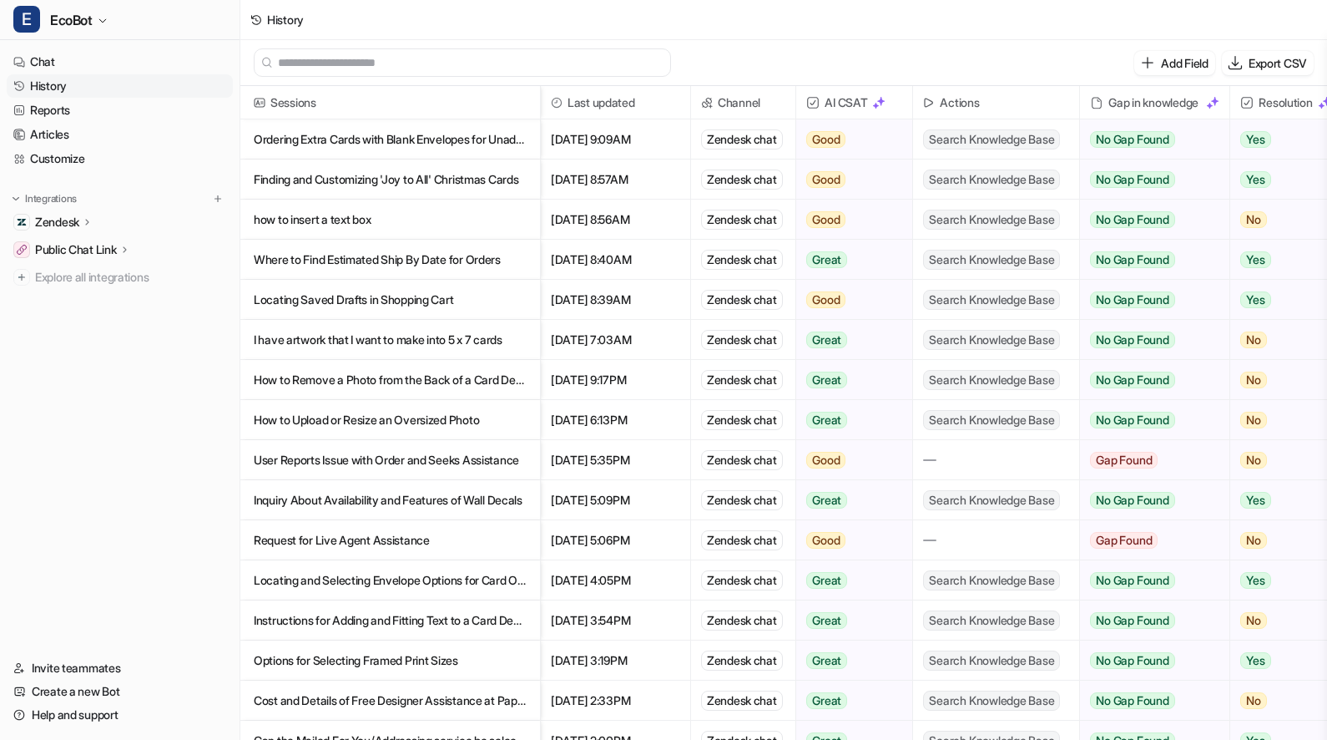
click at [414, 138] on p "Ordering Extra Cards with Blank Envelopes for Unaddressed Recipients" at bounding box center [390, 139] width 273 height 40
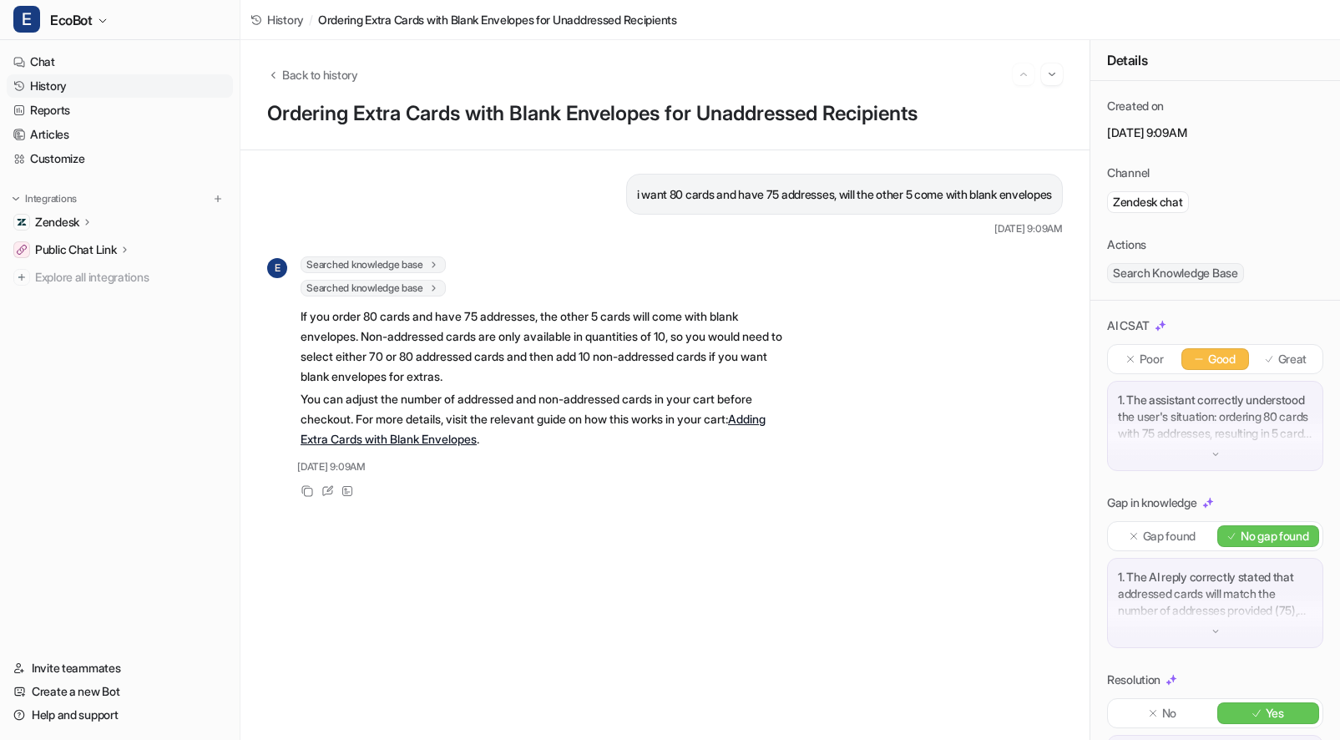
click at [678, 193] on p "i want 80 cards and have 75 addresses, will the other 5 come with blank envelop…" at bounding box center [844, 194] width 415 height 20
copy span "i want 80 cards and have 75 addresses, will the other 5 come with blank envelop…"
click at [340, 81] on span "Back to history" at bounding box center [320, 75] width 76 height 18
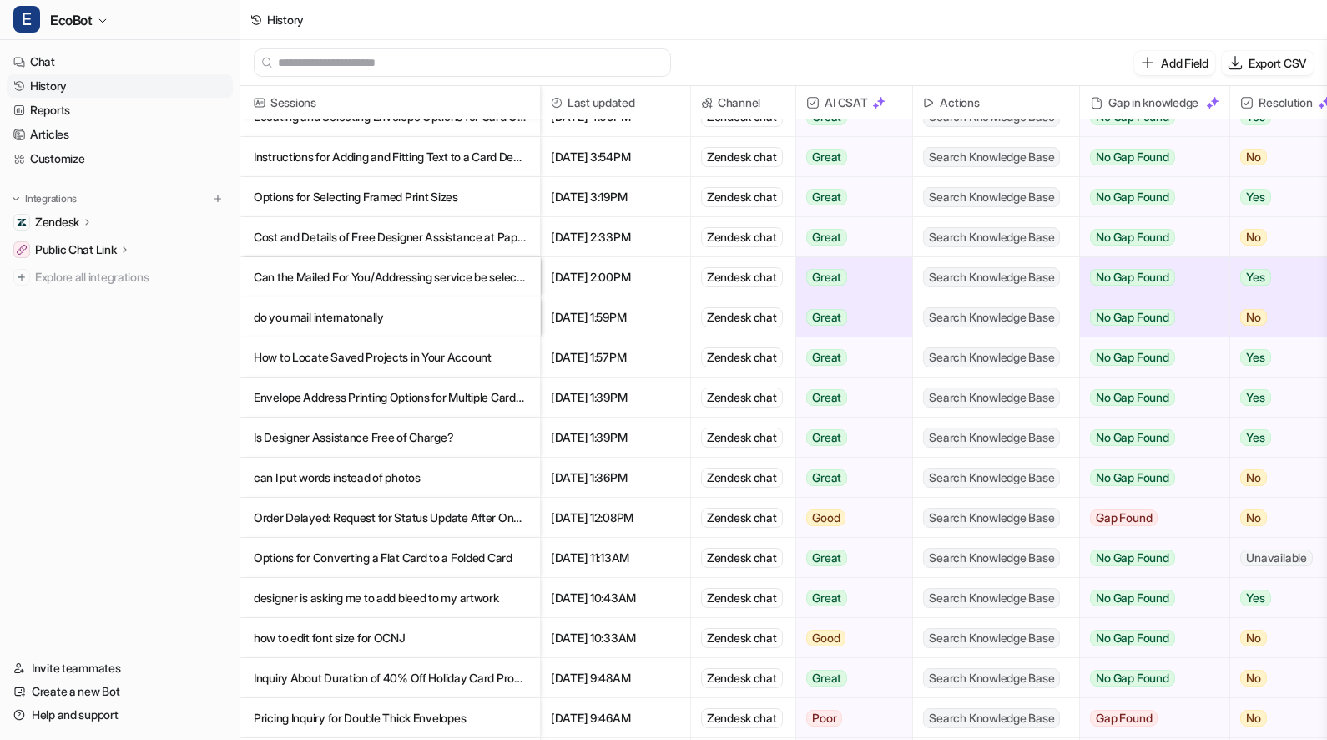
scroll to position [563, 0]
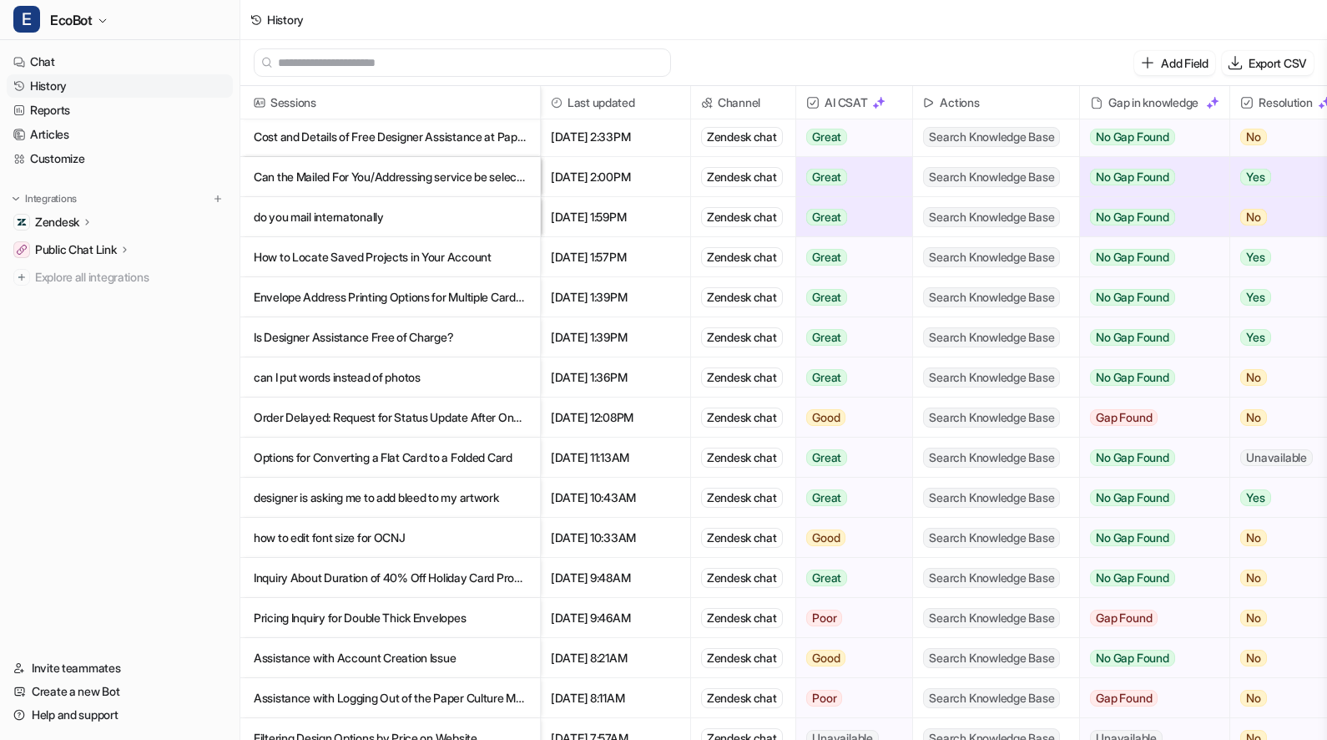
click at [487, 542] on p "how to edit font size for OCNJ" at bounding box center [390, 538] width 273 height 40
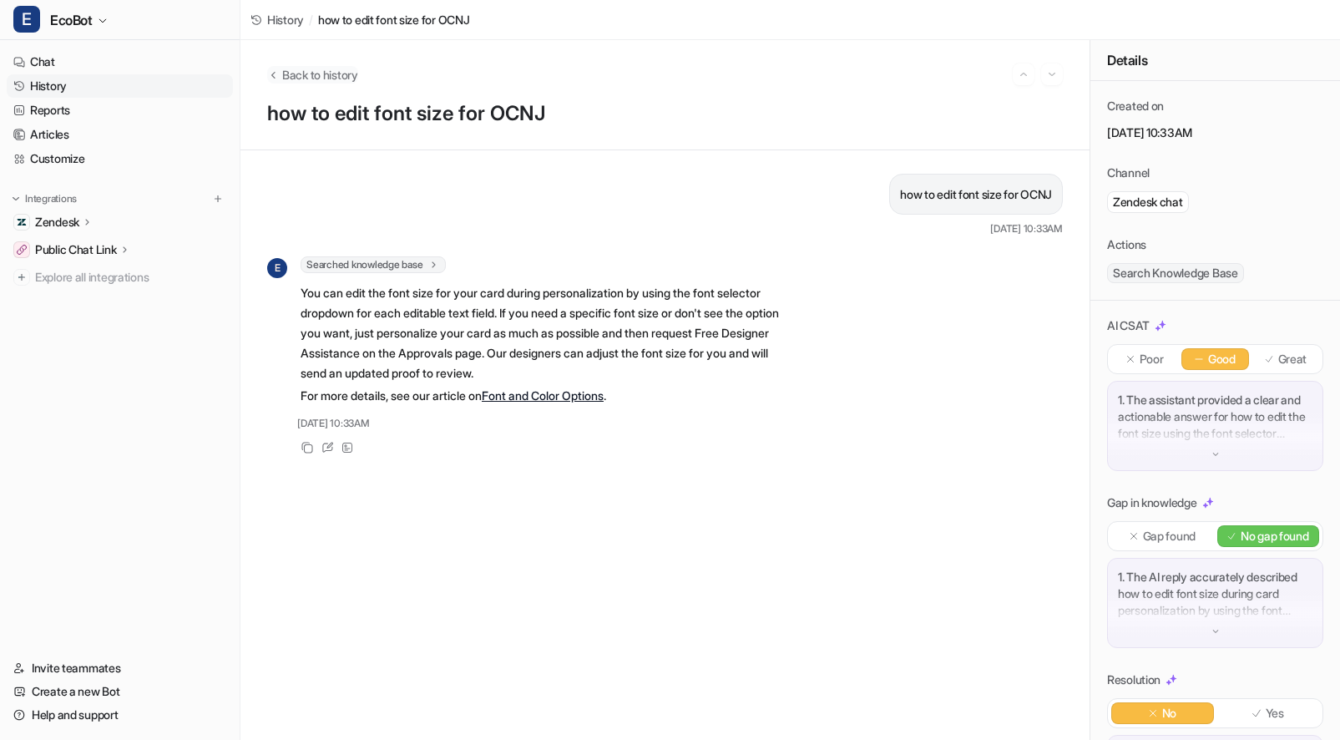
click at [336, 71] on span "Back to history" at bounding box center [320, 75] width 76 height 18
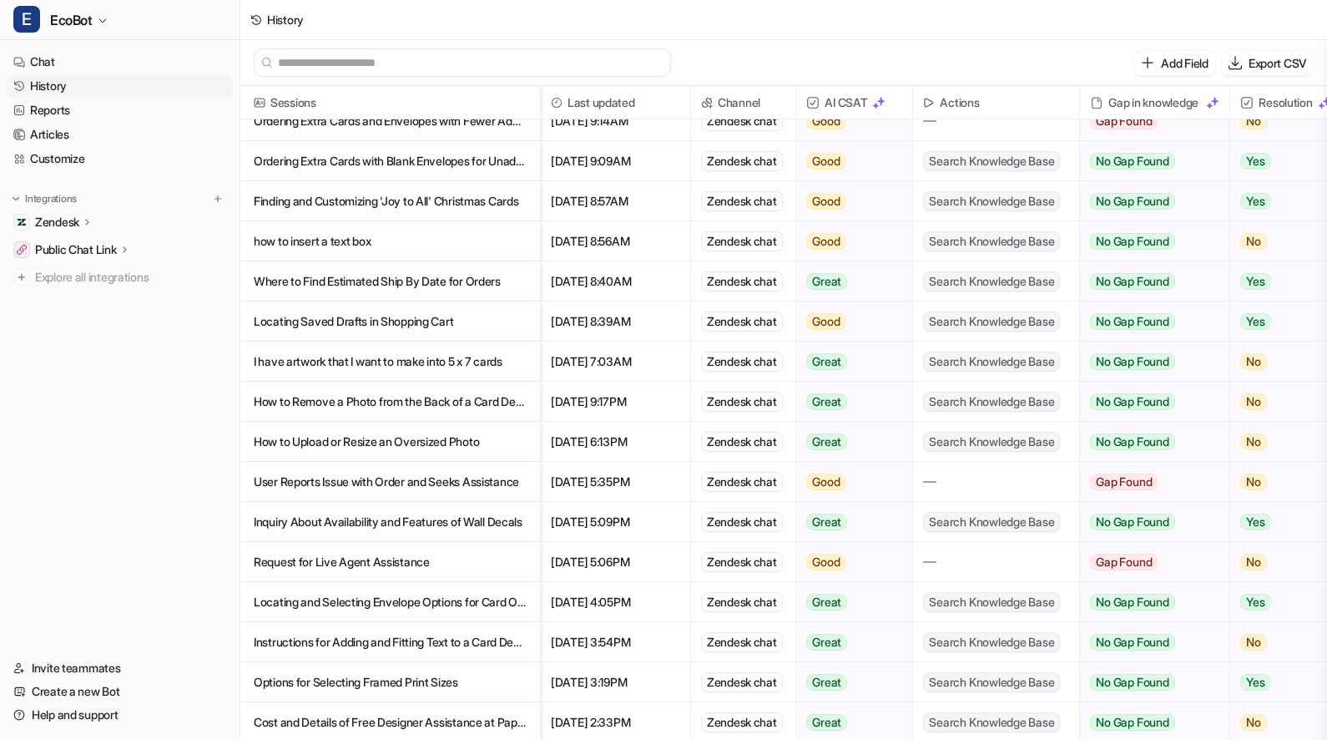
scroll to position [19, 0]
click at [498, 483] on p "User Reports Issue with Order and Seeks Assistance" at bounding box center [390, 481] width 273 height 40
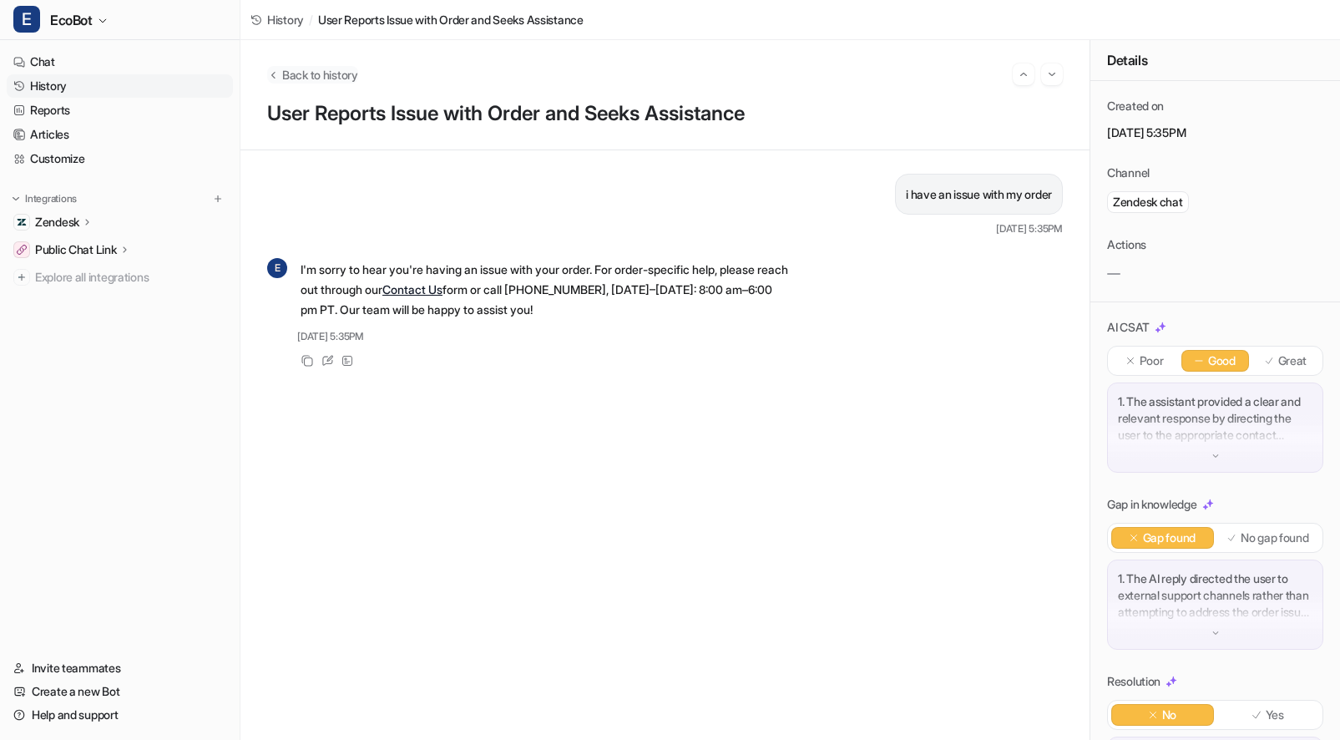
click at [330, 73] on span "Back to history" at bounding box center [320, 75] width 76 height 18
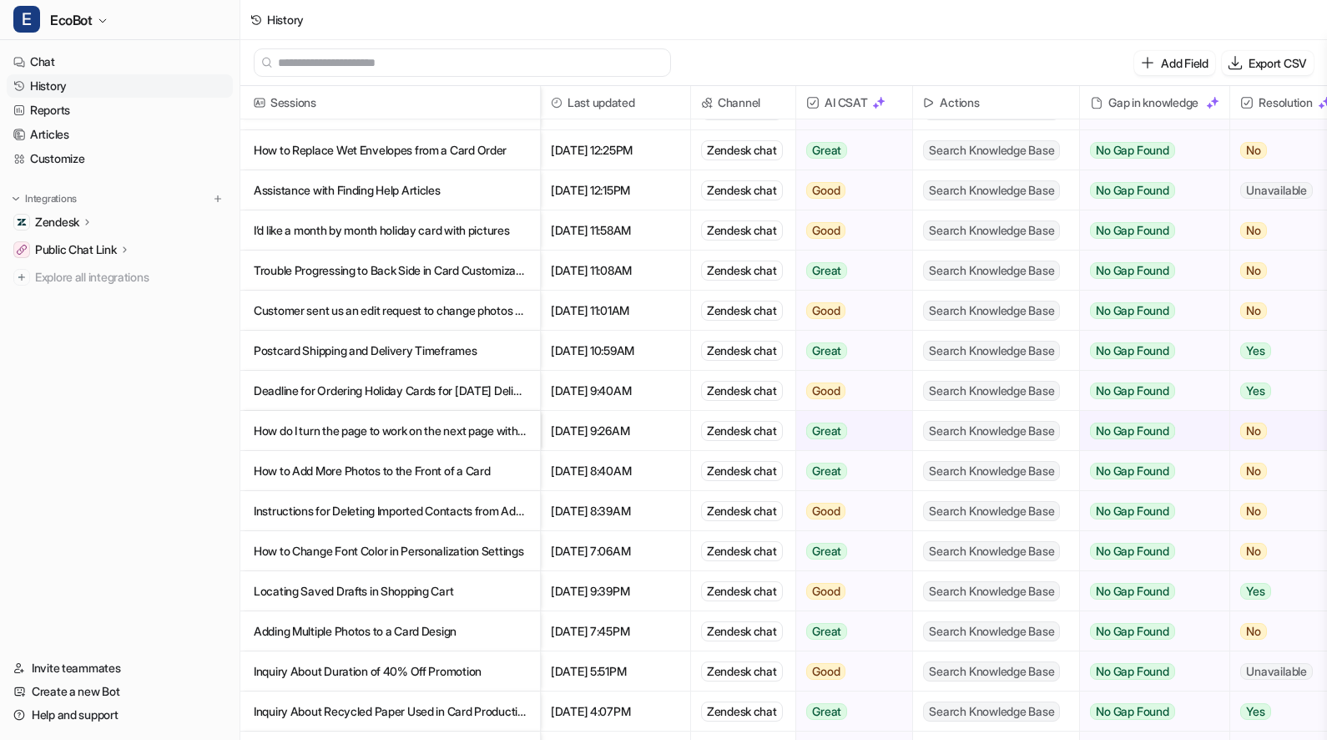
scroll to position [1915, 0]
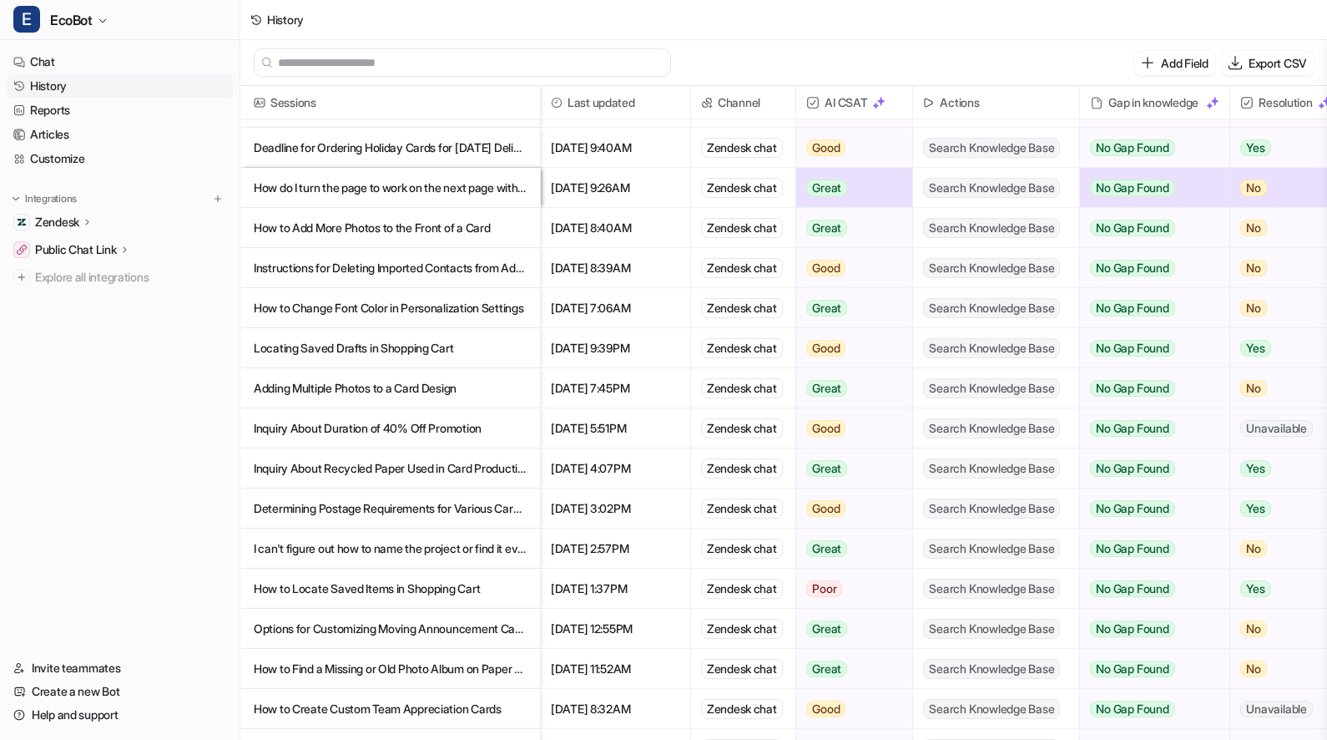
click at [509, 624] on p "Options for Customizing Moving Announcement Cards and Postcards" at bounding box center [390, 629] width 273 height 40
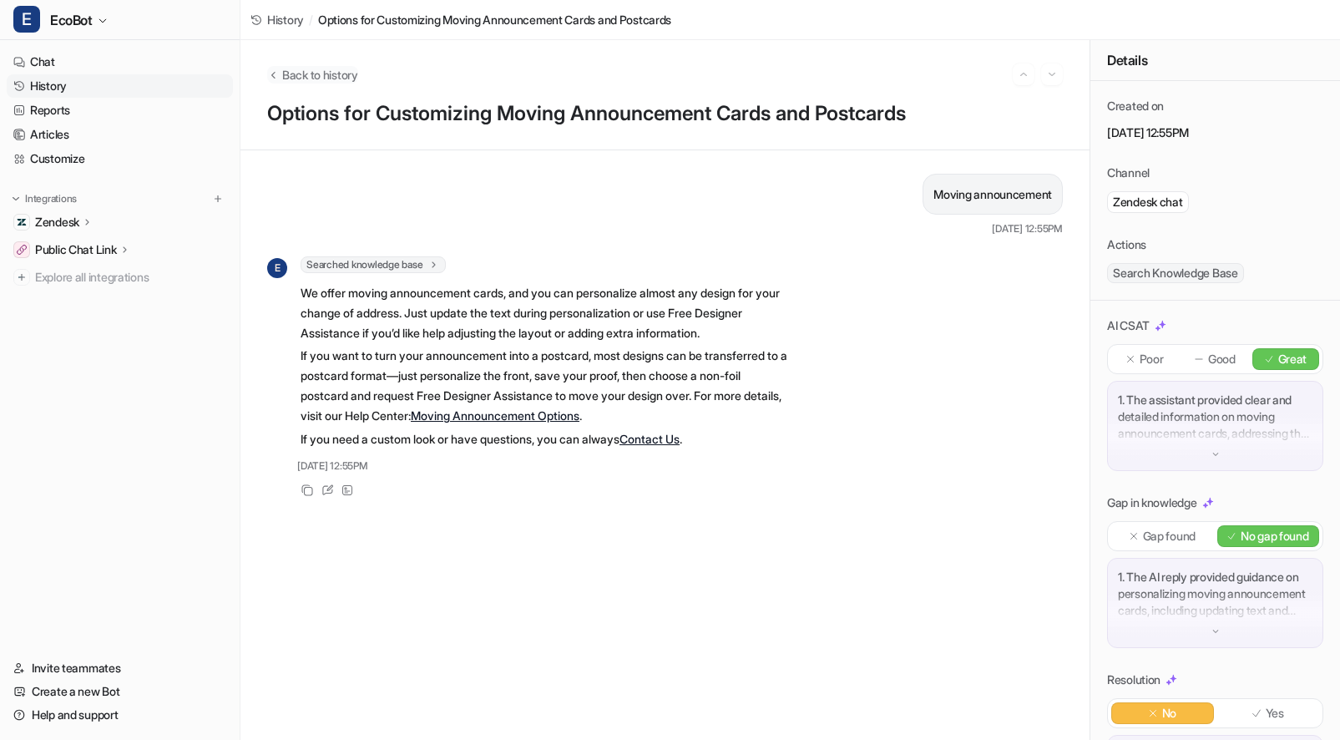
click at [345, 68] on span "Back to history" at bounding box center [320, 75] width 76 height 18
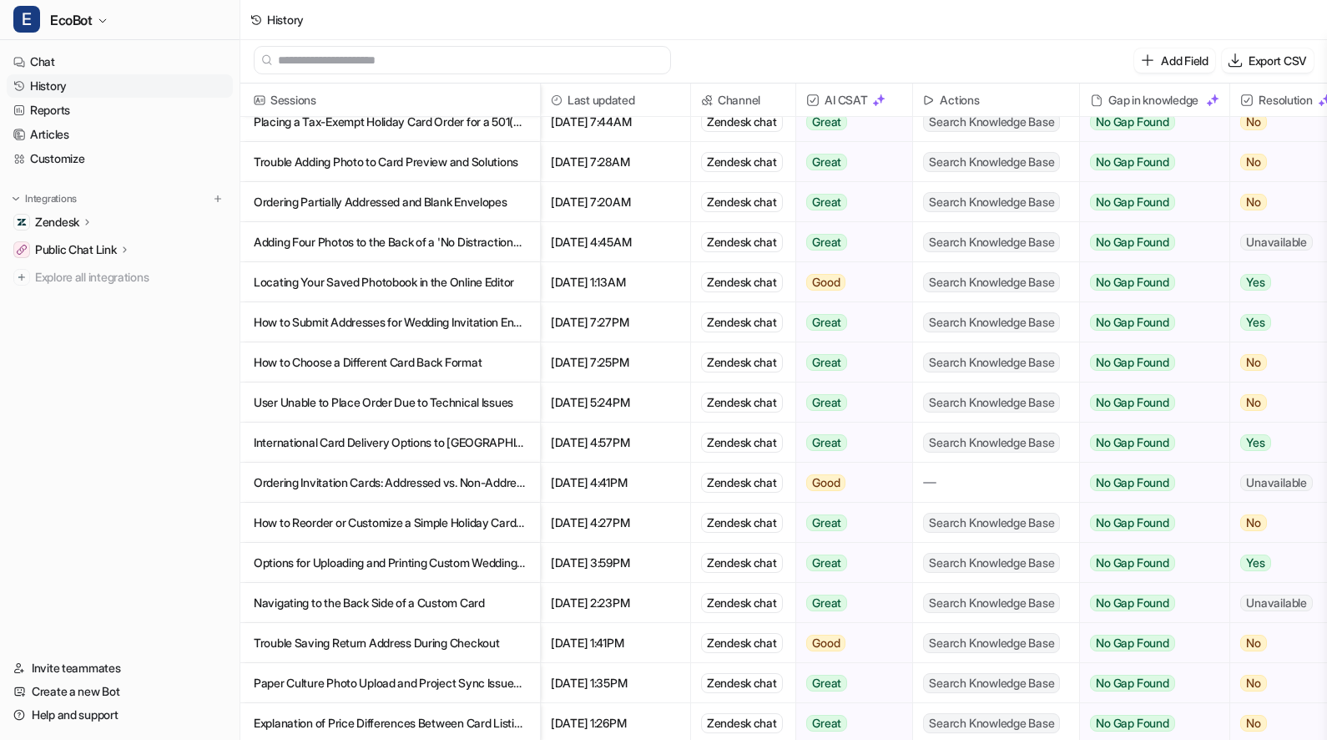
scroll to position [3237, 0]
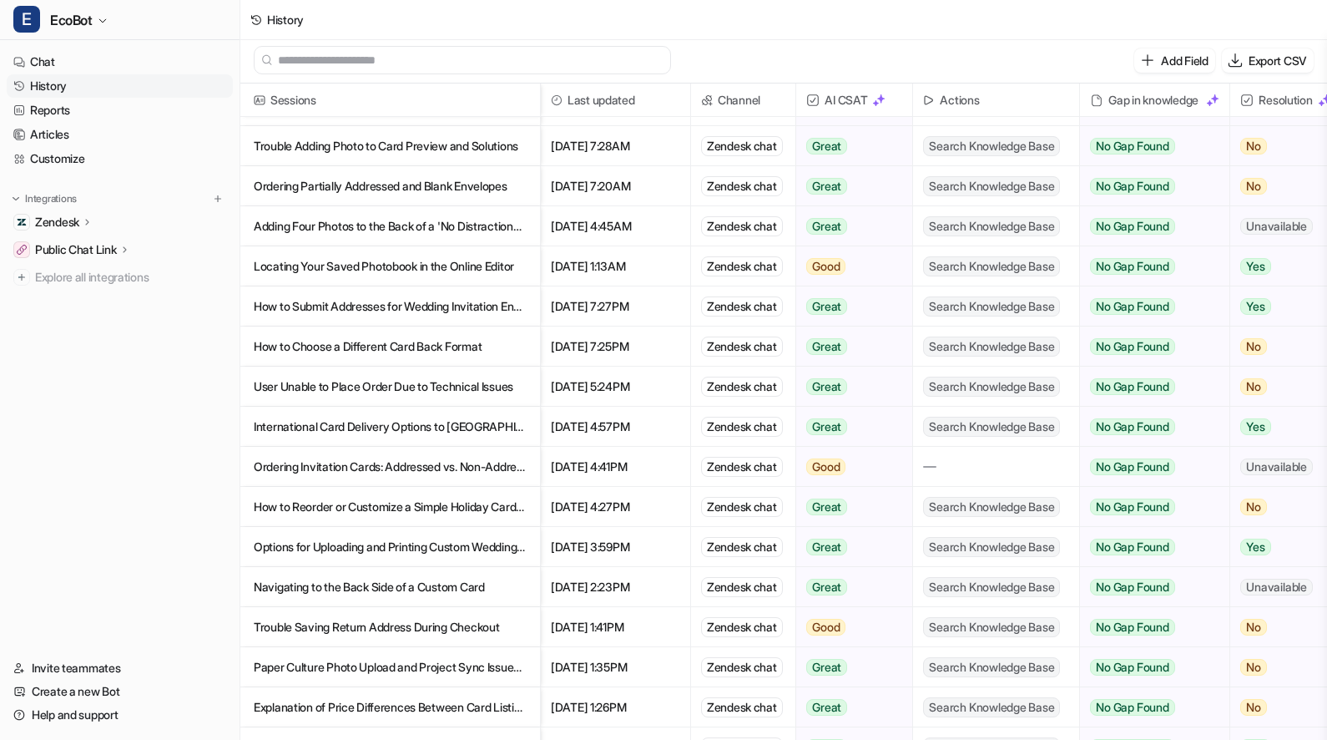
click at [403, 540] on p "Options for Uploading and Printing Custom Wedding Invitations" at bounding box center [390, 547] width 273 height 40
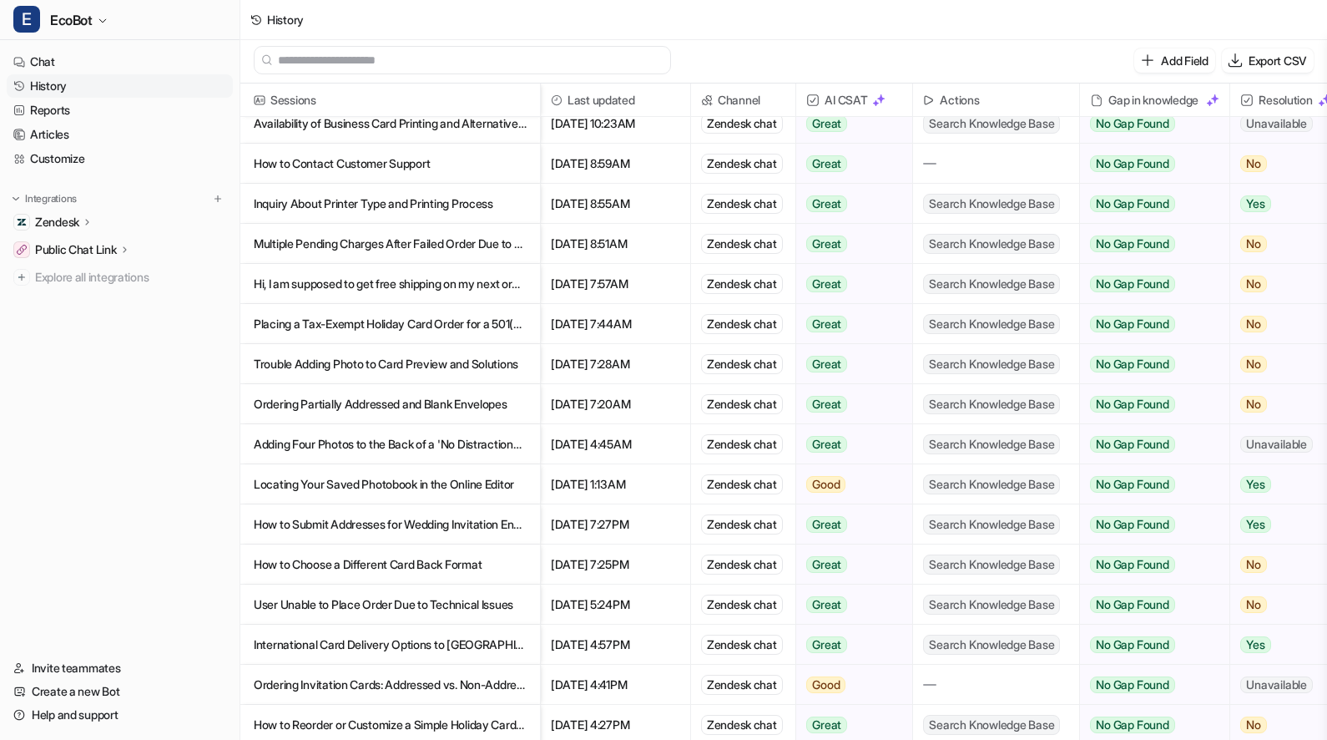
scroll to position [3082, 0]
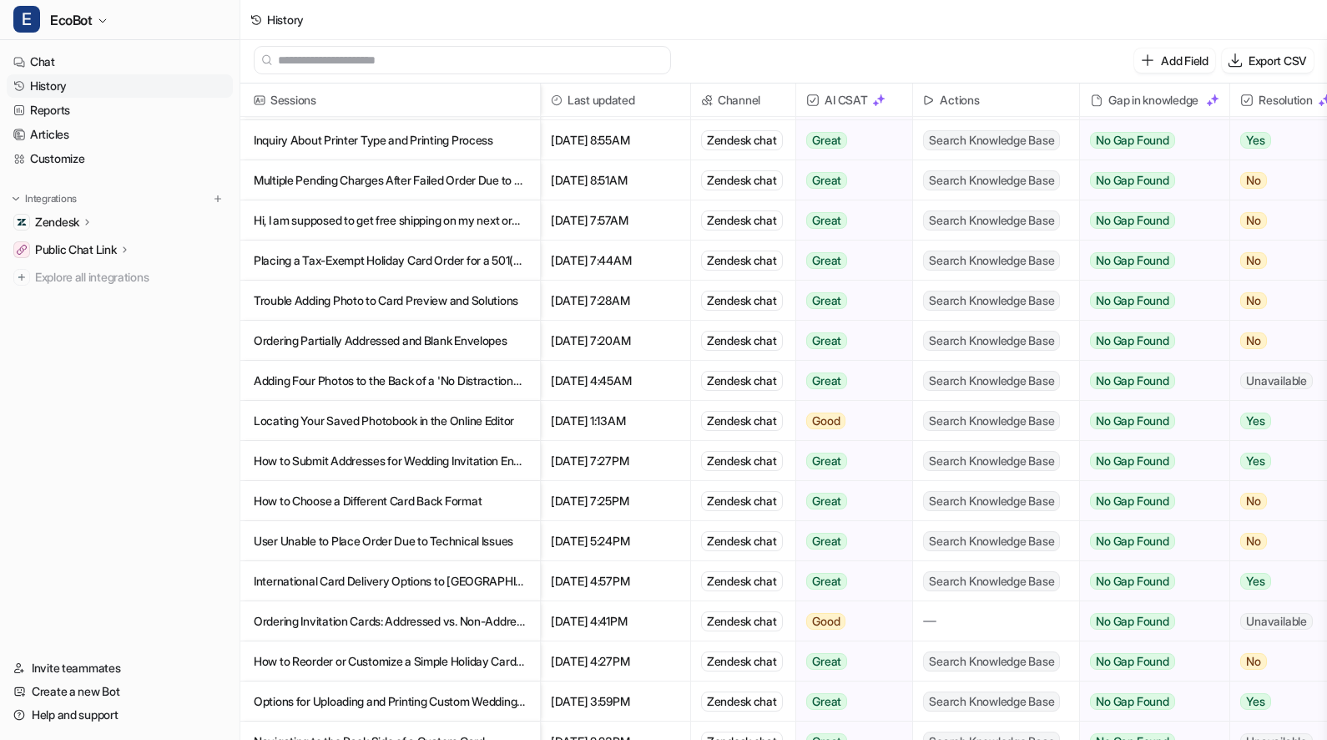
click at [389, 442] on p "How to Submit Addresses for Wedding Invitation Envelope Printing" at bounding box center [390, 461] width 273 height 40
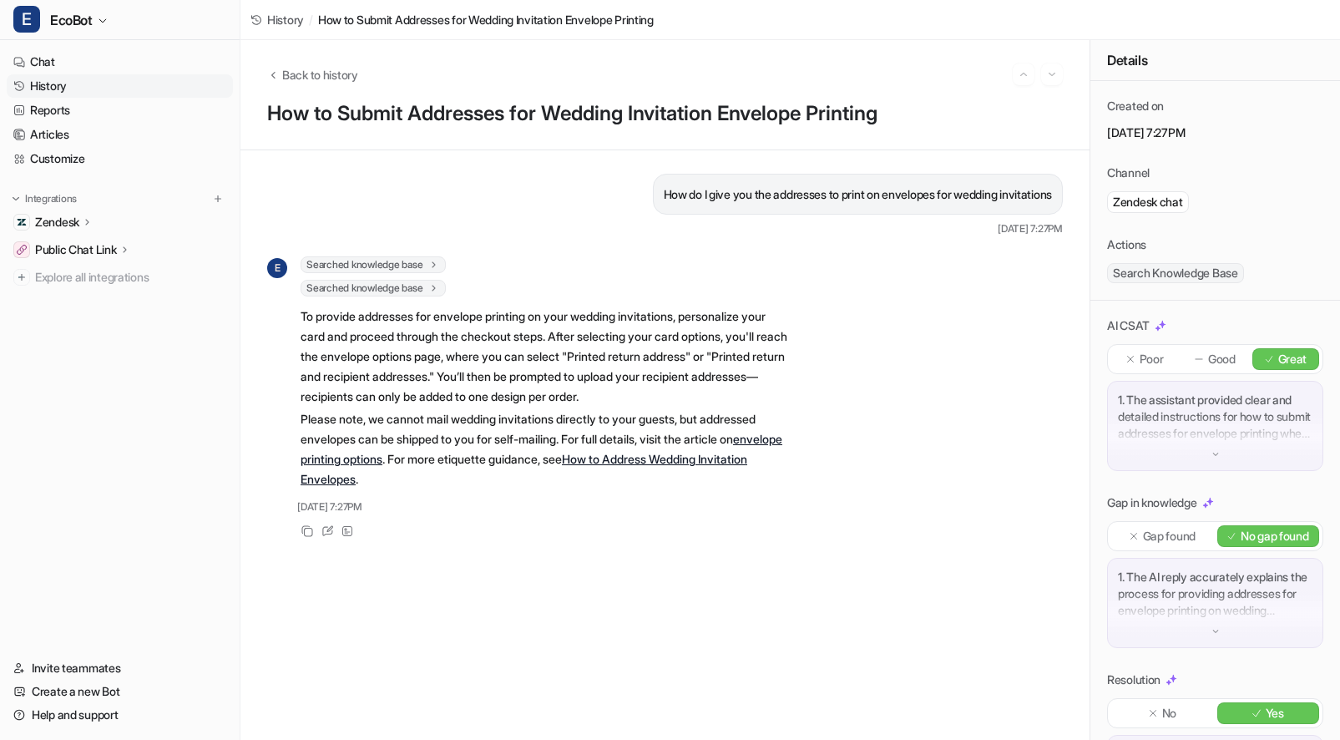
click at [414, 456] on link "envelope printing options" at bounding box center [542, 449] width 482 height 34
click at [804, 190] on p "How do I give you the addresses to print on envelopes for wedding invitations" at bounding box center [858, 194] width 388 height 20
copy span "How do I give you the addresses to print on envelopes for wedding invitations"
